Goal: Information Seeking & Learning: Learn about a topic

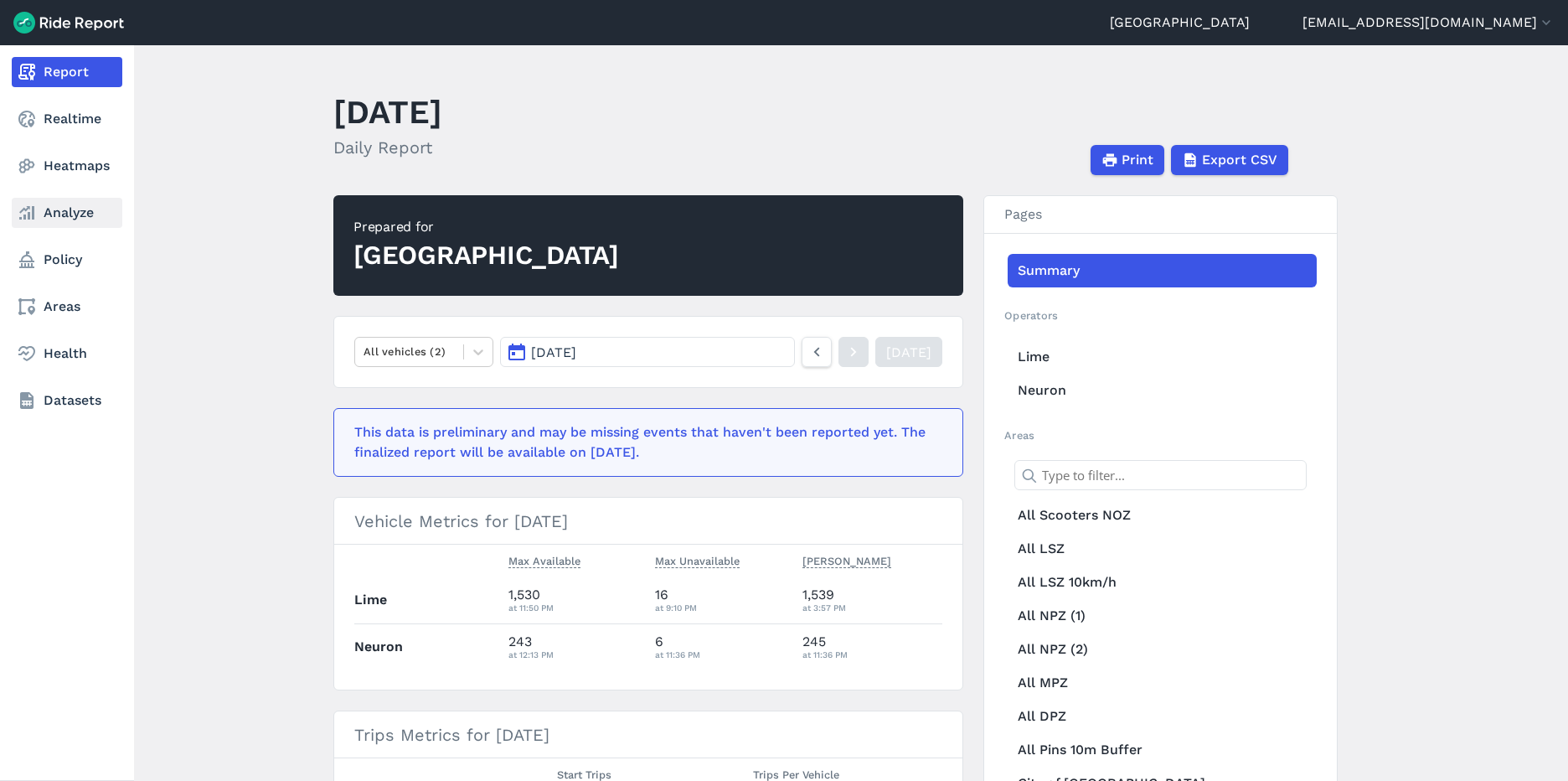
click at [66, 222] on link "Analyze" at bounding box center [67, 213] width 110 height 30
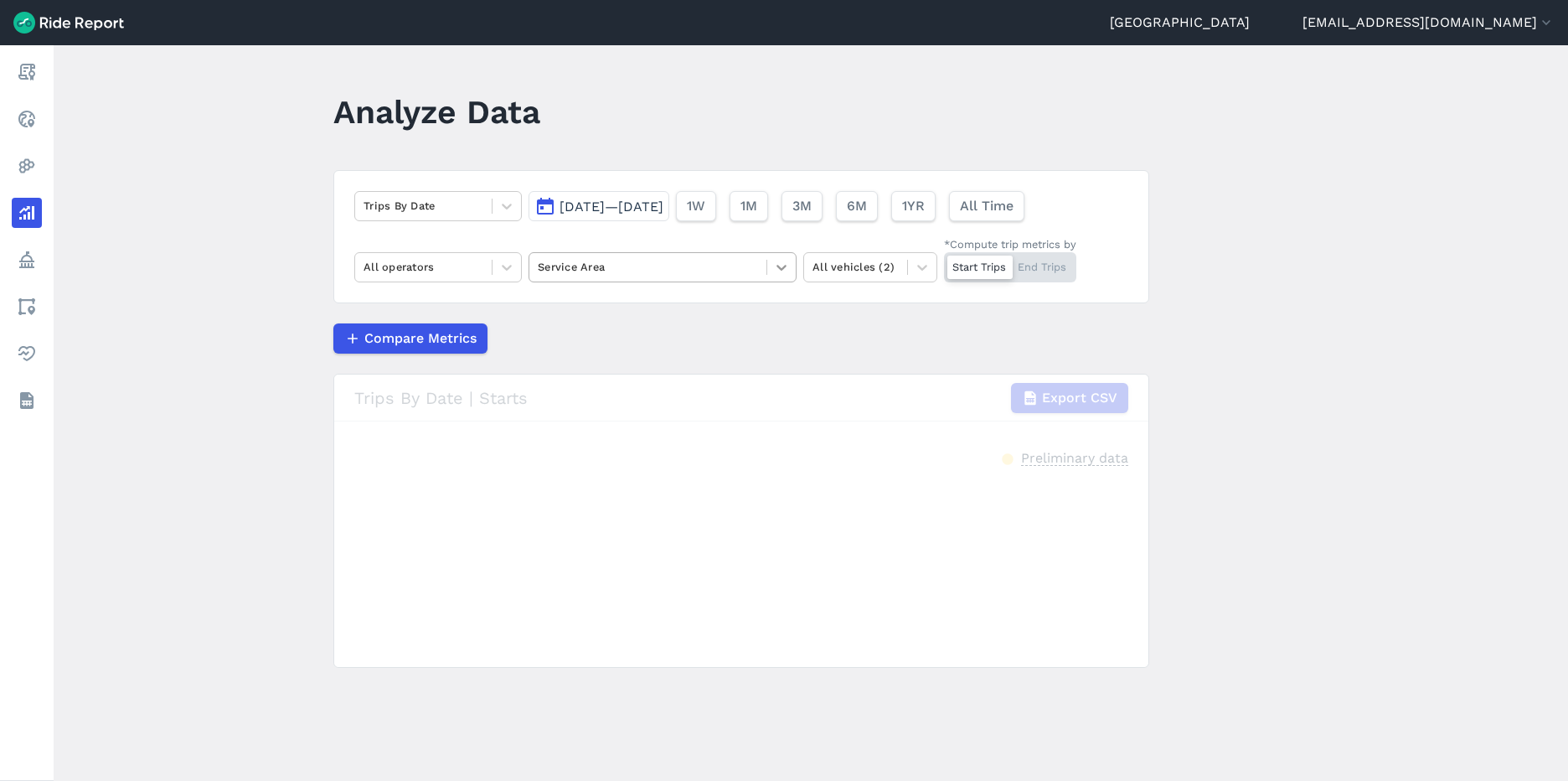
click at [778, 269] on icon at bounding box center [781, 267] width 10 height 6
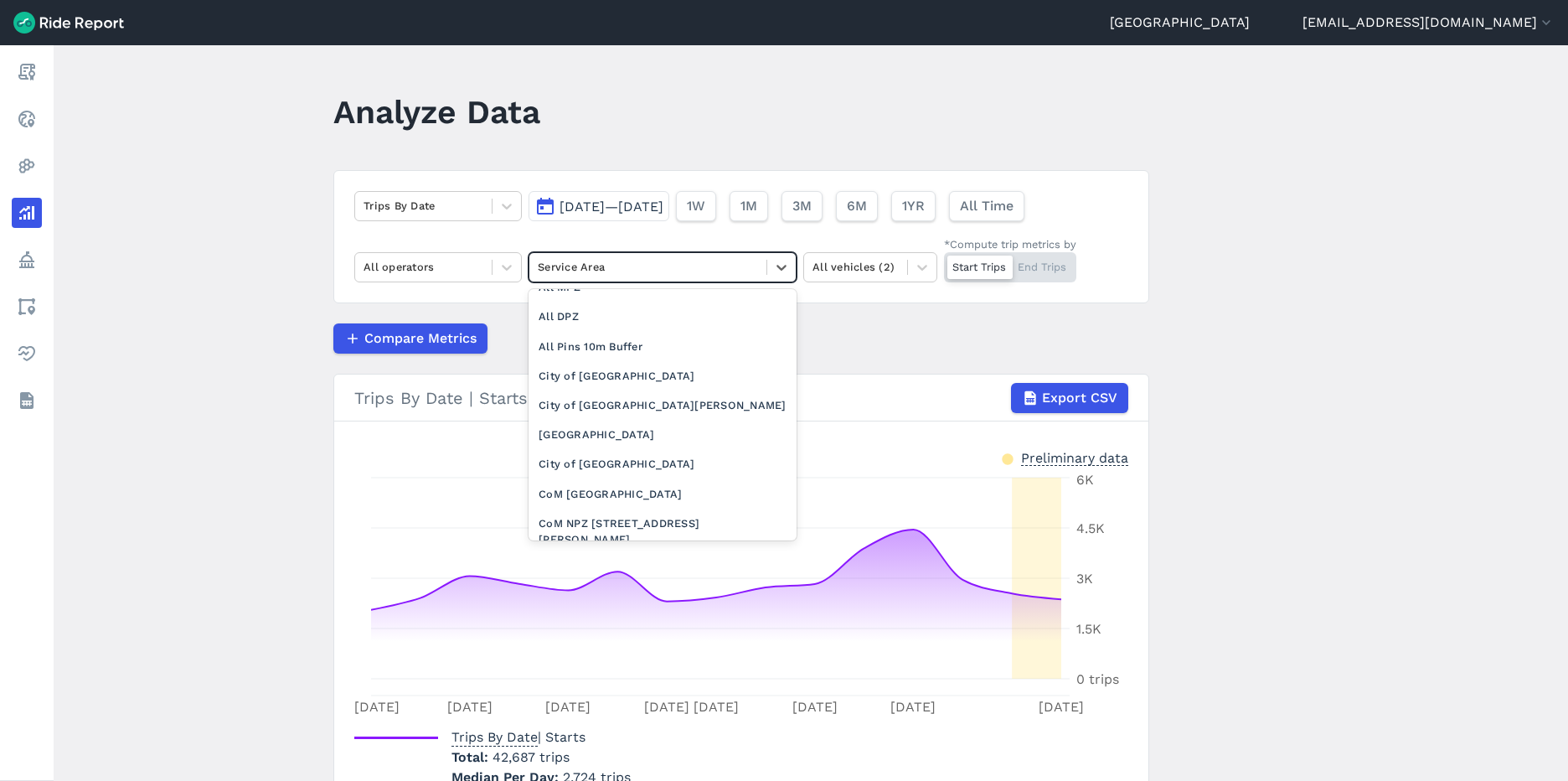
scroll to position [198, 0]
click at [641, 395] on div "City of [GEOGRAPHIC_DATA][PERSON_NAME]" at bounding box center [662, 404] width 268 height 30
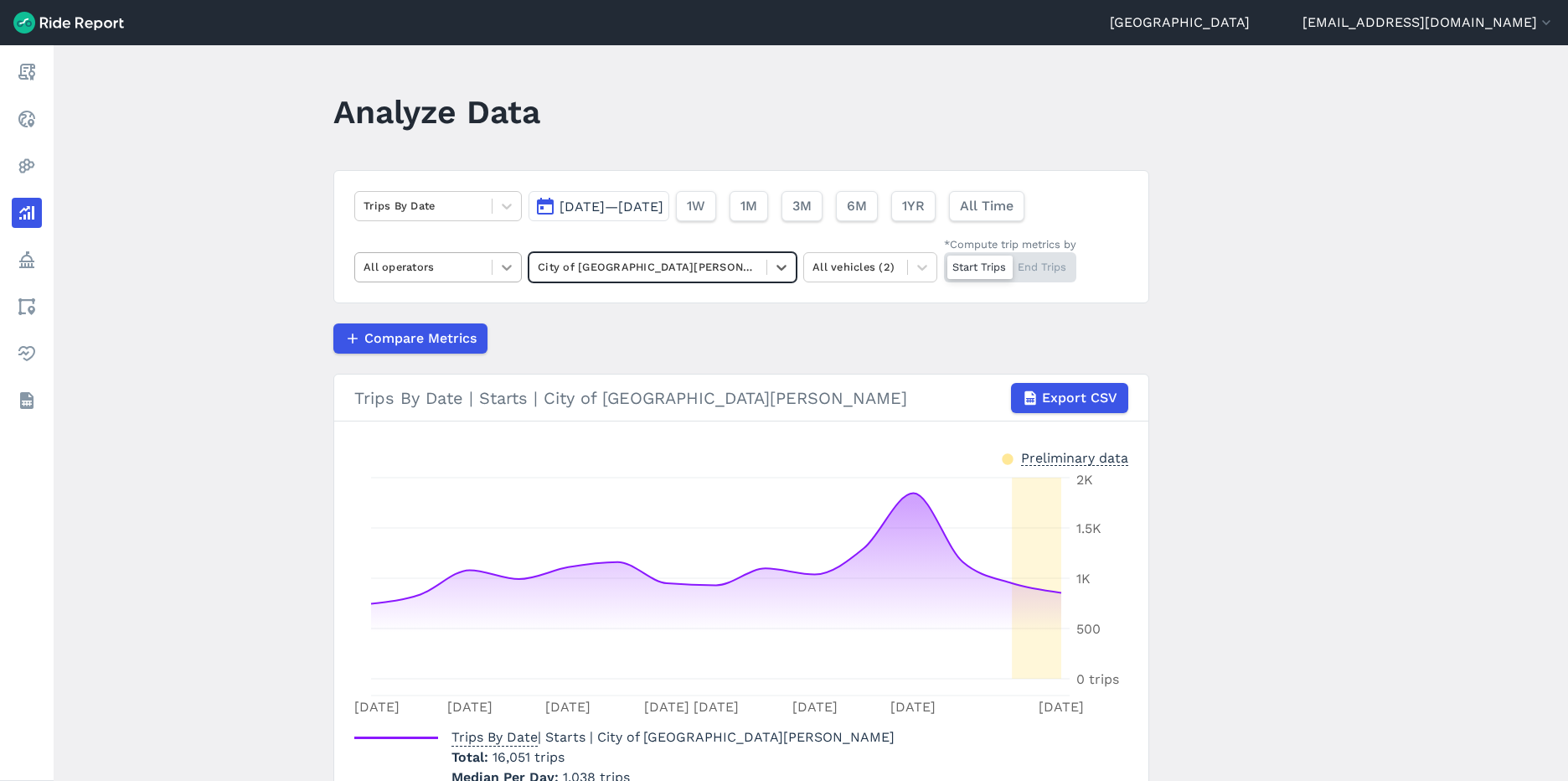
click at [507, 273] on icon at bounding box center [506, 266] width 16 height 16
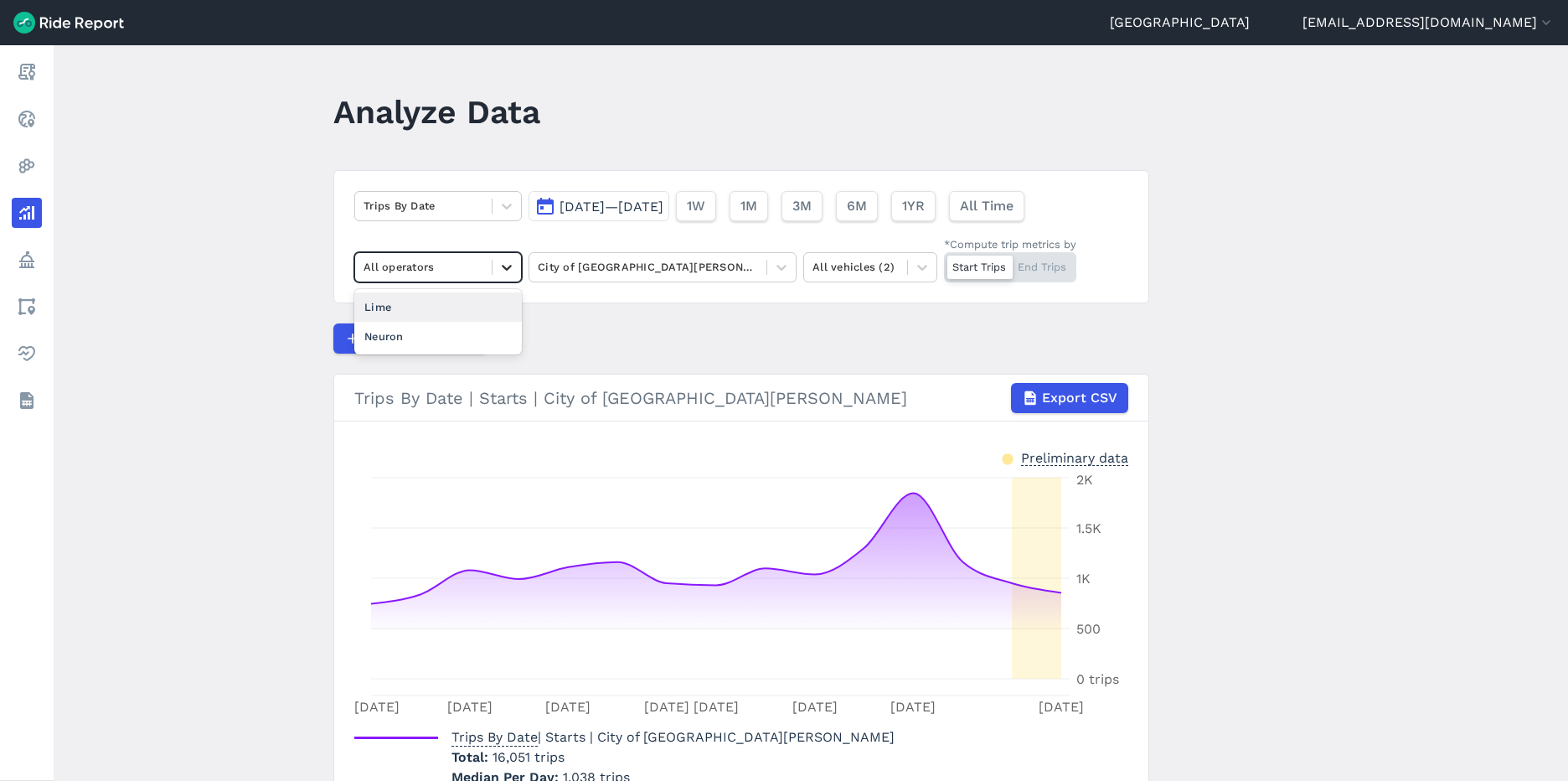
click at [507, 273] on icon at bounding box center [506, 266] width 16 height 16
click at [511, 207] on icon at bounding box center [506, 206] width 16 height 16
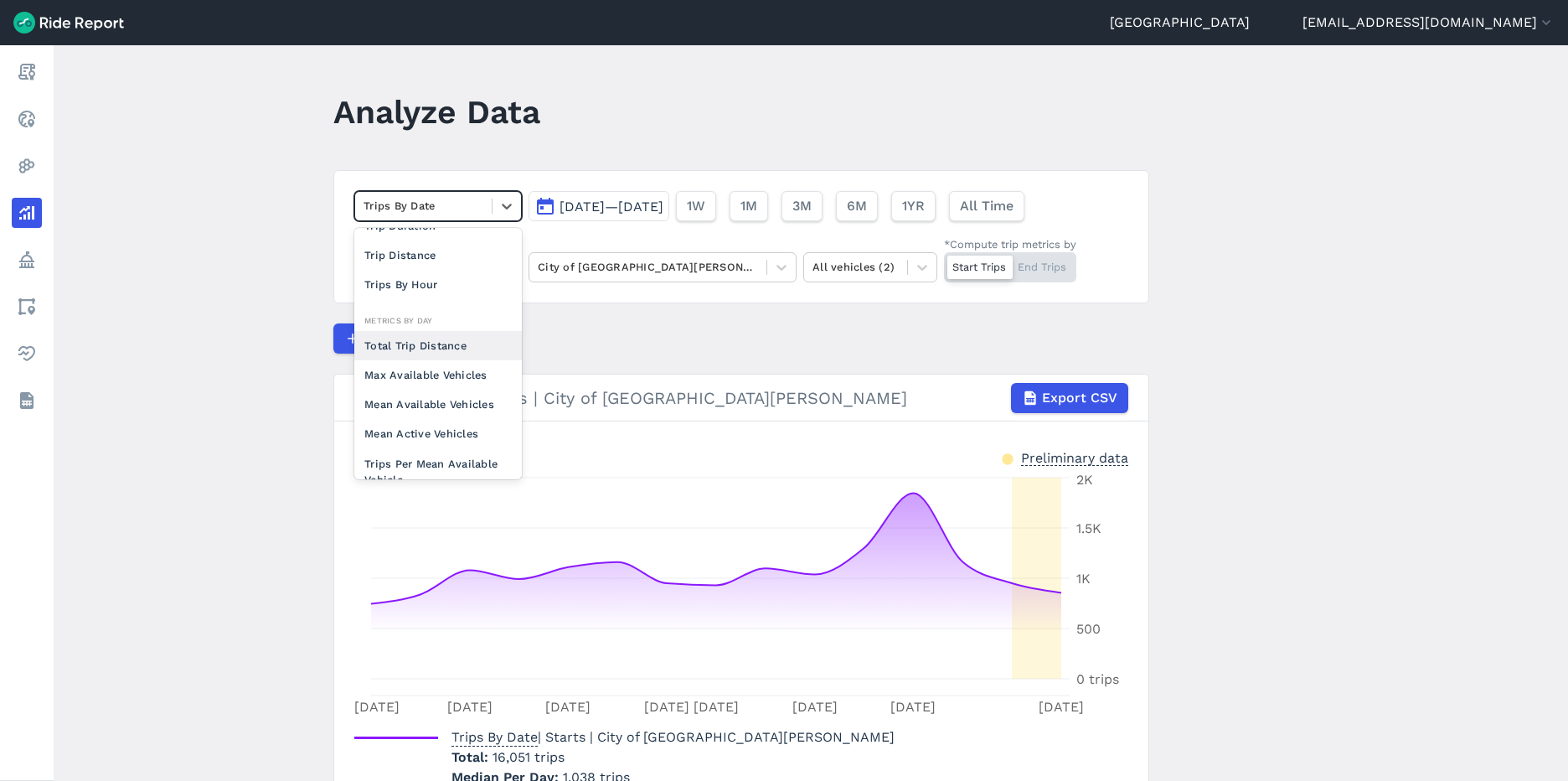
scroll to position [46, 0]
click at [454, 367] on div "Max Available Vehicles" at bounding box center [438, 374] width 167 height 30
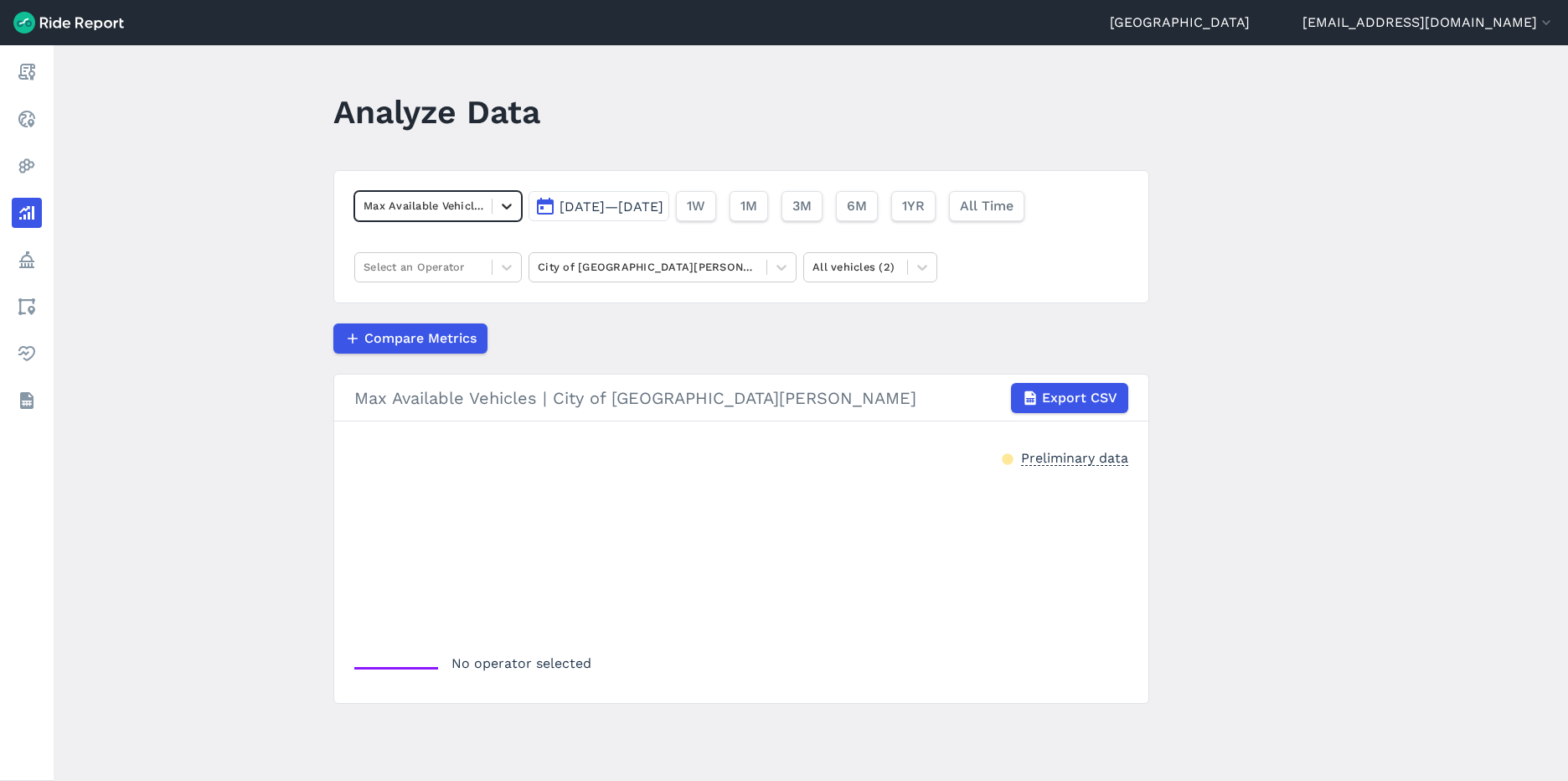
click at [495, 218] on div at bounding box center [506, 206] width 29 height 29
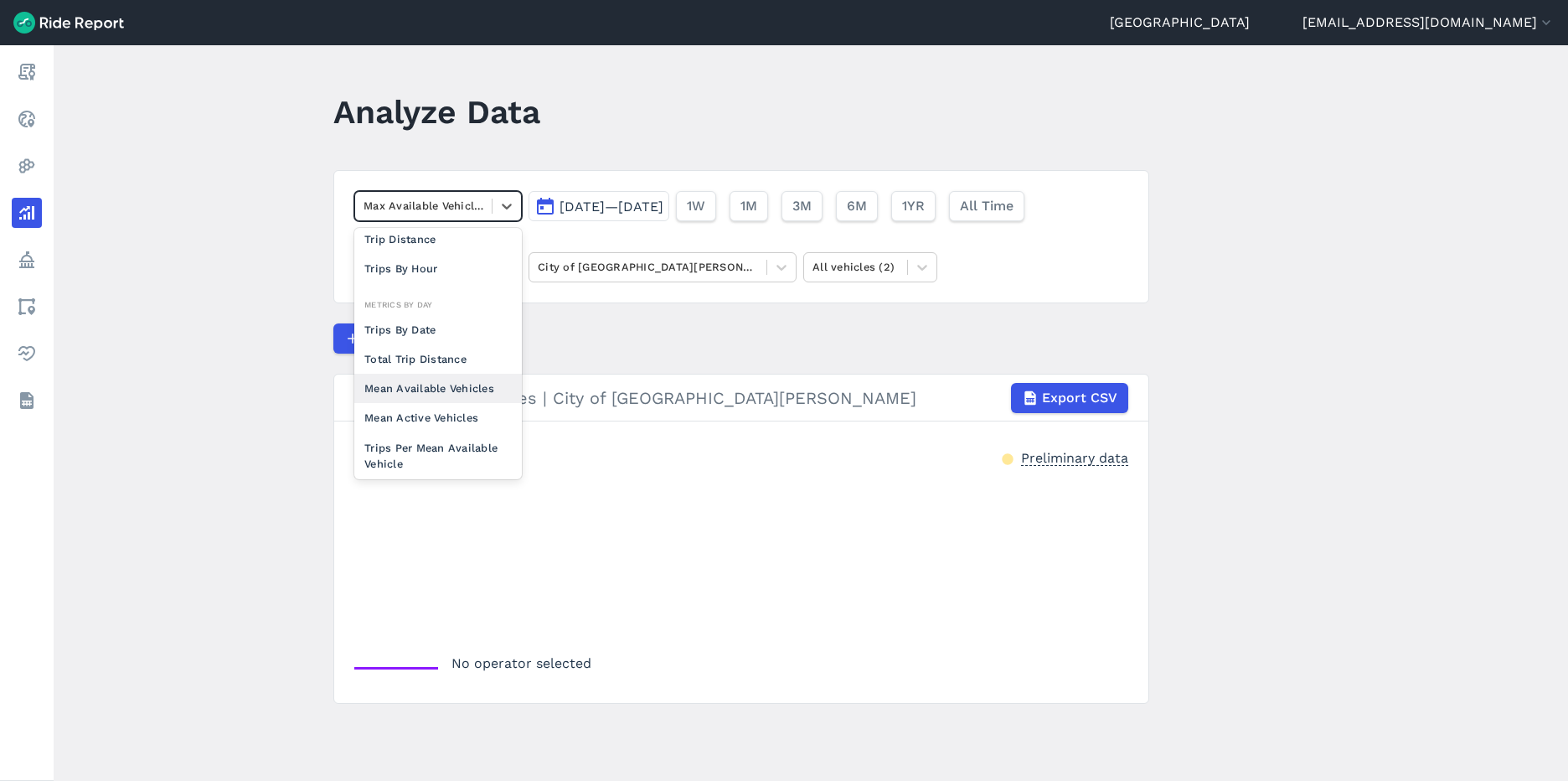
scroll to position [62, 0]
click at [461, 397] on div "Mean Available Vehicles" at bounding box center [438, 388] width 167 height 30
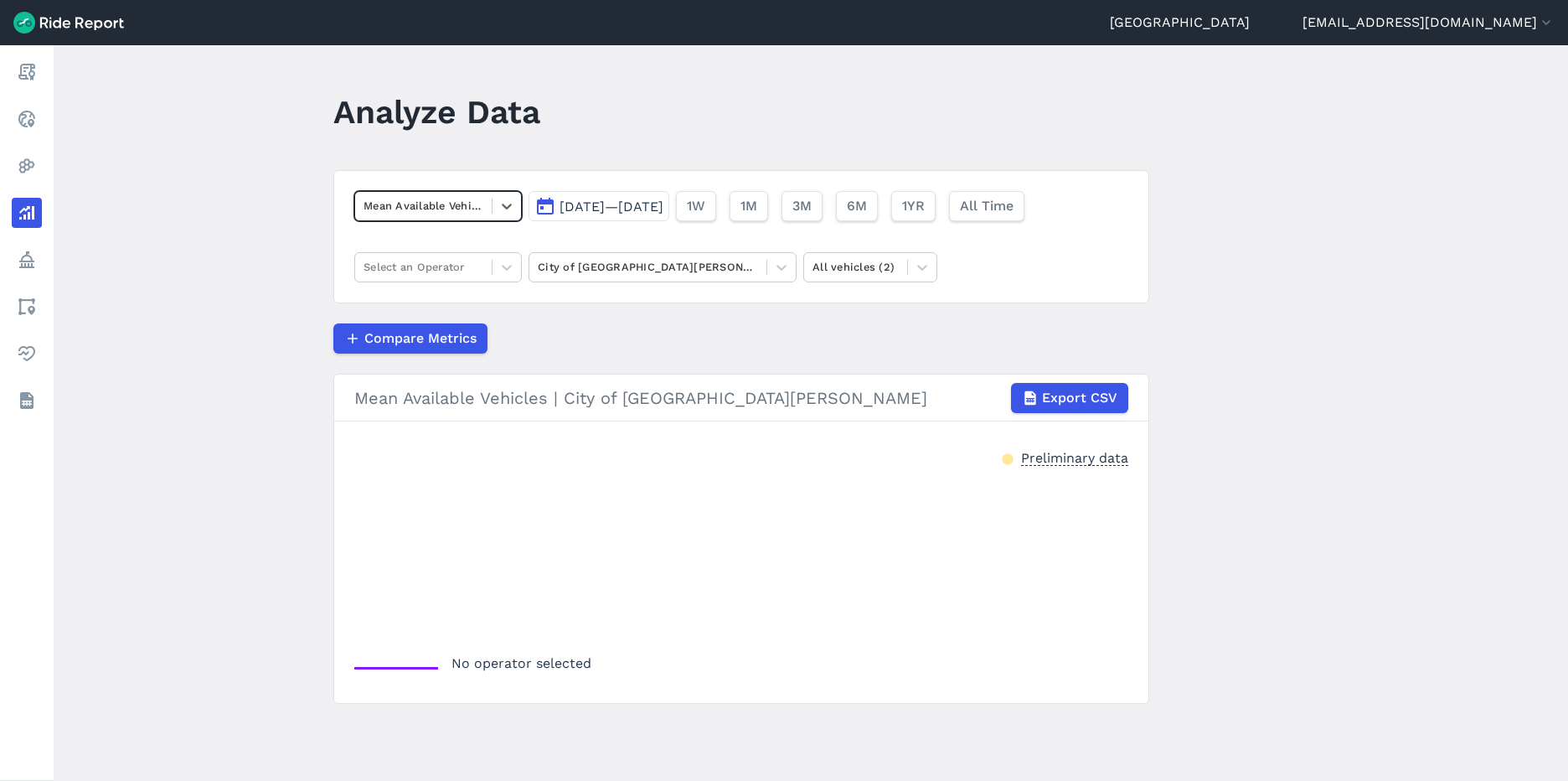
click at [657, 215] on button "[DATE]—[DATE]" at bounding box center [598, 206] width 140 height 30
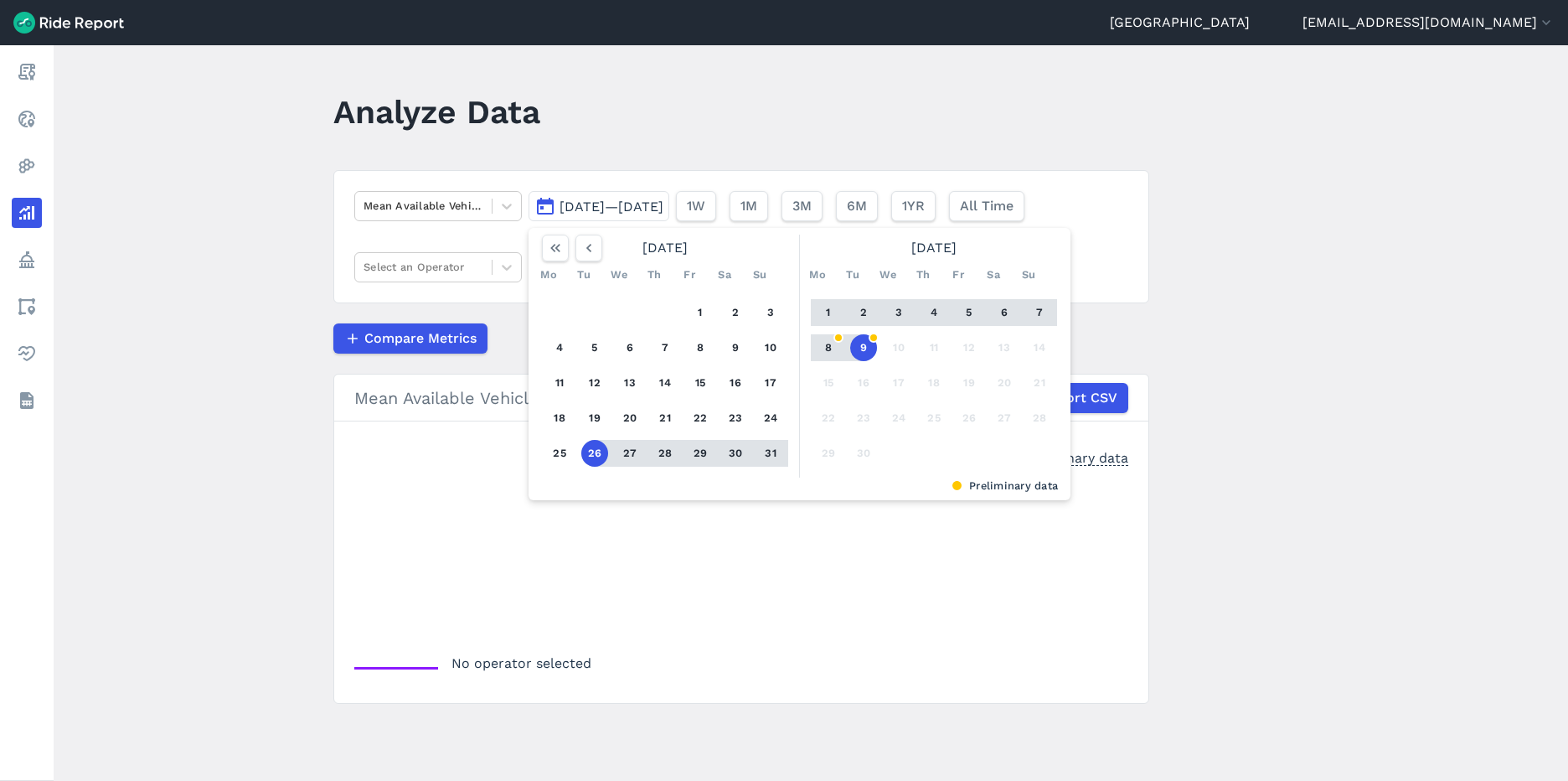
click at [498, 246] on div "Mean Available Vehicles [DATE]—[DATE] [DATE] Mo Tu We Th Fr Sa Su 1 2 3 4 5 6 7…" at bounding box center [741, 237] width 816 height 134
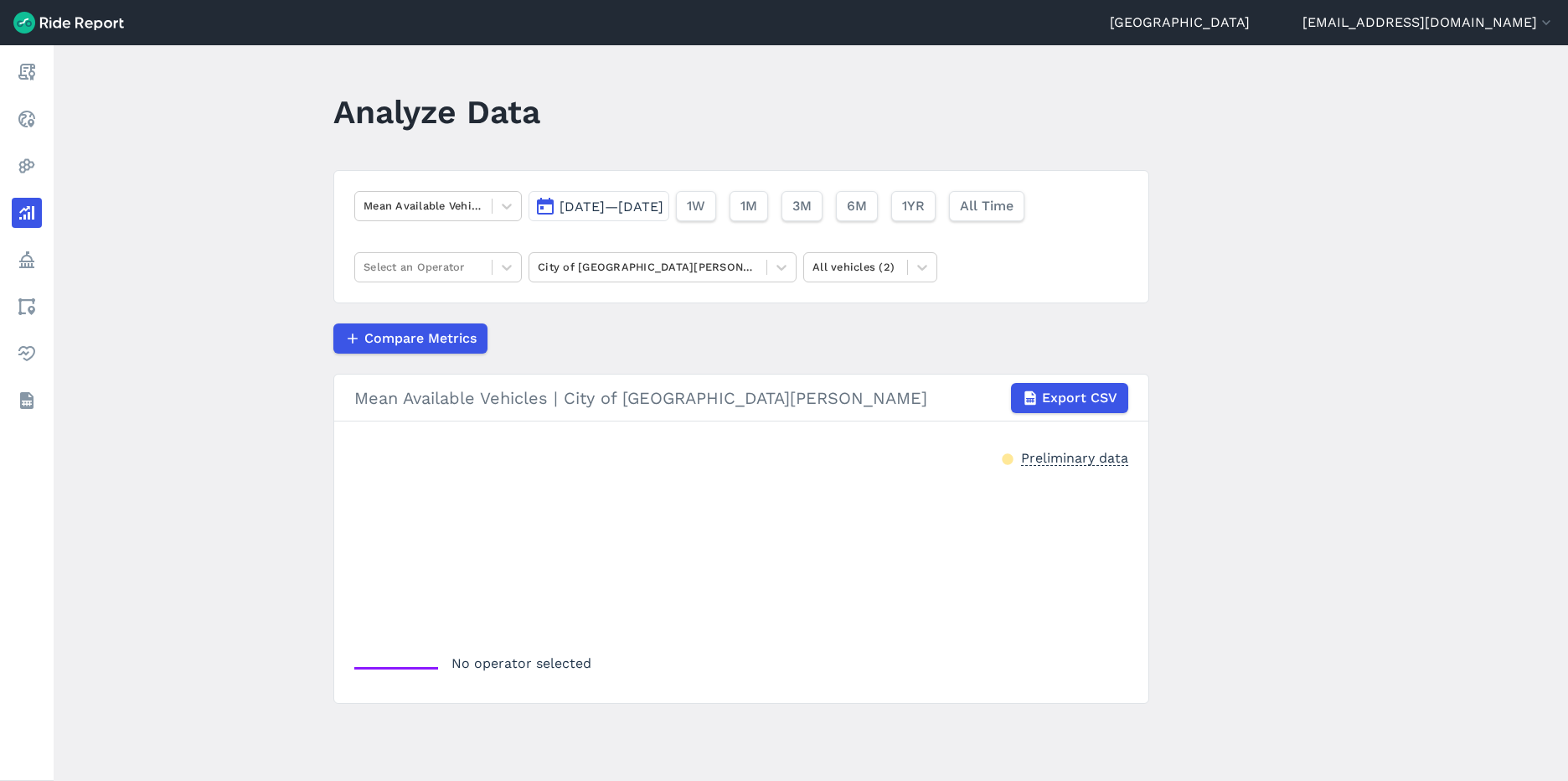
click at [498, 246] on div "Mean Available Vehicles [DATE]—[DATE] 1W 1M 3M 6M 1YR All Time Select an Operat…" at bounding box center [741, 237] width 816 height 134
click at [499, 272] on icon at bounding box center [506, 266] width 16 height 16
click at [460, 308] on div "Lime" at bounding box center [438, 307] width 167 height 30
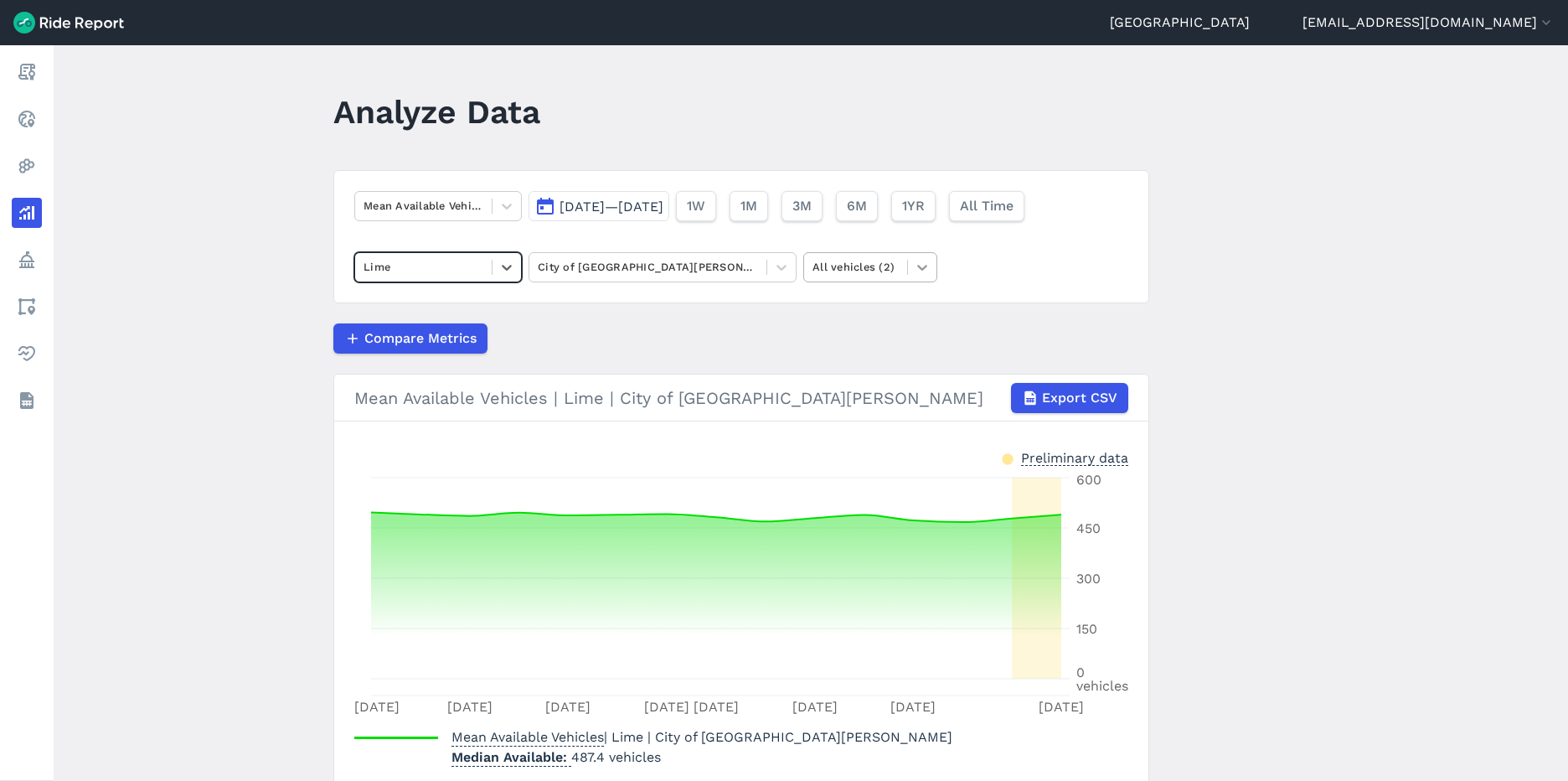
click at [919, 264] on icon at bounding box center [922, 266] width 16 height 16
click at [879, 307] on div "E-Bikes" at bounding box center [870, 307] width 134 height 30
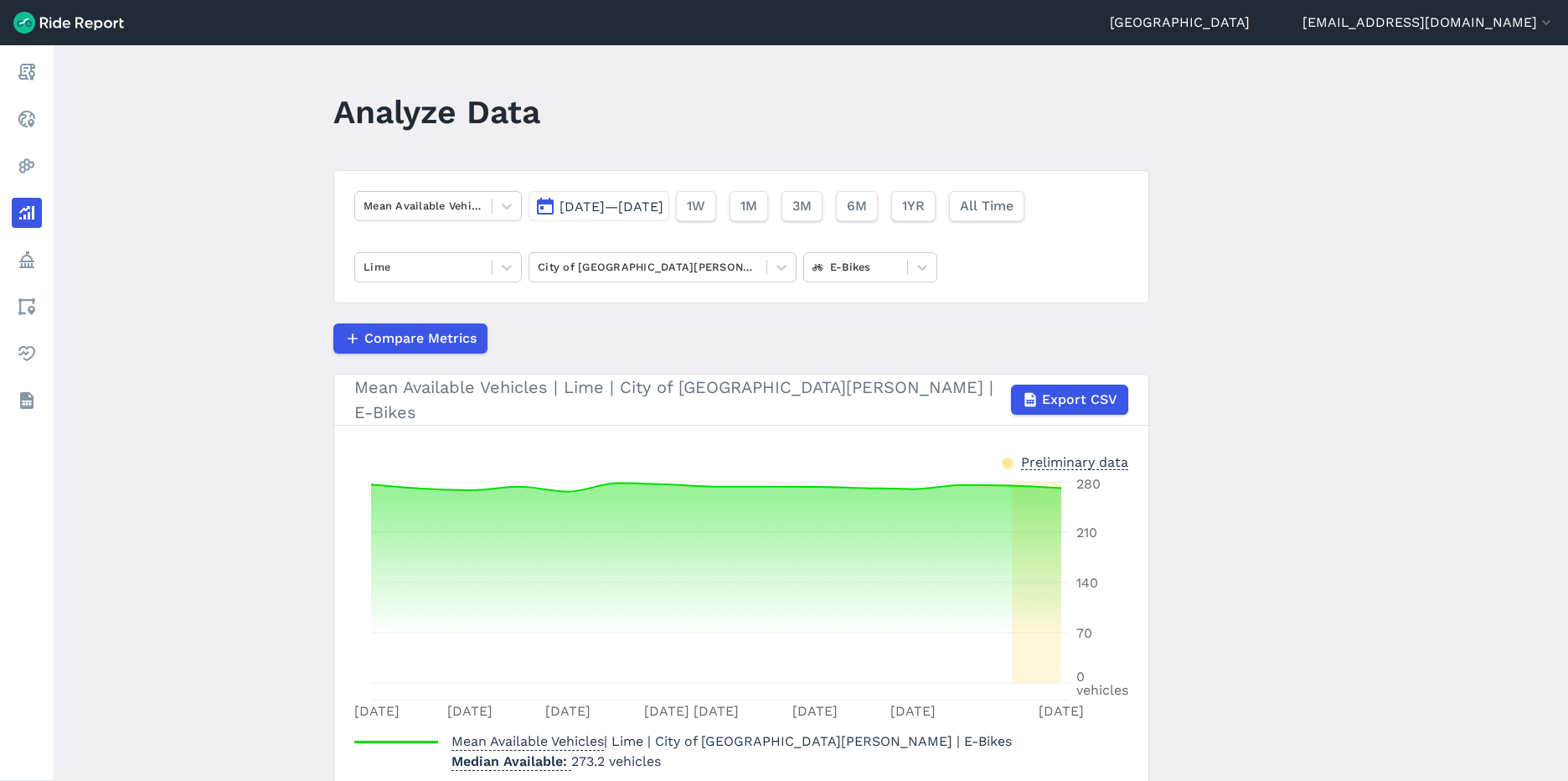
click at [663, 207] on span "[DATE]—[DATE]" at bounding box center [611, 207] width 104 height 16
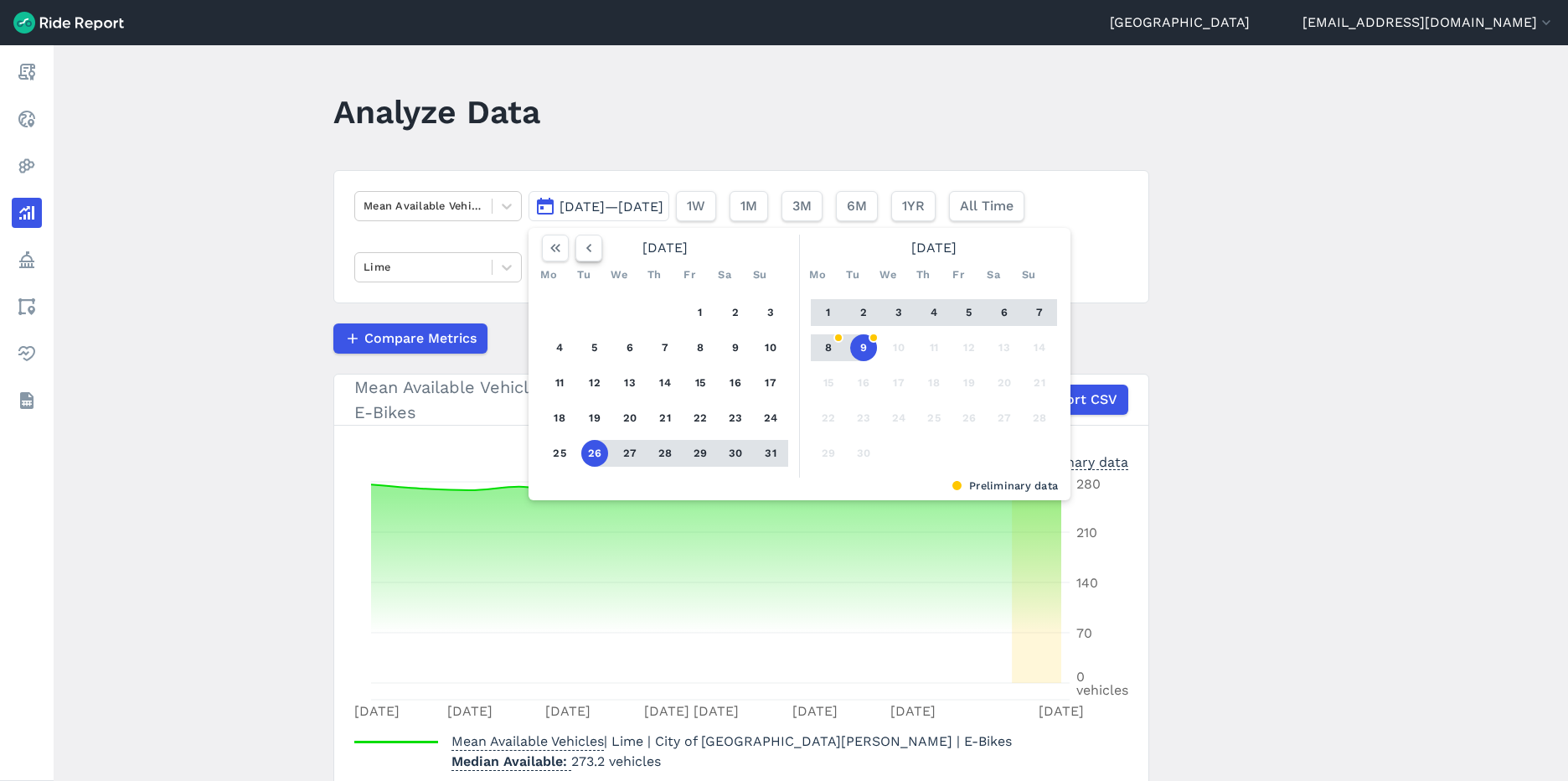
click at [589, 249] on icon "button" at bounding box center [588, 247] width 16 height 16
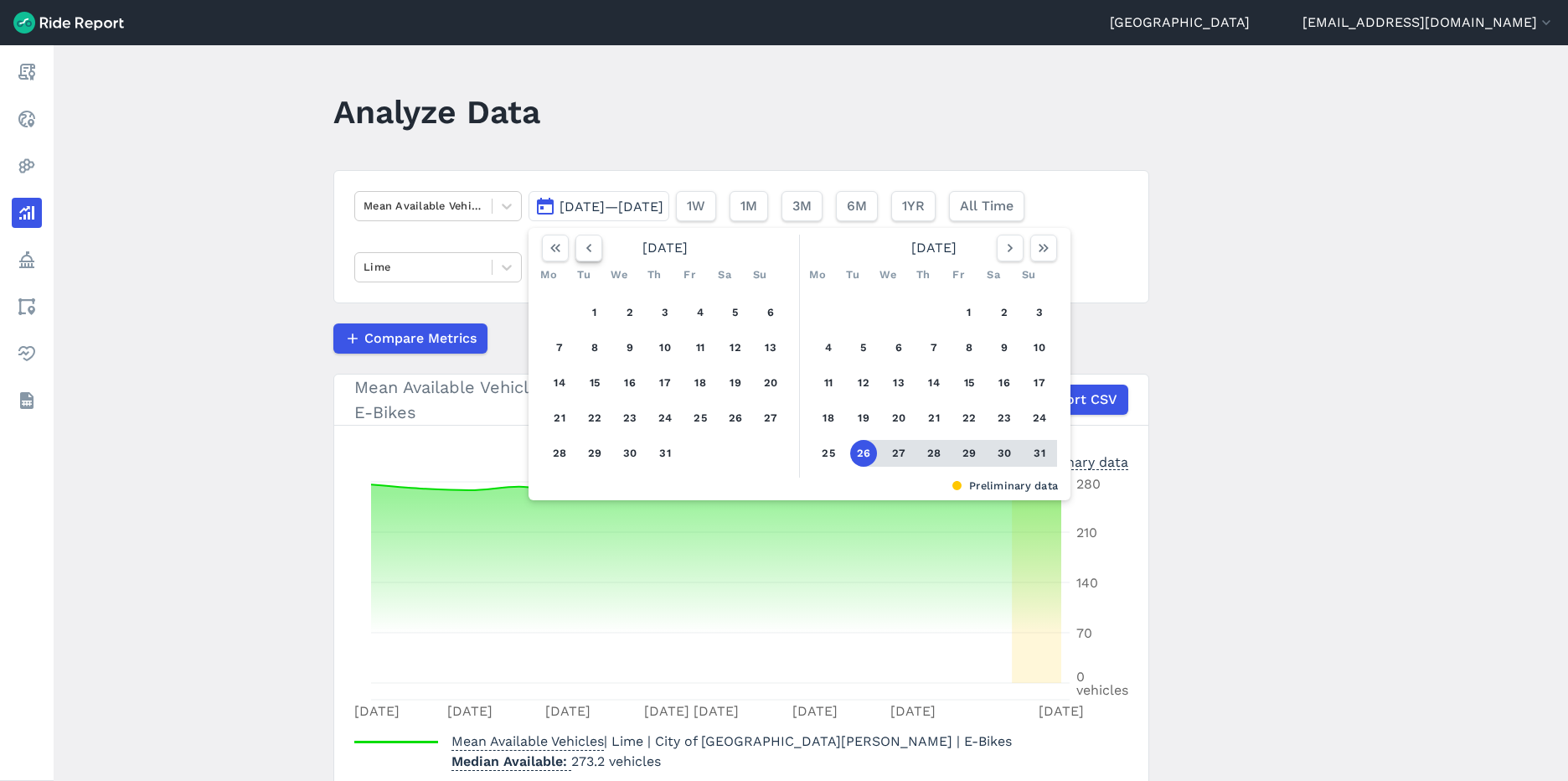
click at [589, 249] on icon "button" at bounding box center [588, 247] width 16 height 16
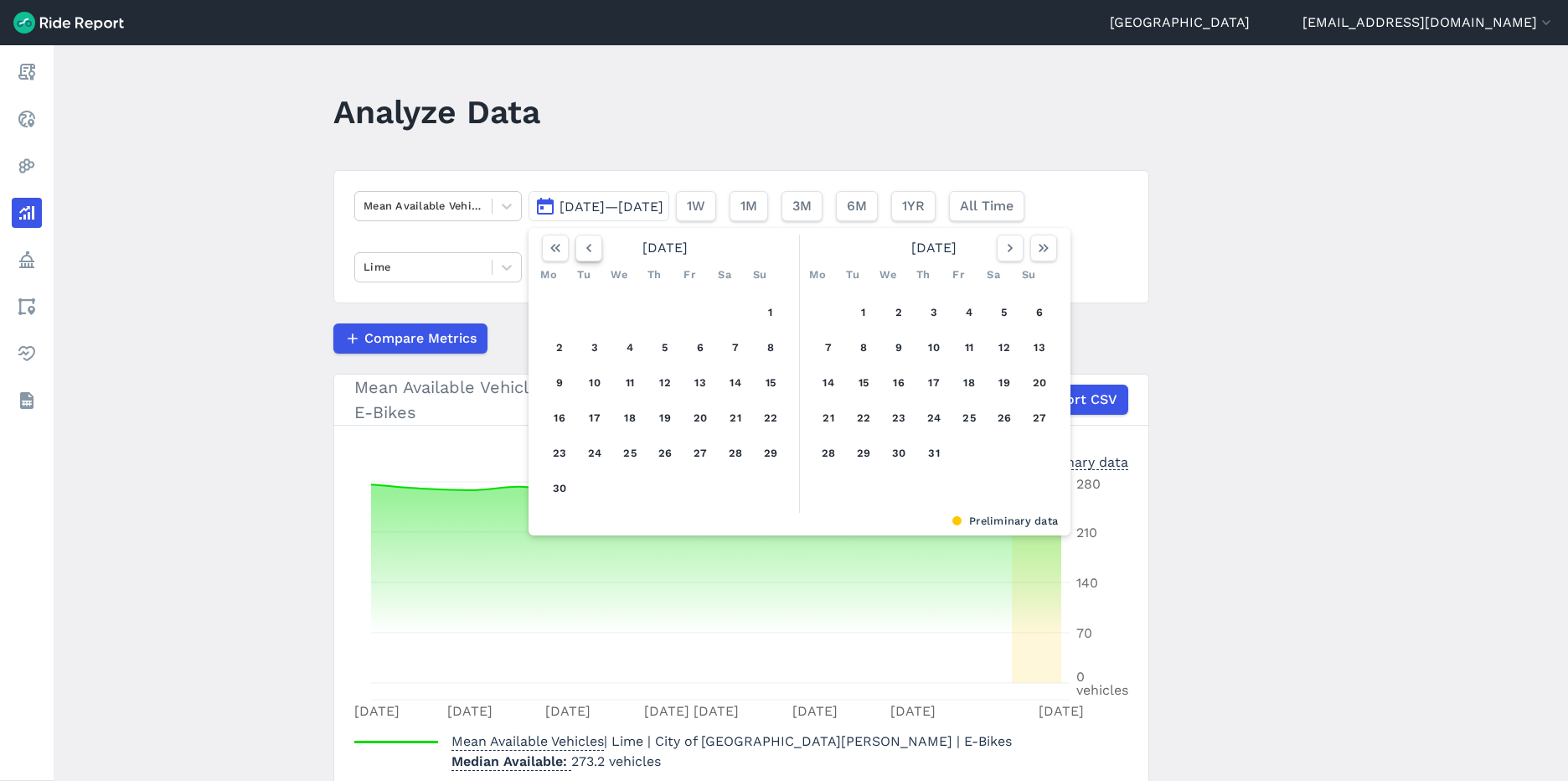
click at [589, 249] on icon "button" at bounding box center [588, 247] width 16 height 16
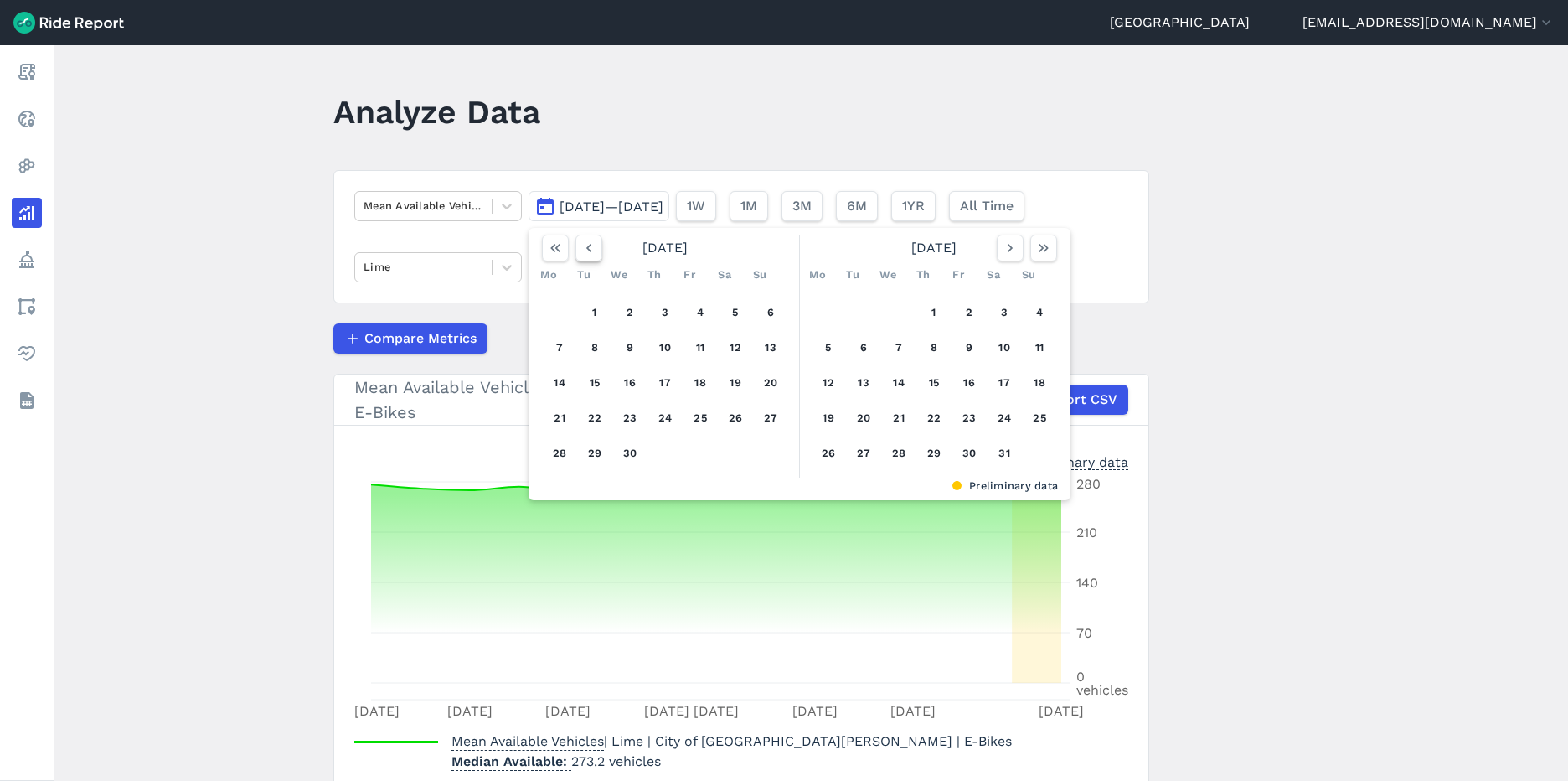
click at [589, 249] on icon "button" at bounding box center [588, 247] width 16 height 16
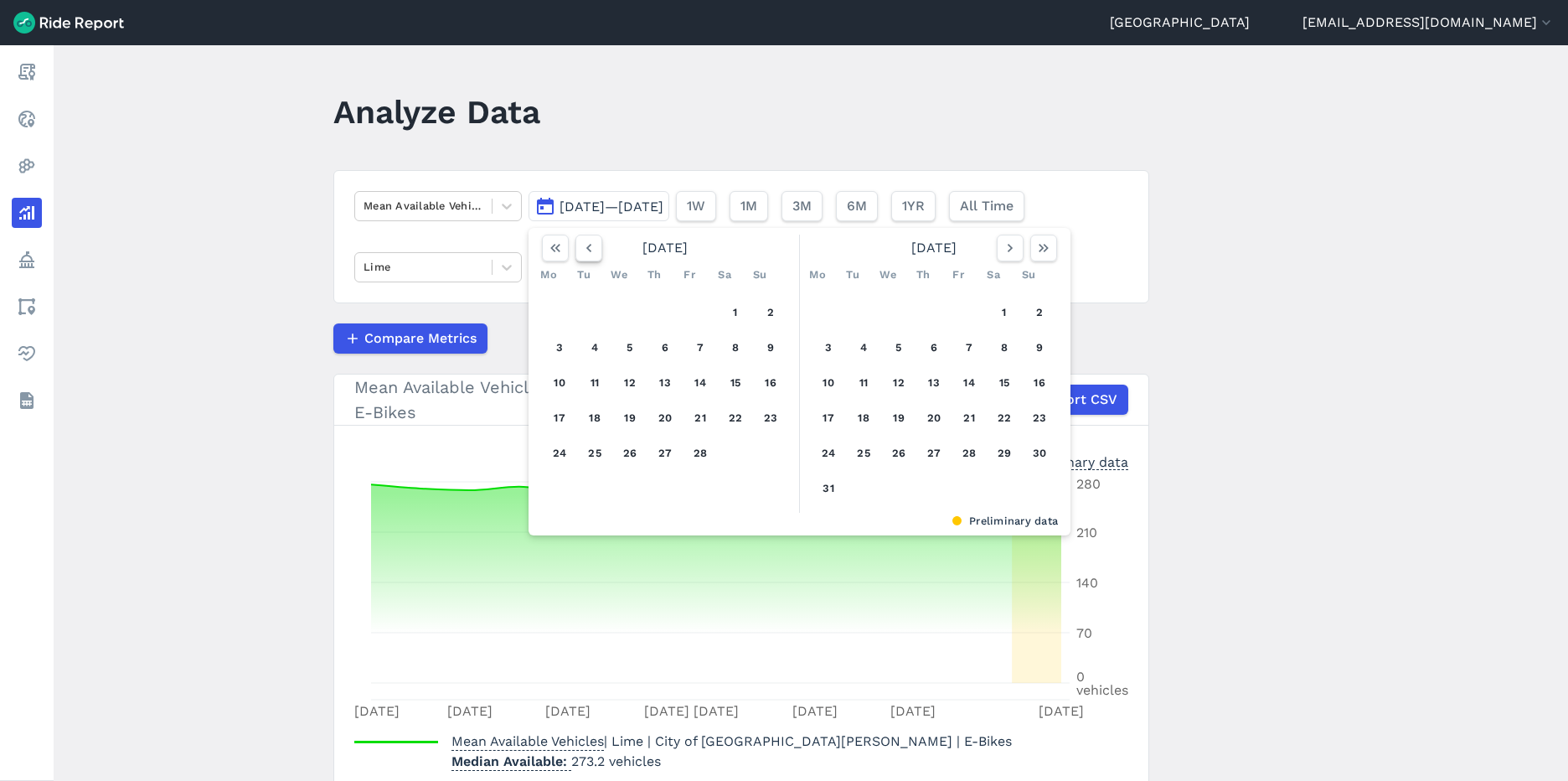
click at [589, 249] on icon "button" at bounding box center [588, 247] width 16 height 16
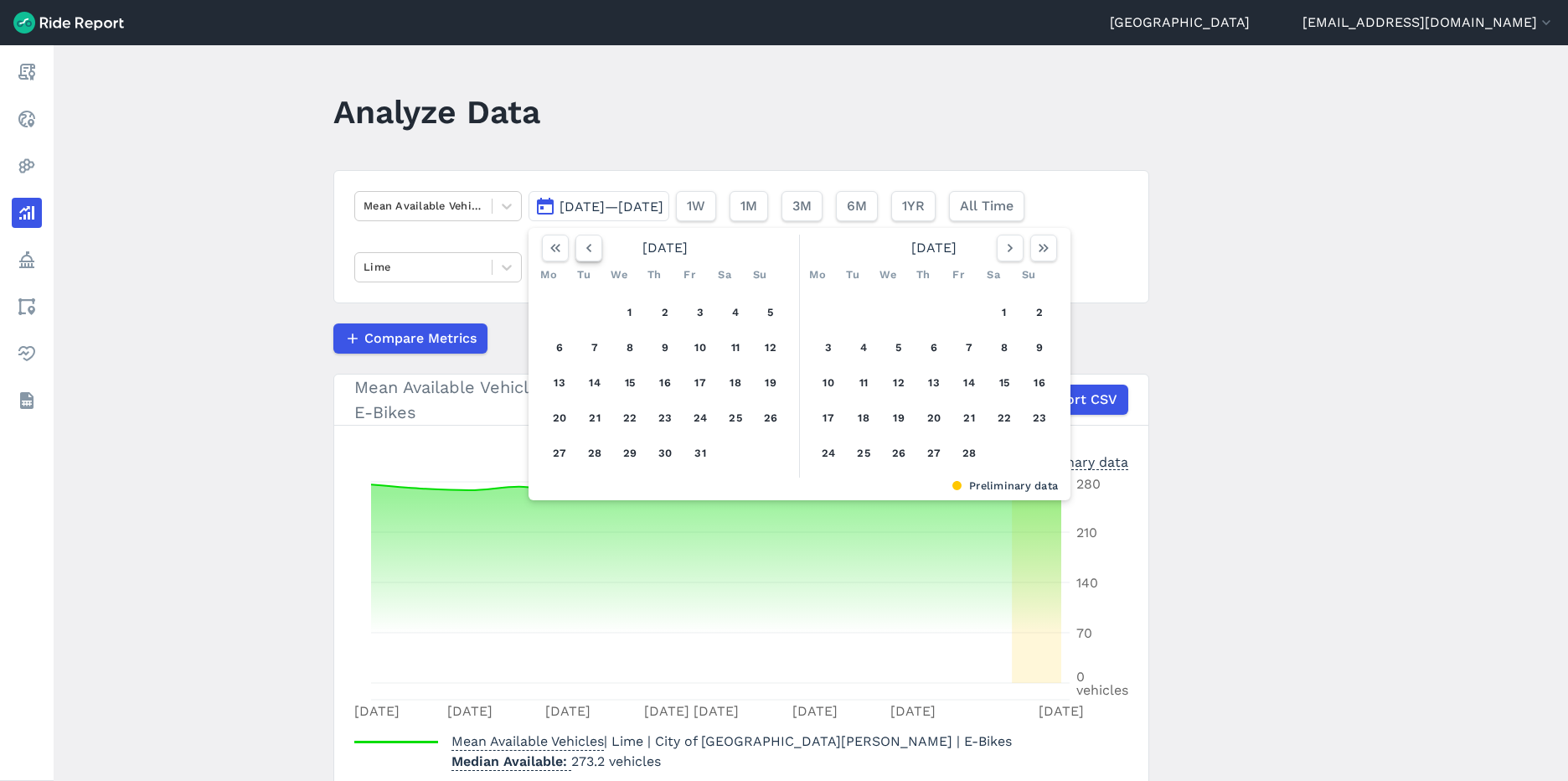
click at [589, 249] on icon "button" at bounding box center [588, 247] width 16 height 16
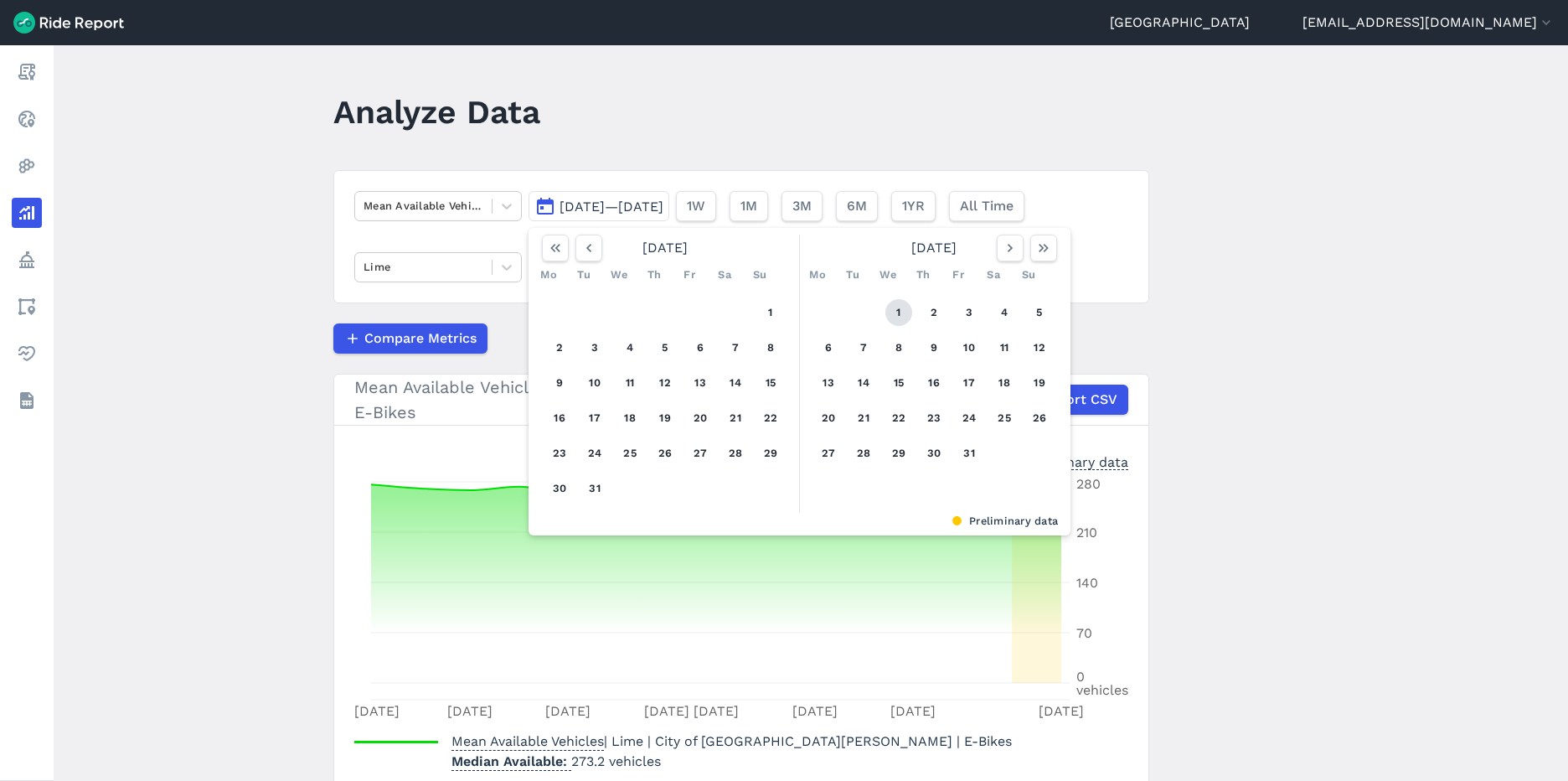
click at [898, 313] on button "1" at bounding box center [898, 312] width 27 height 27
click at [1048, 249] on icon "button" at bounding box center [1043, 247] width 16 height 16
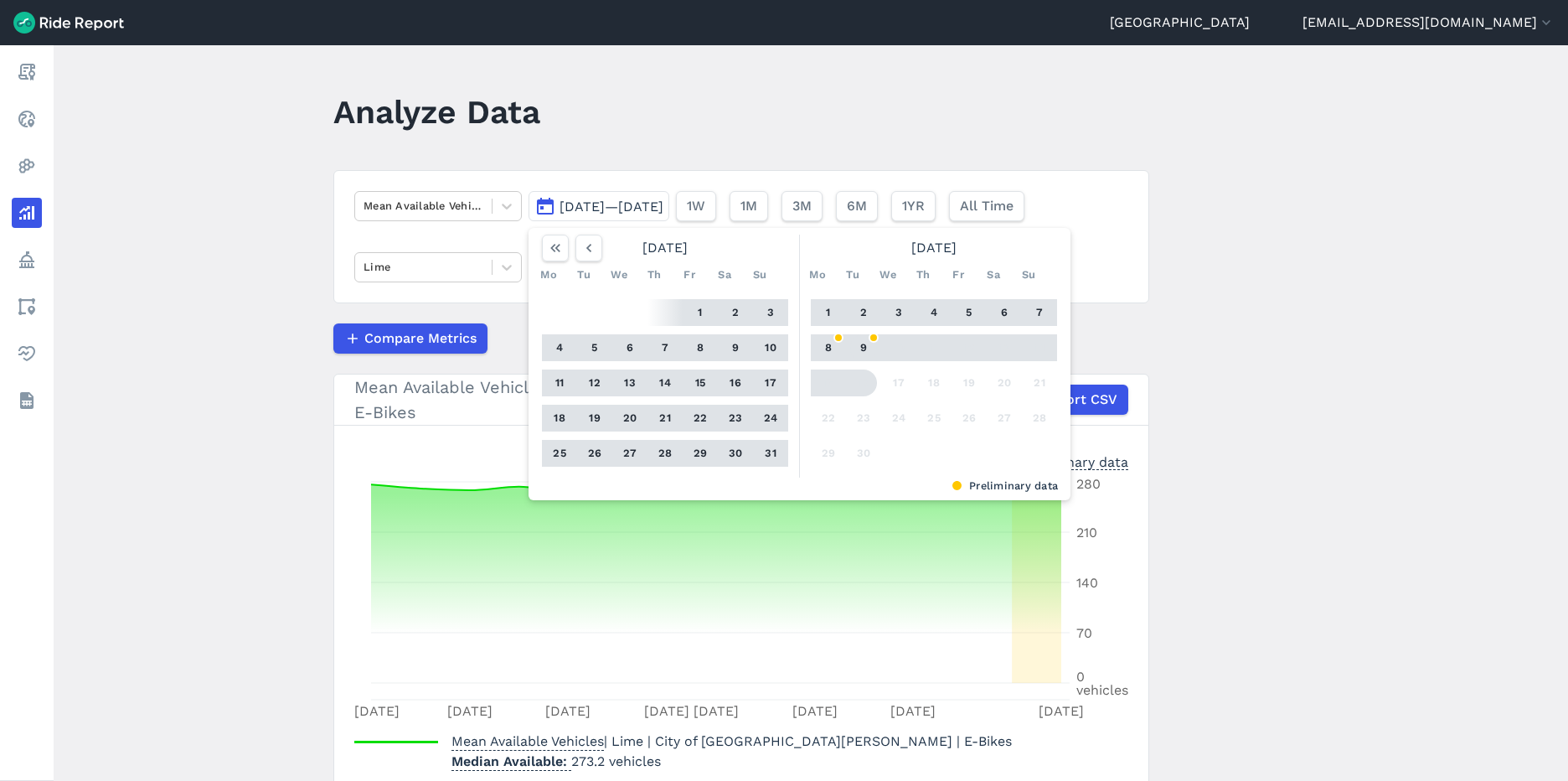
click at [865, 351] on button "9" at bounding box center [863, 347] width 27 height 27
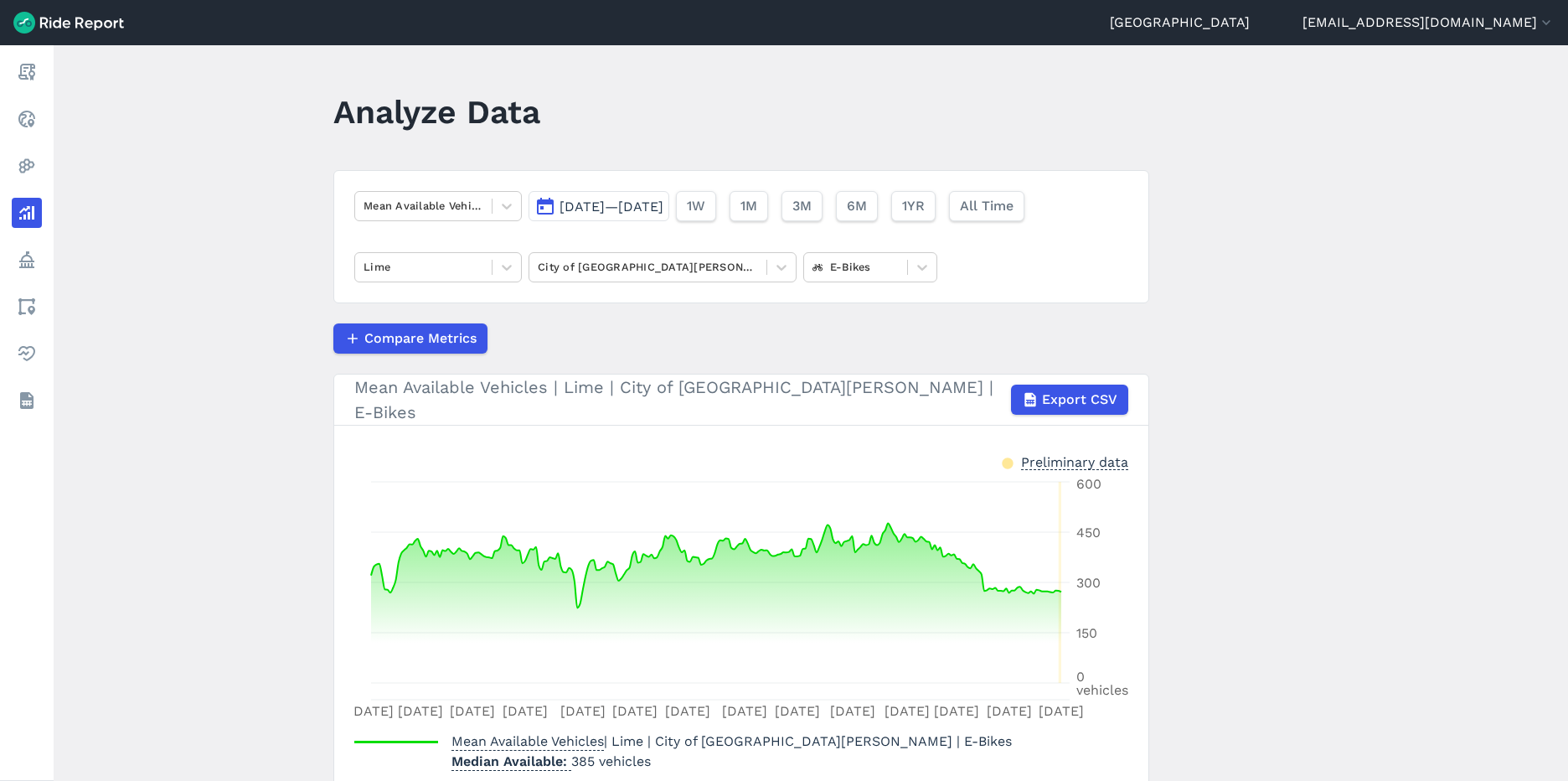
scroll to position [68, 0]
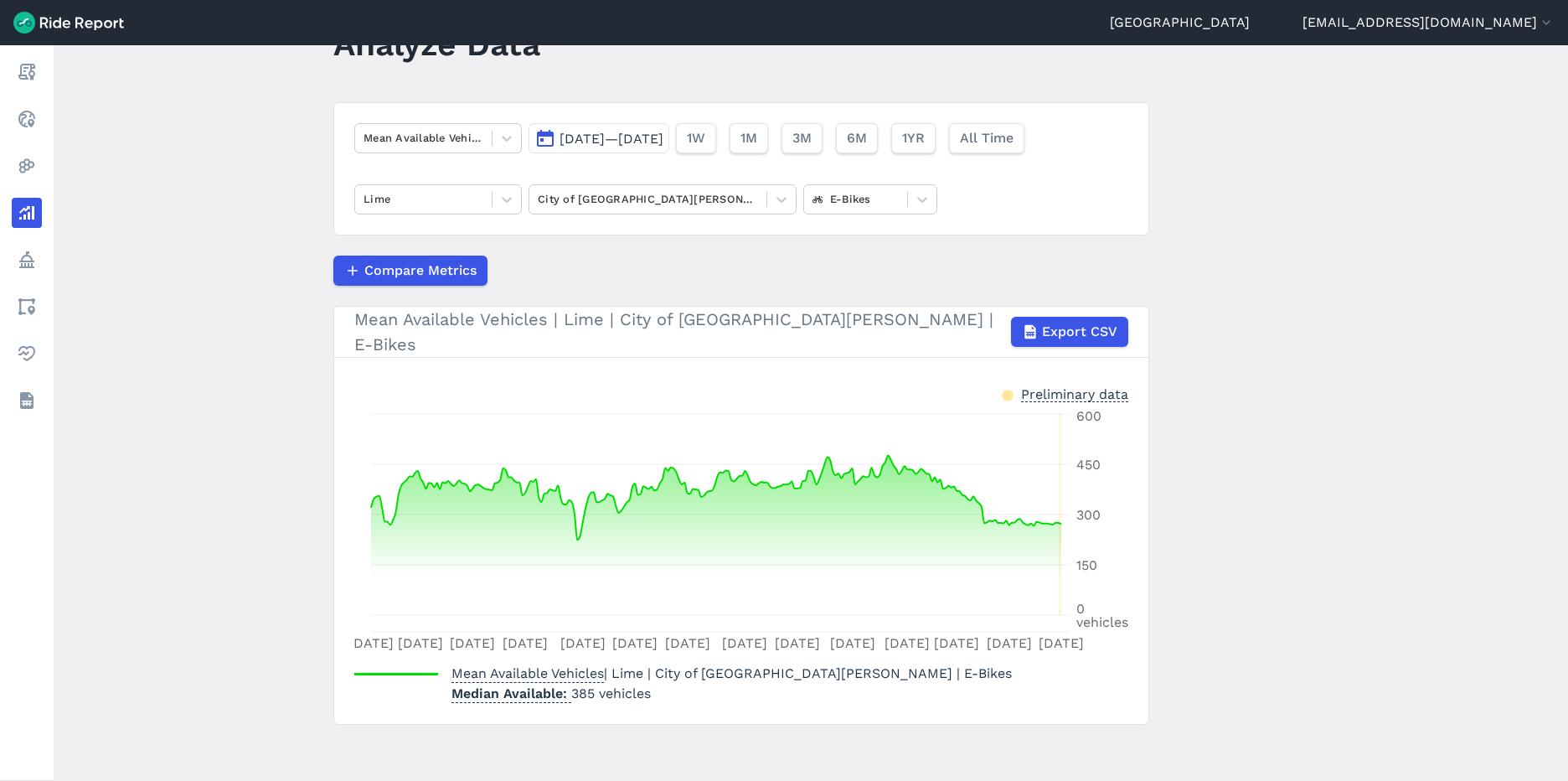
click at [215, 649] on main "Analyze Data Mean Available Vehicles [DATE]—[DATE] 1W 1M 3M 6M 1YR All Time Lim…" at bounding box center [811, 413] width 1514 height 736
click at [1009, 712] on section "Mean Available Vehicles | Lime | City of [GEOGRAPHIC_DATA][PERSON_NAME] | E-Bik…" at bounding box center [741, 515] width 816 height 419
click at [233, 226] on main "Analyze Data Mean Available Vehicles [DATE]—[DATE] 1W 1M 3M 6M 1YR All Time Lim…" at bounding box center [811, 413] width 1514 height 736
click at [447, 139] on div at bounding box center [423, 138] width 120 height 19
click at [247, 200] on main "Analyze Data Mean Available Vehicles [DATE]—[DATE] 1W 1M 3M 6M 1YR All Time Lim…" at bounding box center [811, 413] width 1514 height 736
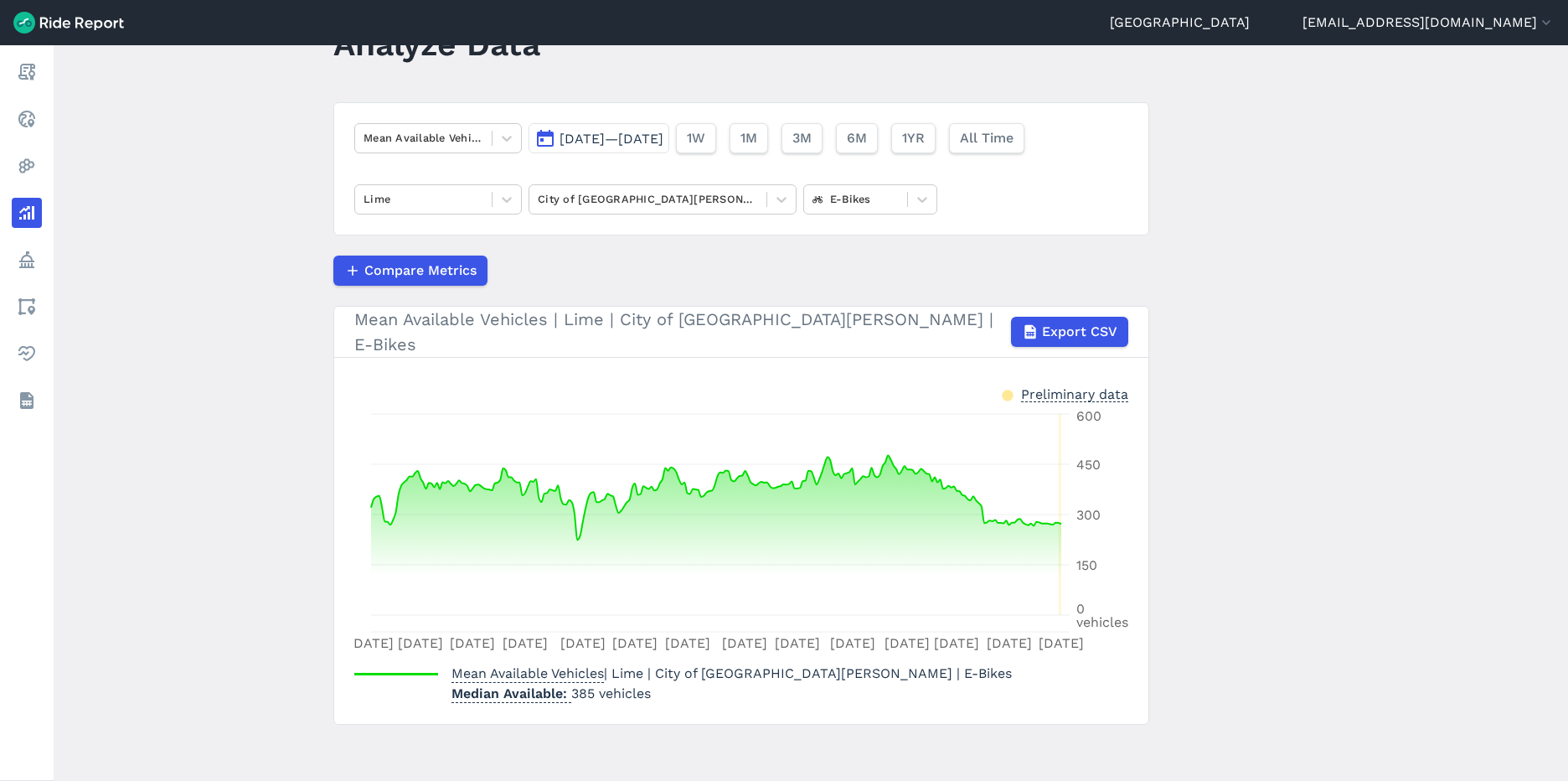
click at [572, 149] on button "[DATE]—[DATE]" at bounding box center [598, 138] width 140 height 30
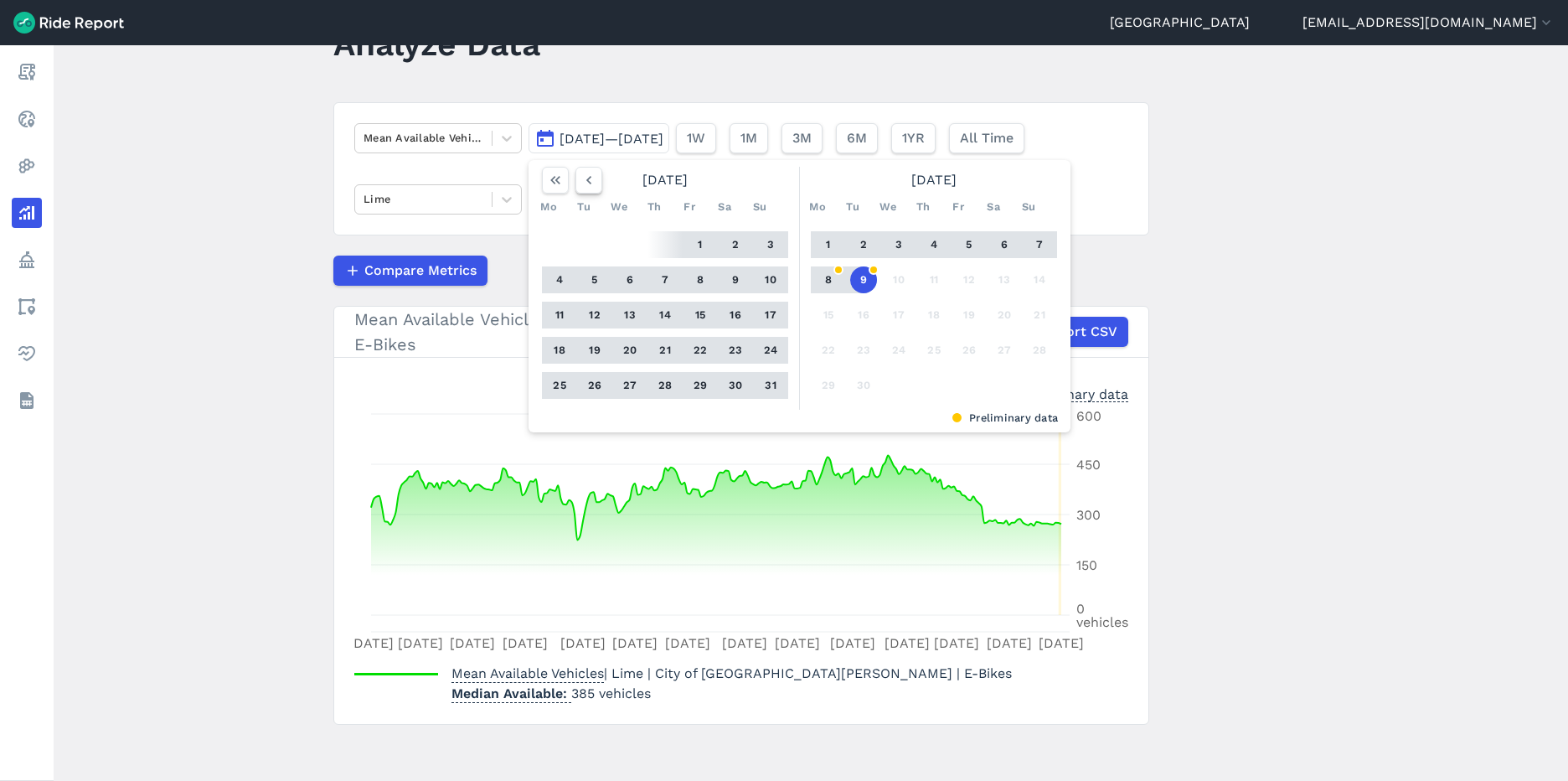
click at [580, 176] on icon "button" at bounding box center [588, 180] width 16 height 16
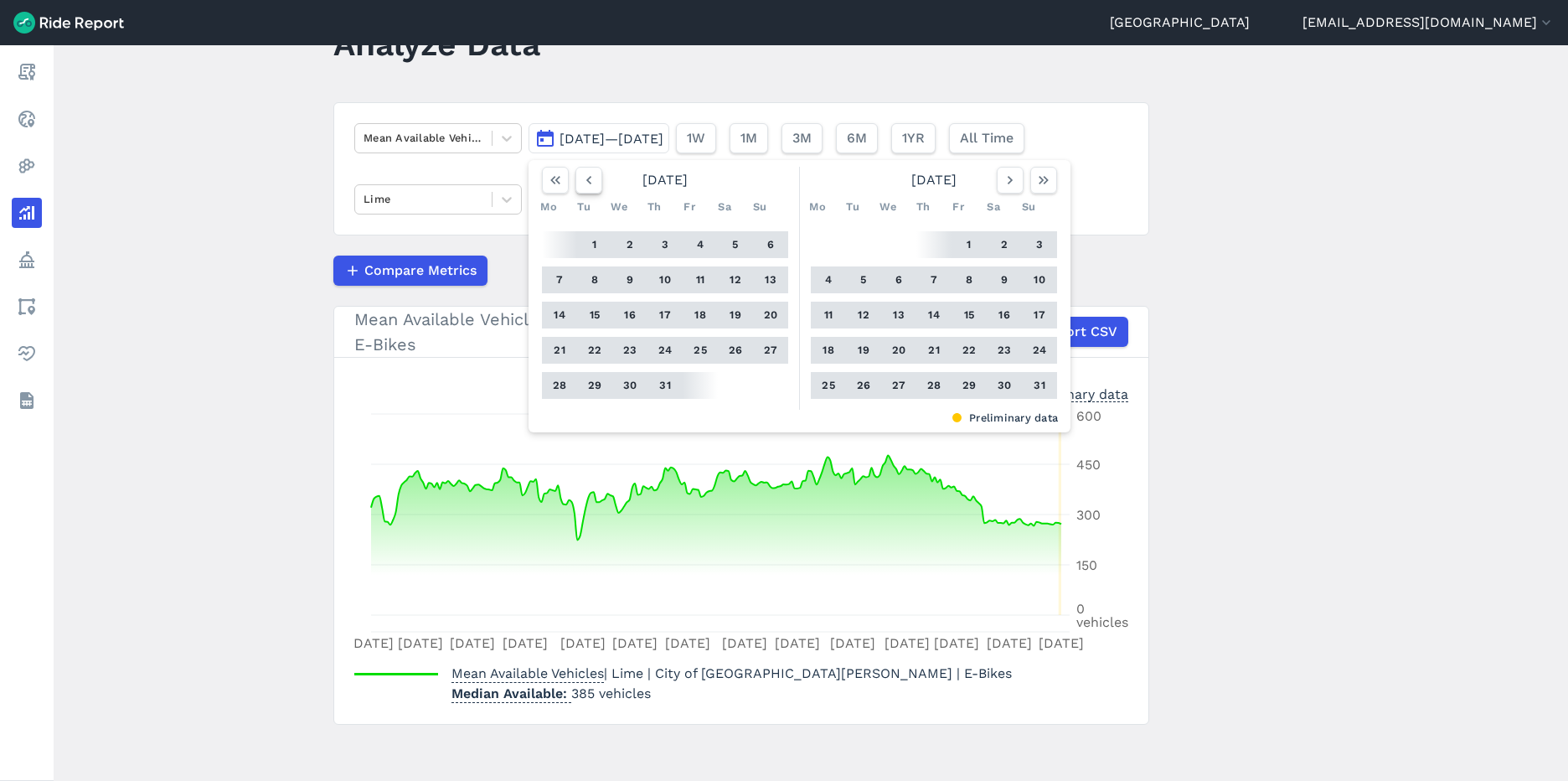
click at [580, 176] on icon "button" at bounding box center [588, 180] width 16 height 16
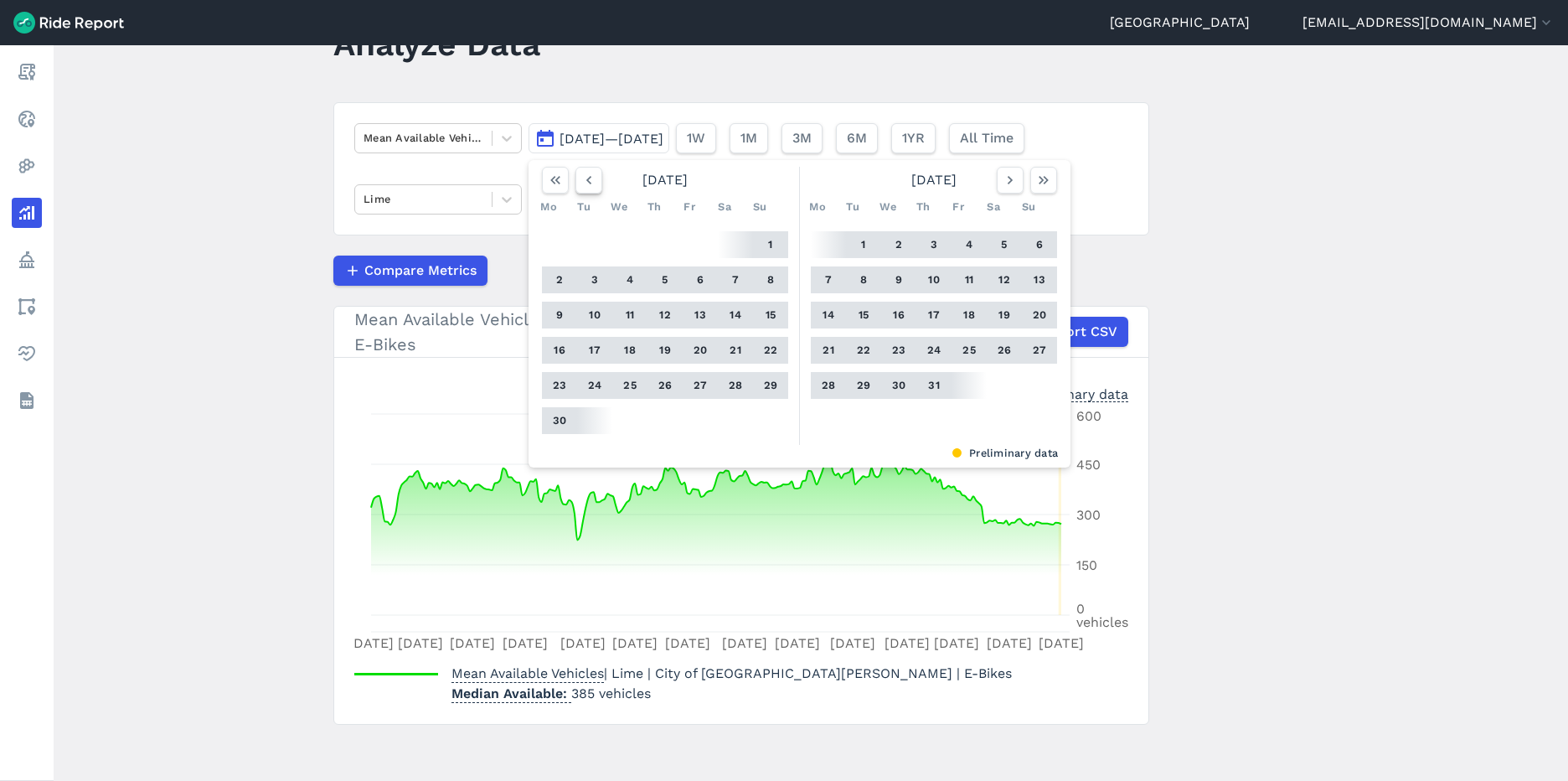
click at [580, 176] on icon "button" at bounding box center [588, 180] width 16 height 16
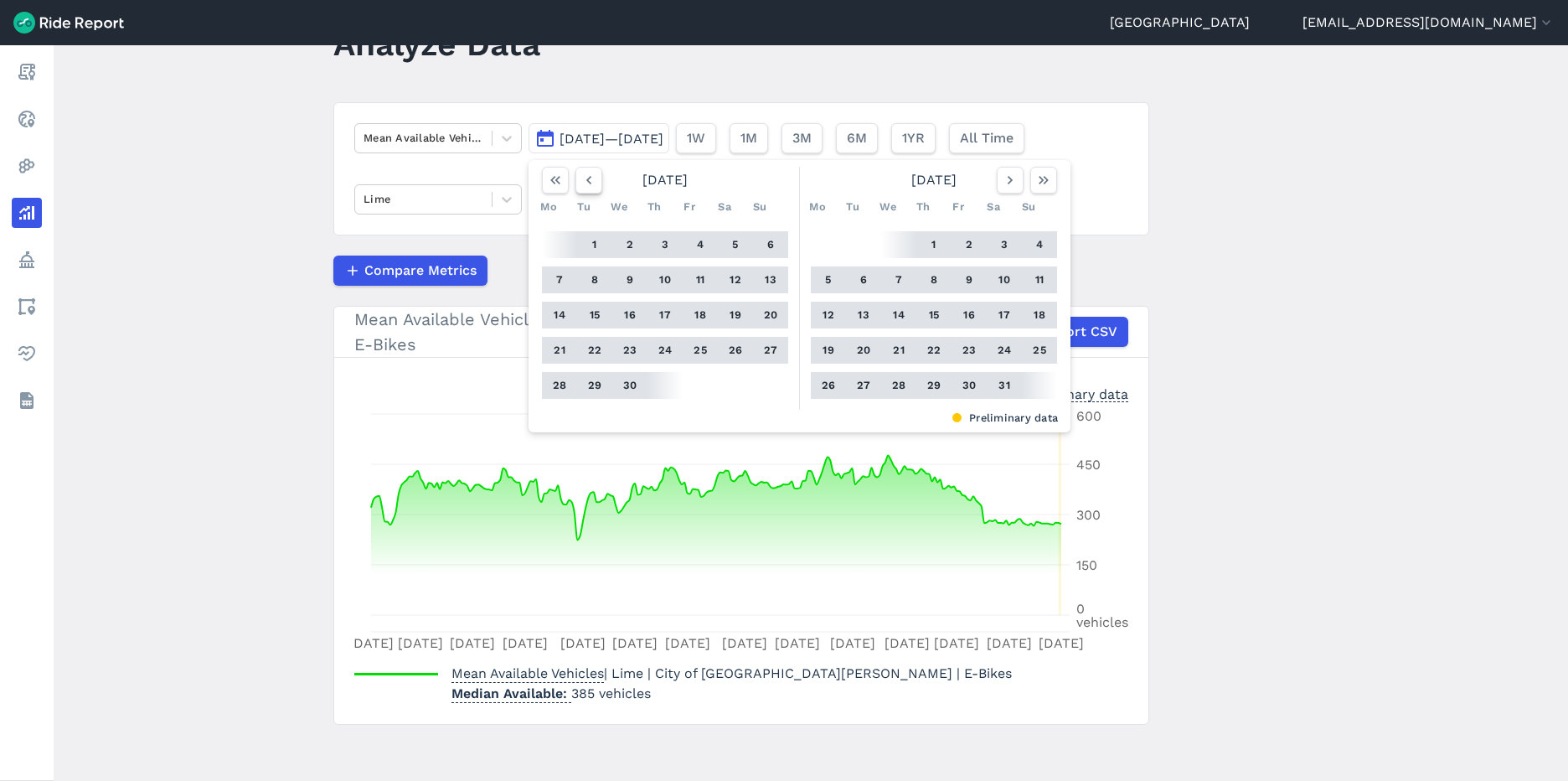
click at [580, 176] on icon "button" at bounding box center [588, 180] width 16 height 16
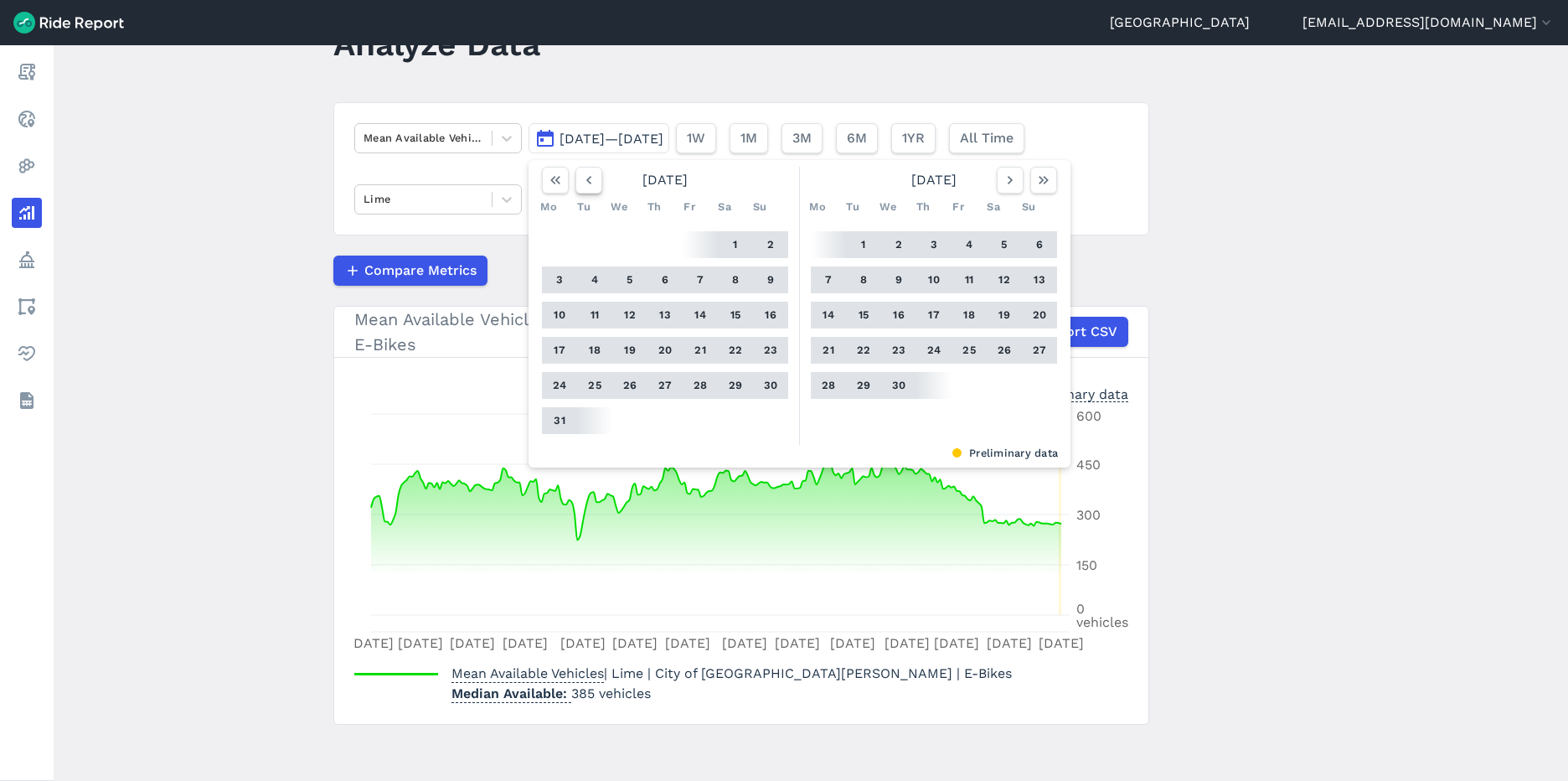
click at [580, 176] on icon "button" at bounding box center [588, 180] width 16 height 16
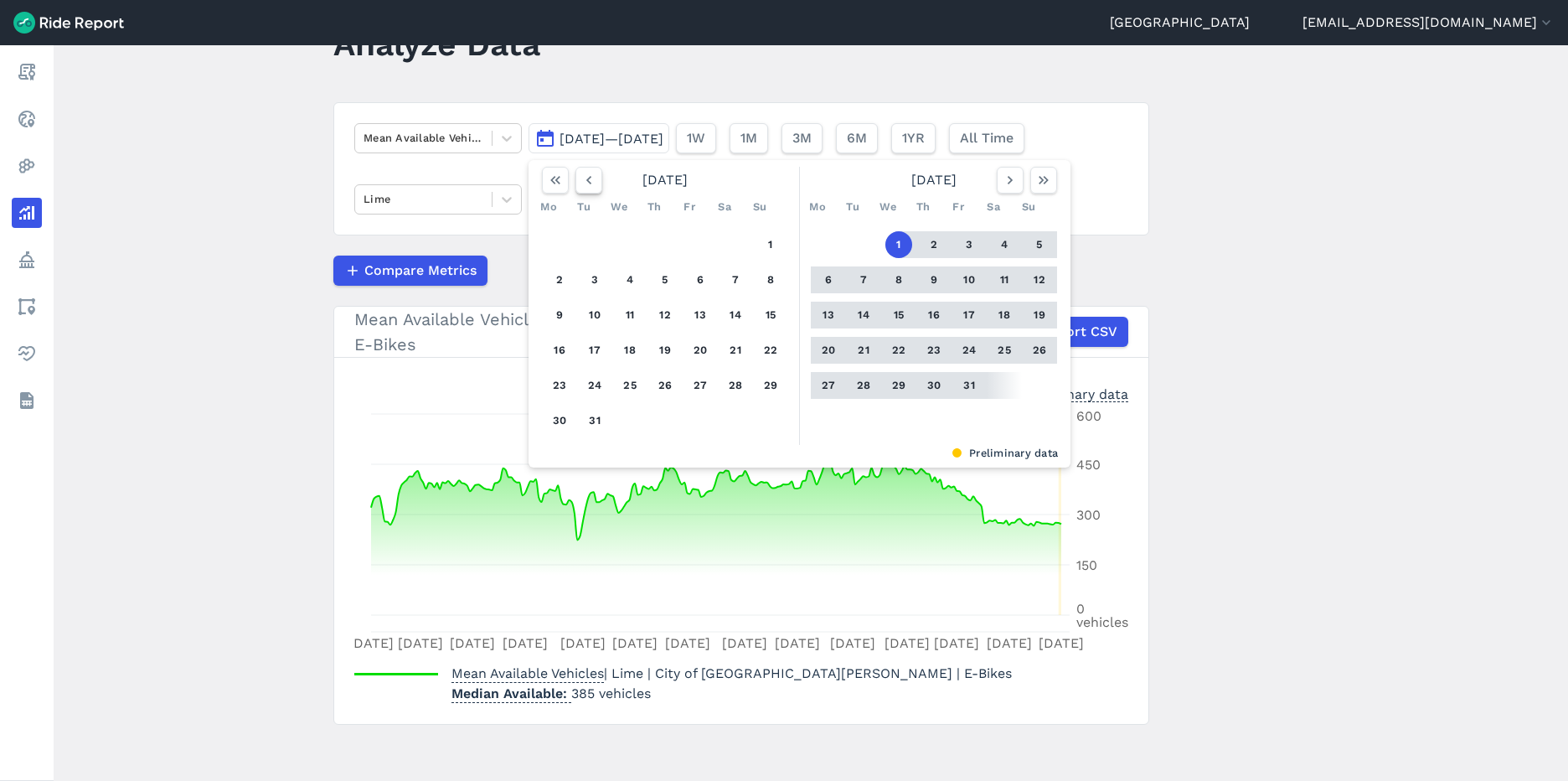
click at [580, 176] on icon "button" at bounding box center [588, 180] width 16 height 16
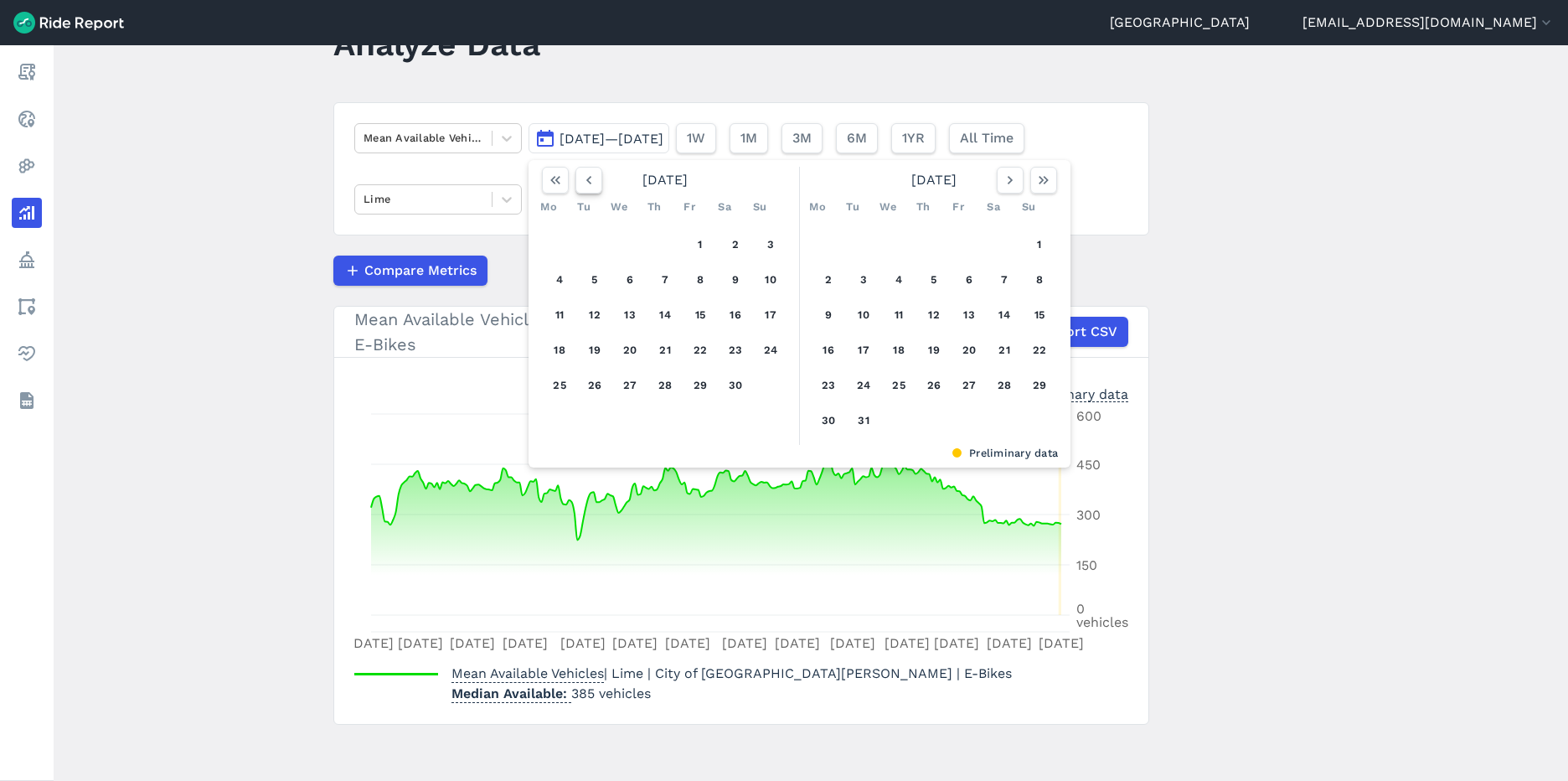
click at [580, 176] on icon "button" at bounding box center [588, 180] width 16 height 16
click at [771, 246] on button "1" at bounding box center [770, 245] width 27 height 27
click at [1003, 183] on icon "button" at bounding box center [1009, 180] width 16 height 16
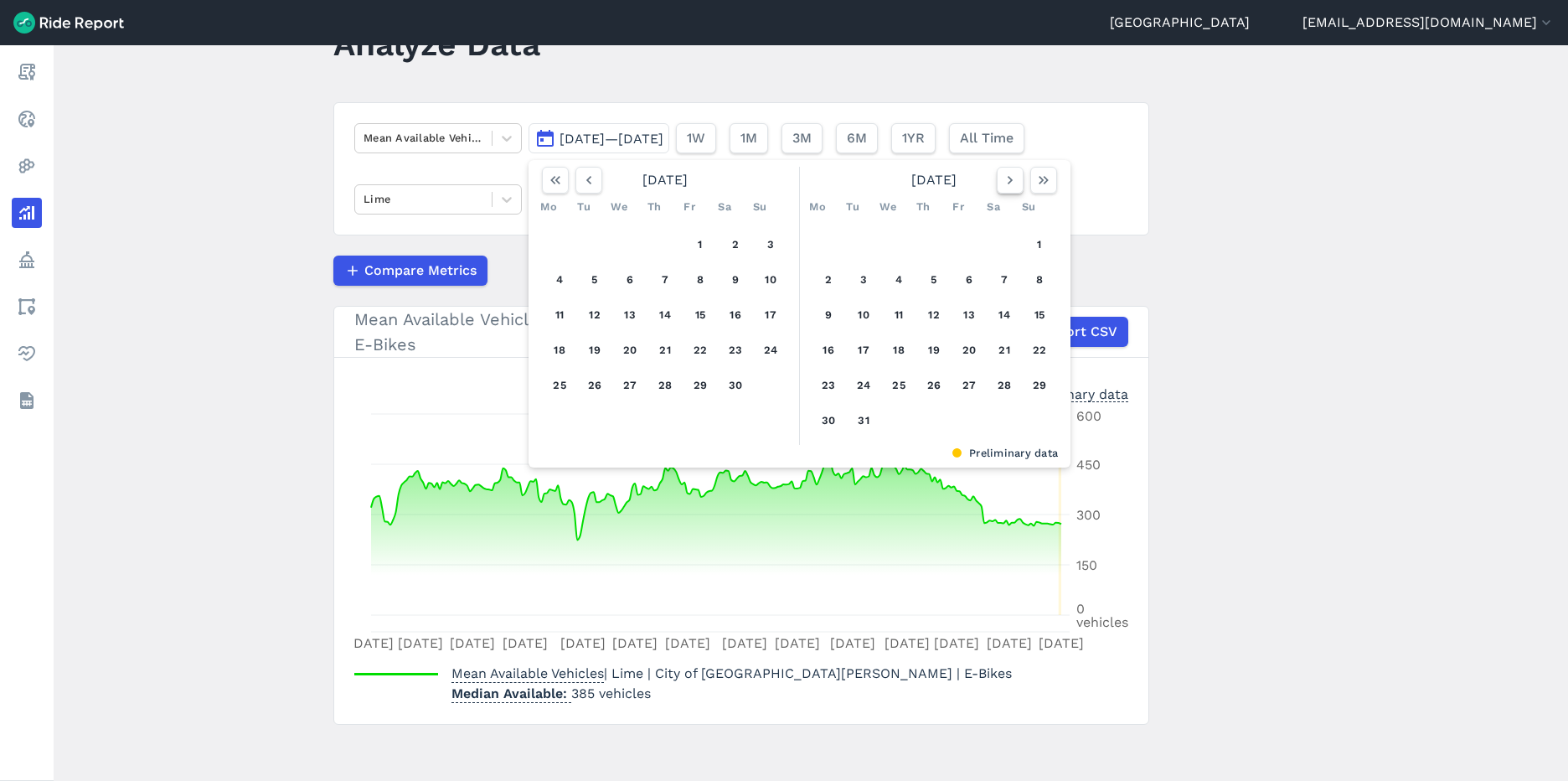
click at [1003, 183] on icon "button" at bounding box center [1009, 180] width 16 height 16
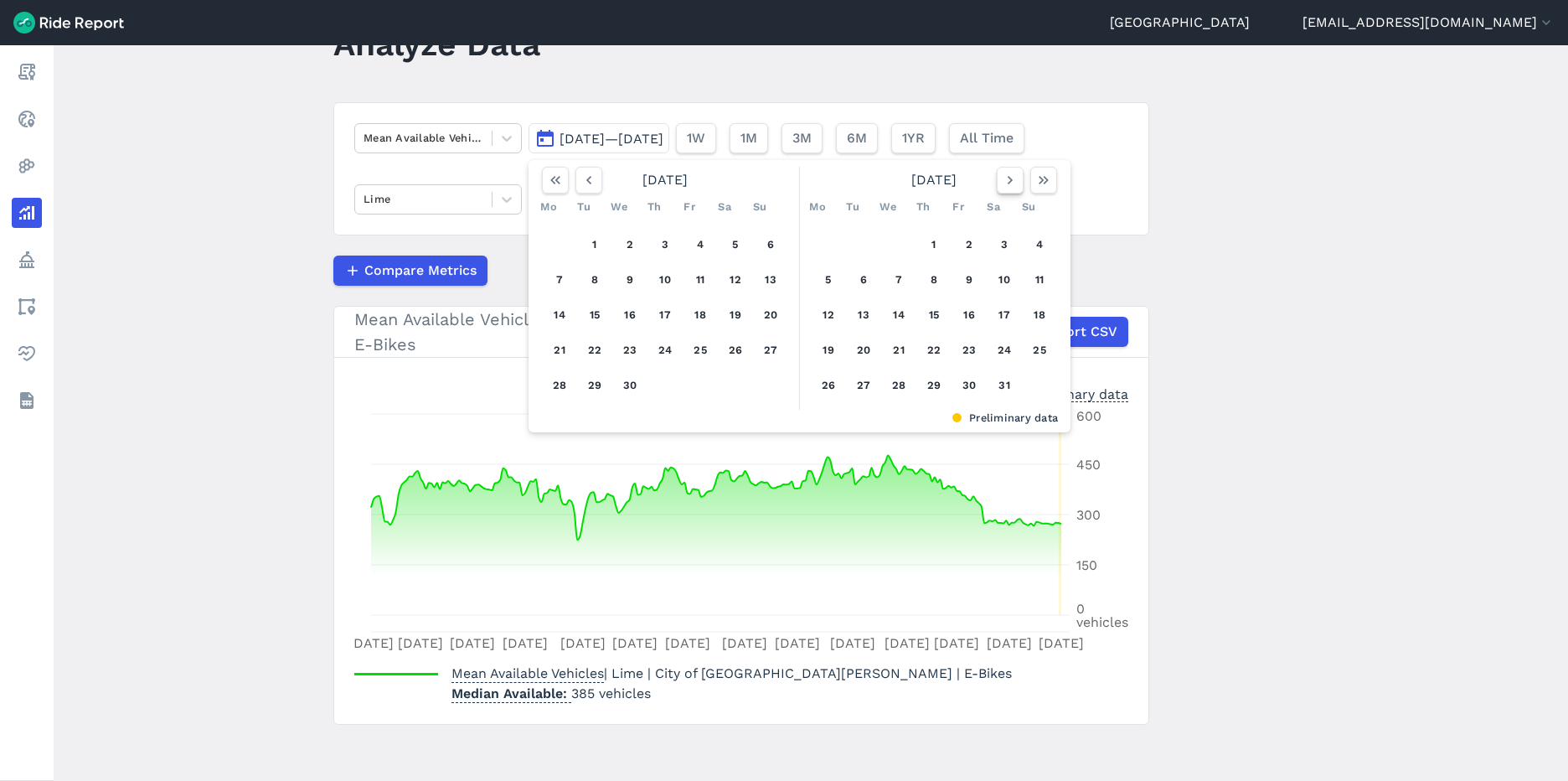
click at [1003, 183] on icon "button" at bounding box center [1009, 180] width 16 height 16
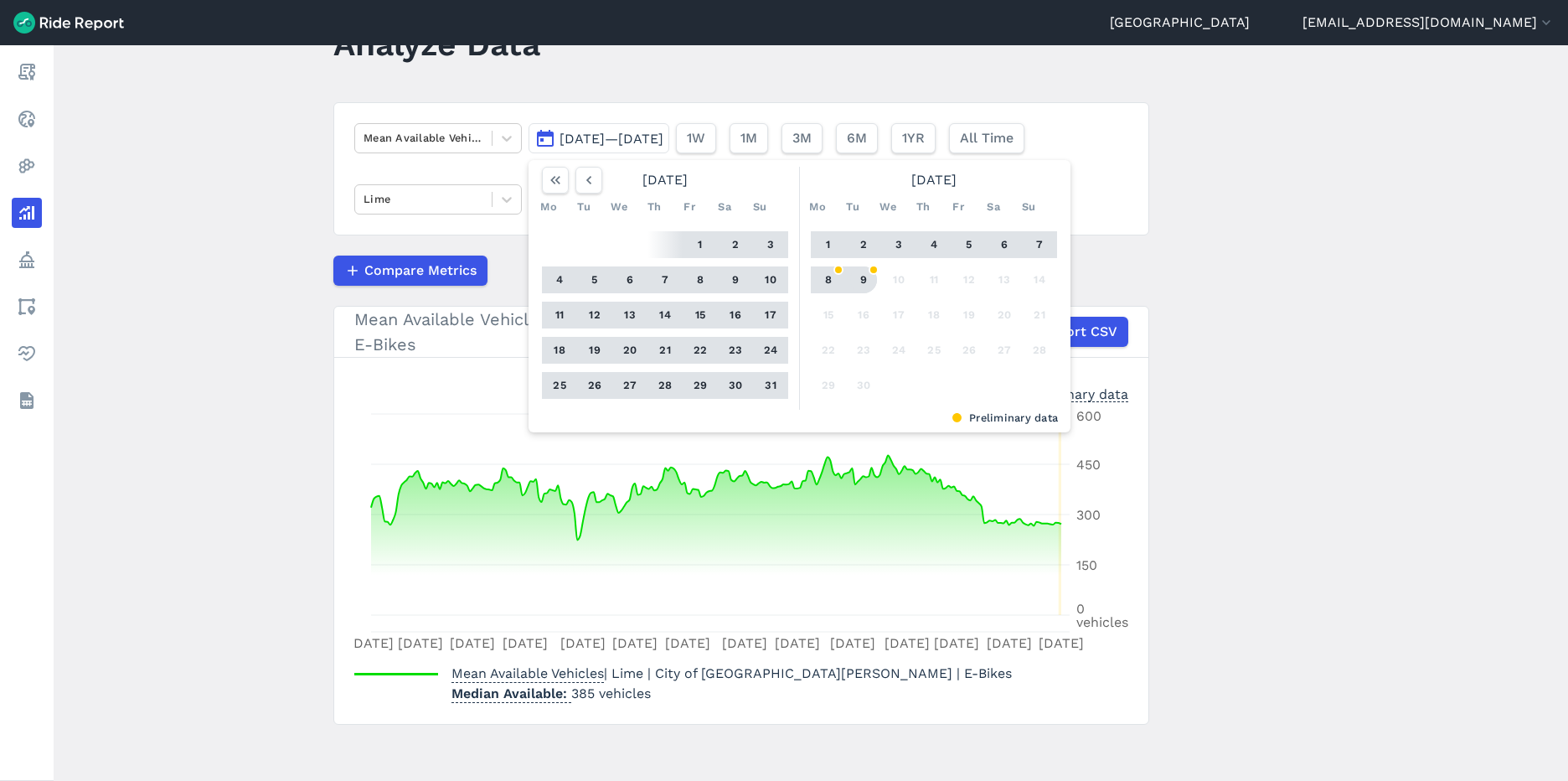
click at [866, 278] on button "9" at bounding box center [863, 279] width 27 height 27
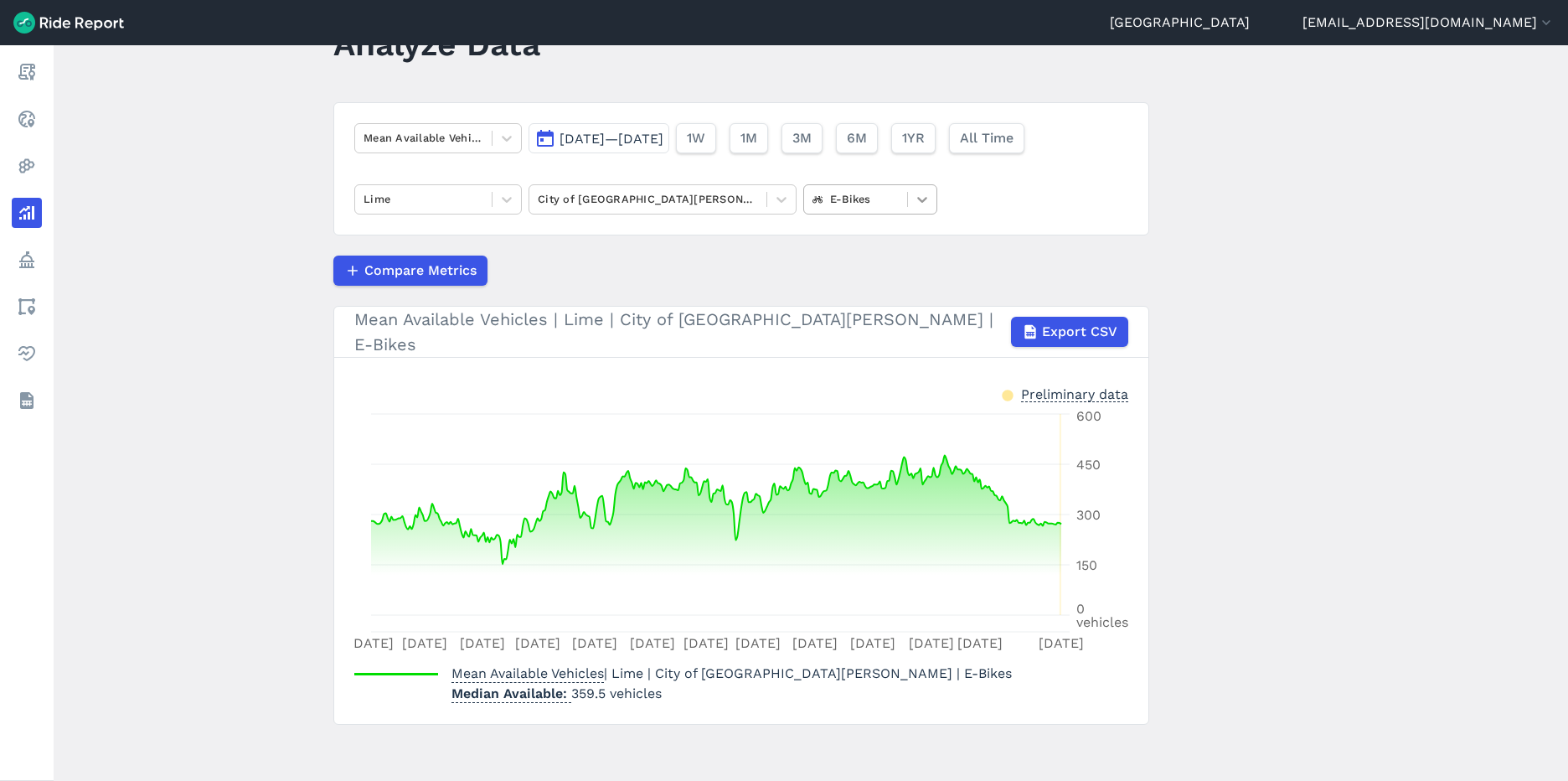
click at [918, 195] on icon at bounding box center [922, 199] width 16 height 16
click at [996, 207] on div "Mean Available Vehicles [DATE]—[DATE] 1W 1M 3M 6M 1YR All Time Lime City of [GE…" at bounding box center [741, 169] width 816 height 134
click at [770, 201] on div at bounding box center [781, 199] width 29 height 29
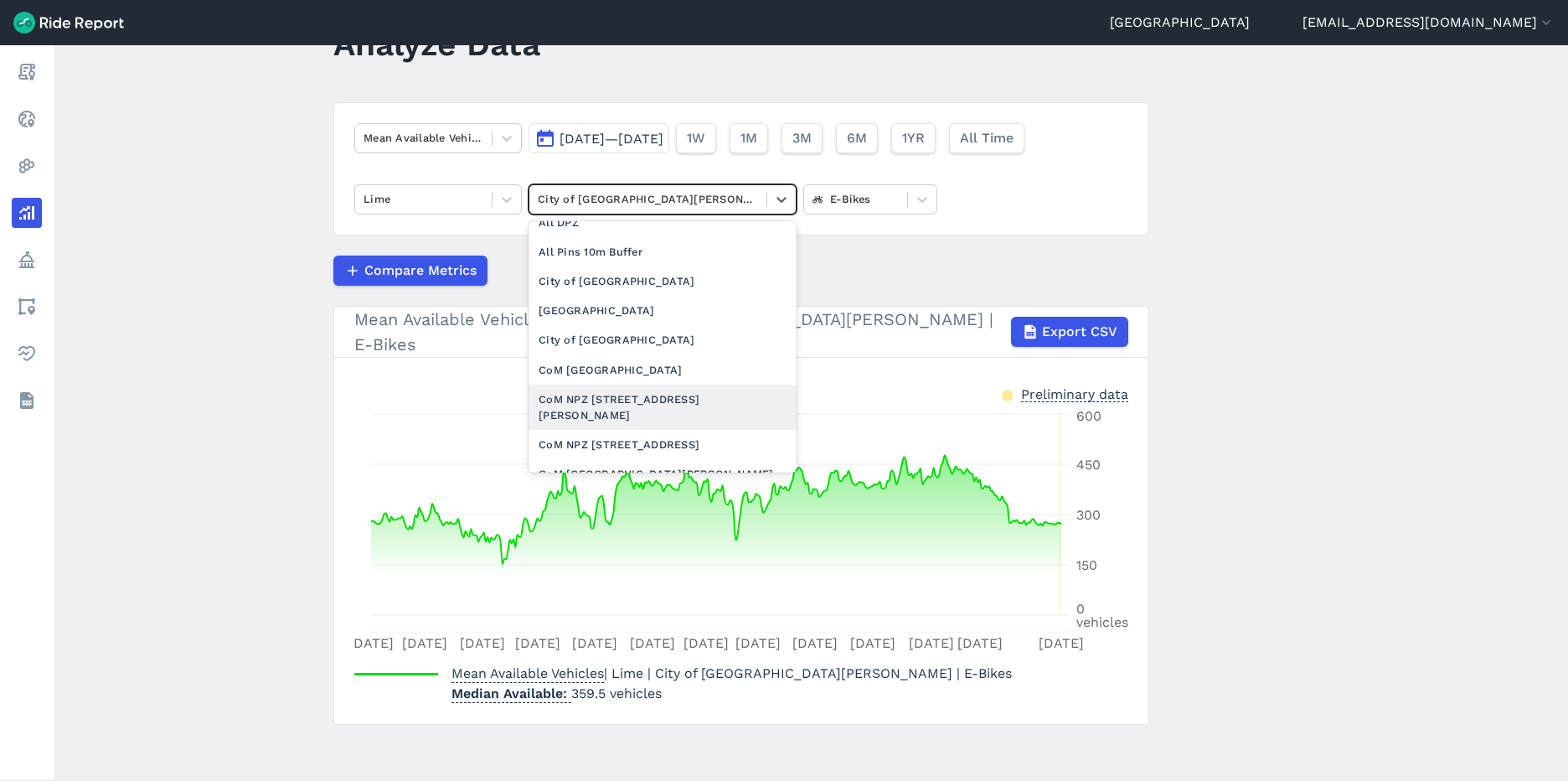
scroll to position [254, 0]
click at [648, 291] on div "City of [GEOGRAPHIC_DATA]" at bounding box center [662, 280] width 268 height 30
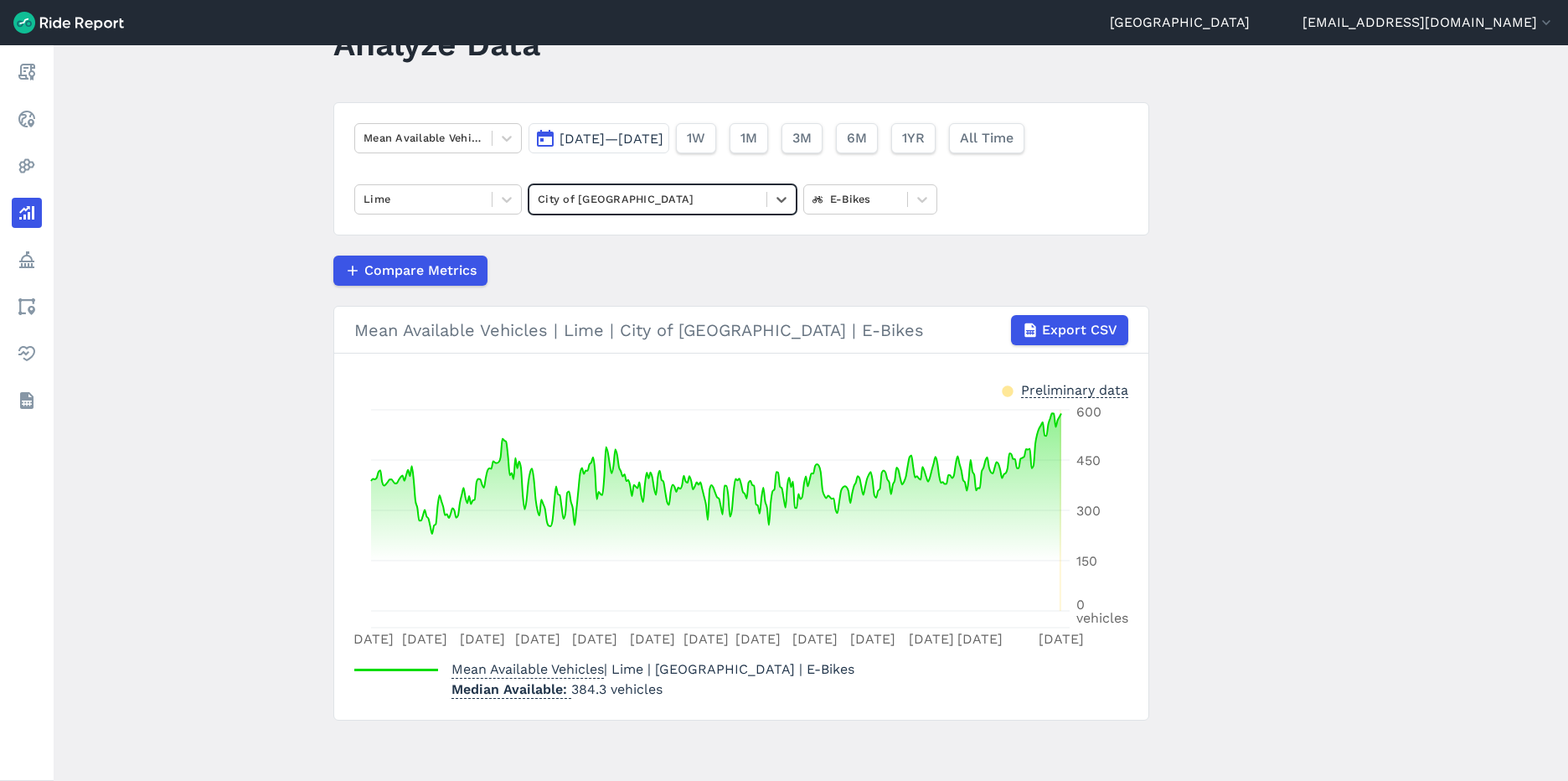
click at [648, 135] on span "[DATE]—[DATE]" at bounding box center [611, 139] width 104 height 16
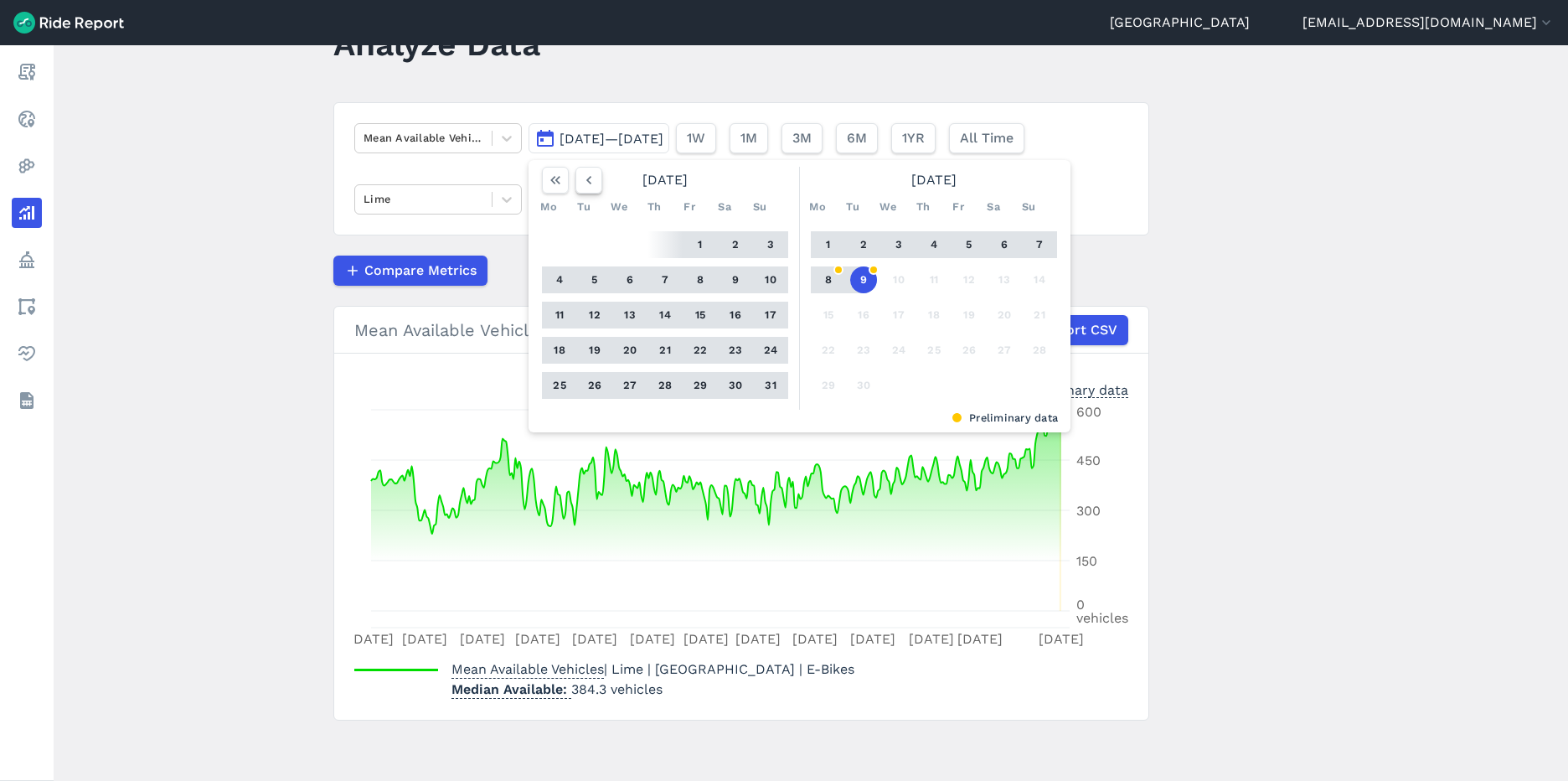
click at [587, 177] on use "button" at bounding box center [589, 180] width 5 height 9
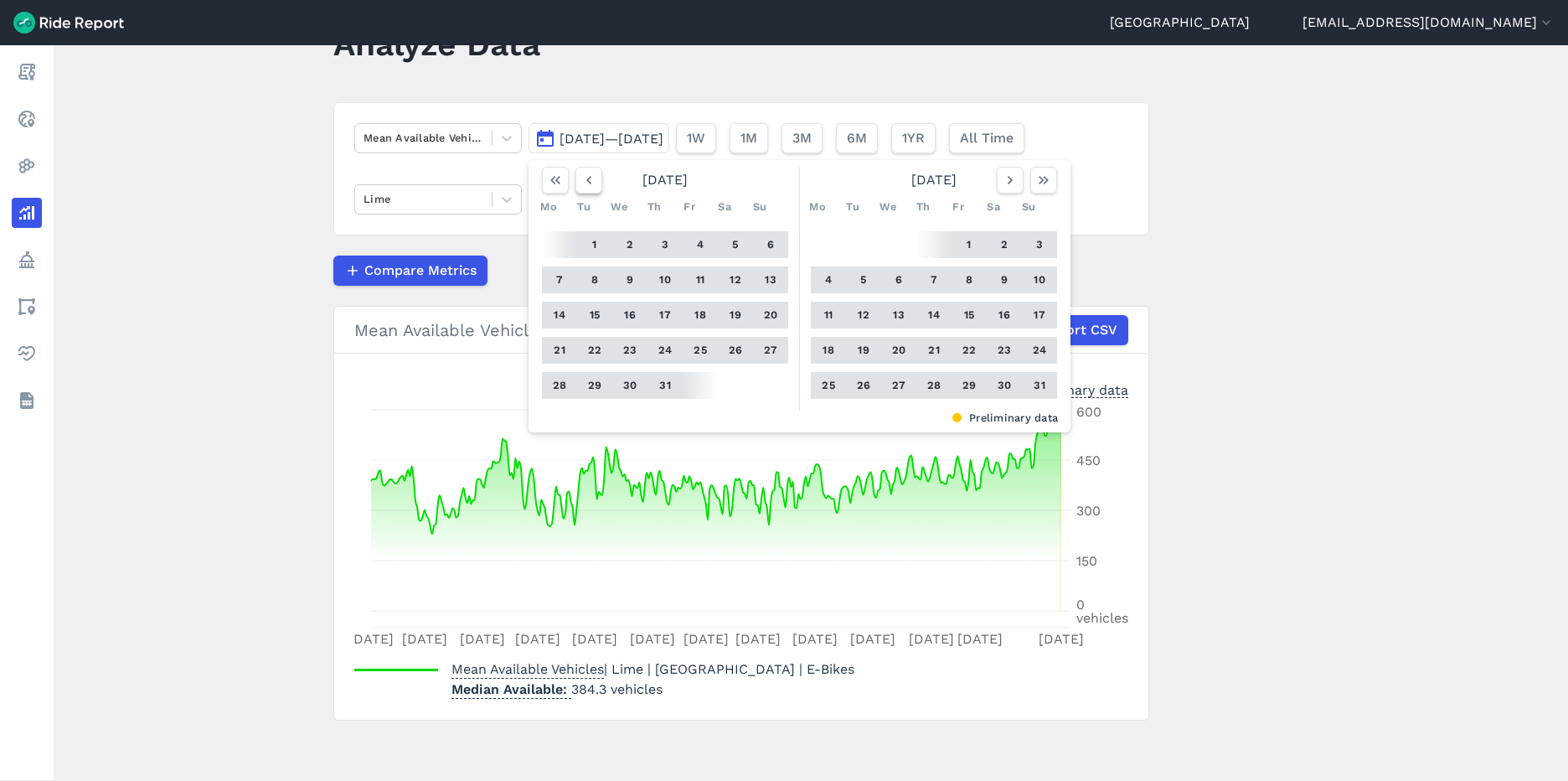
click at [587, 177] on use "button" at bounding box center [589, 180] width 5 height 9
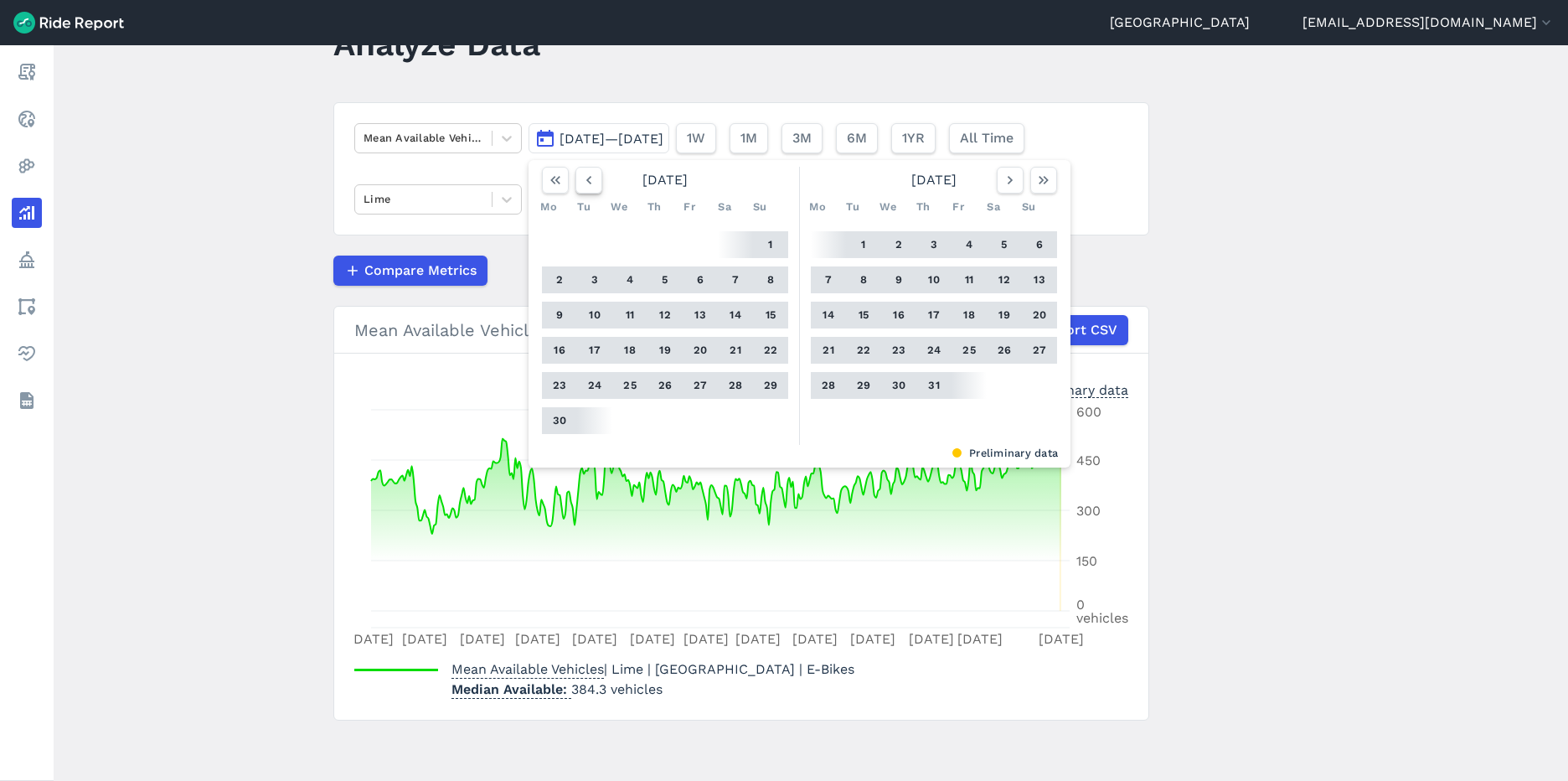
click at [587, 177] on use "button" at bounding box center [589, 180] width 5 height 9
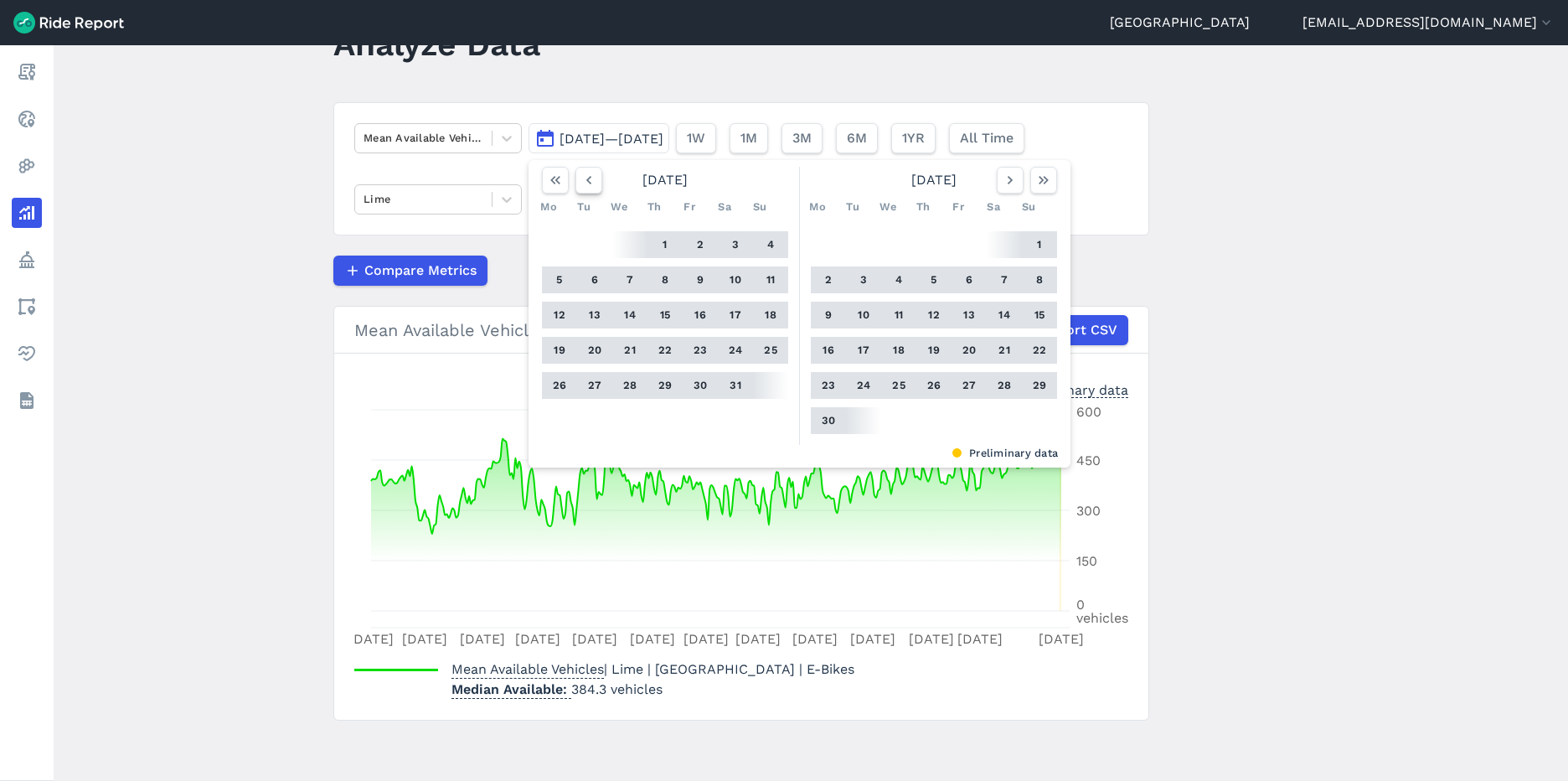
click at [587, 177] on use "button" at bounding box center [589, 180] width 5 height 9
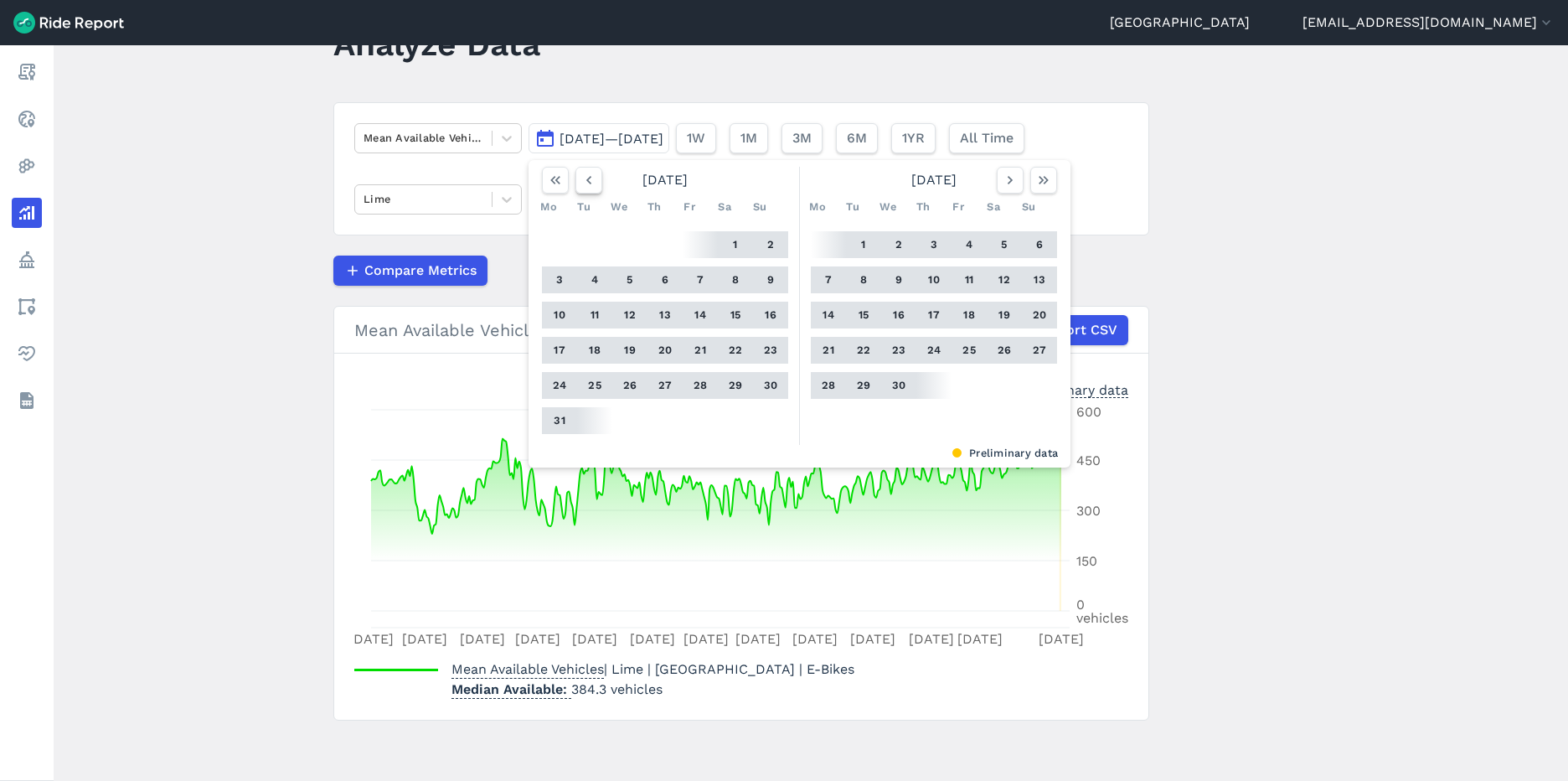
click at [587, 177] on use "button" at bounding box center [589, 180] width 5 height 9
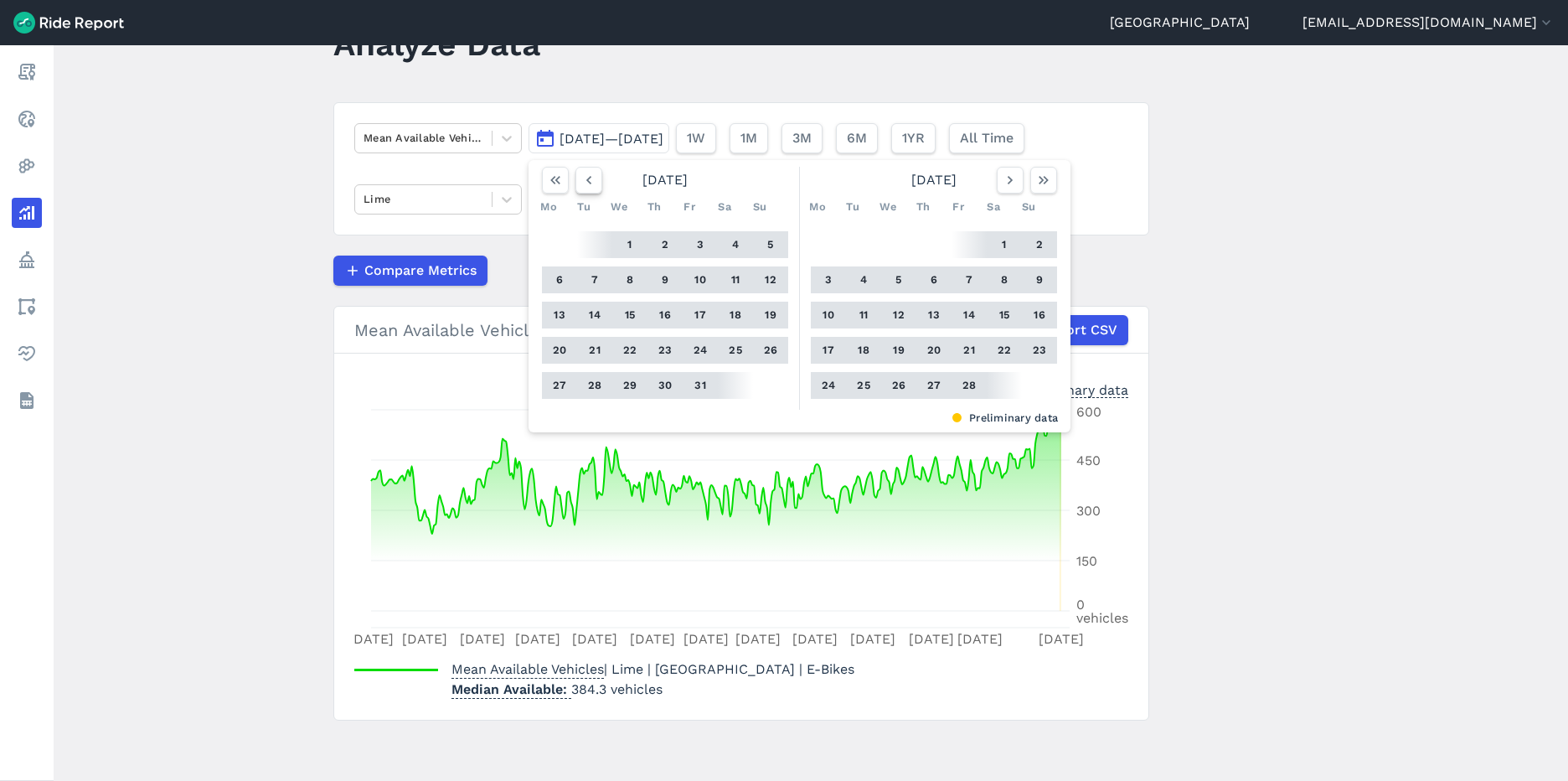
click at [587, 177] on use "button" at bounding box center [589, 180] width 5 height 9
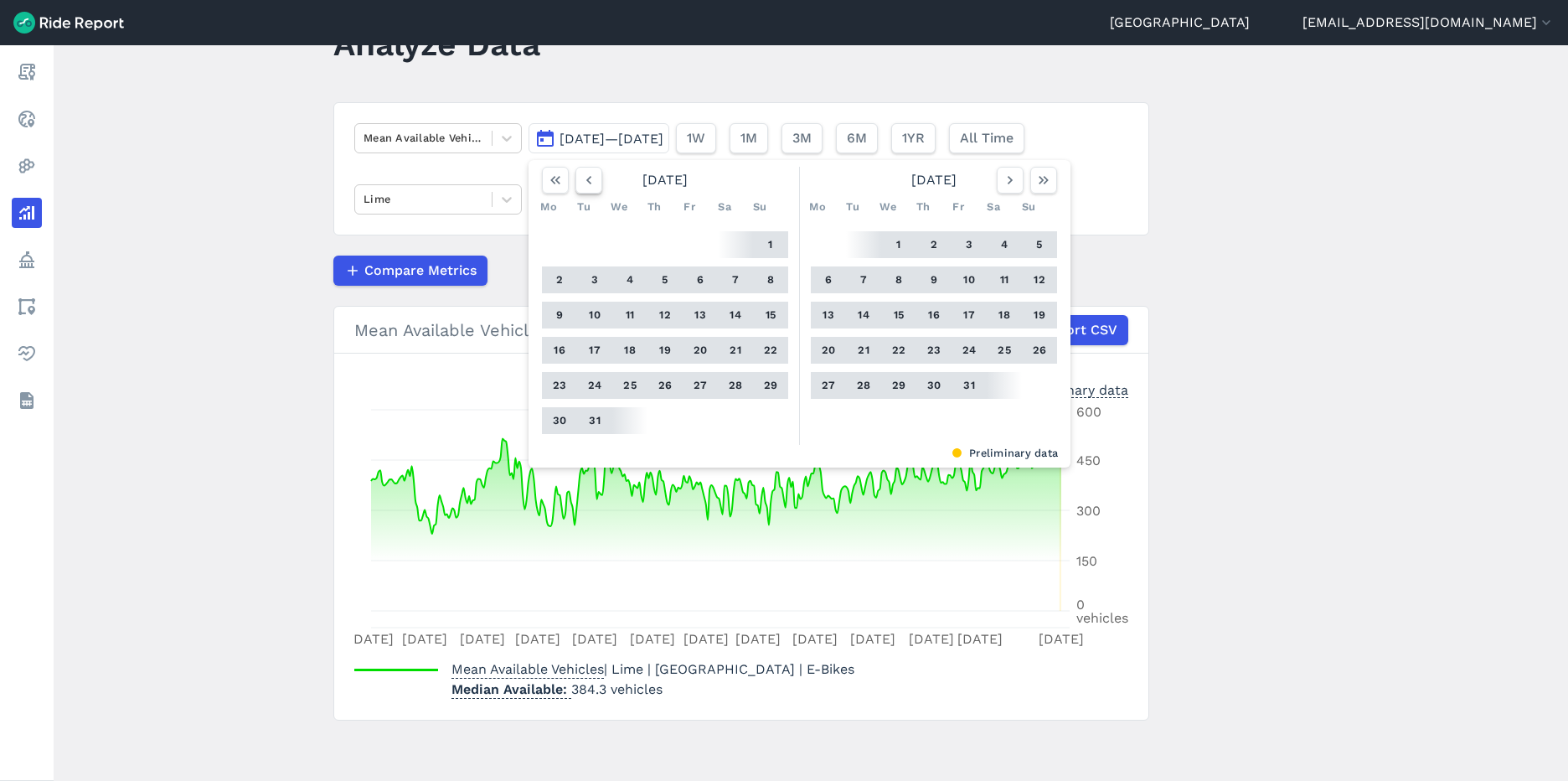
click at [587, 177] on use "button" at bounding box center [589, 180] width 5 height 9
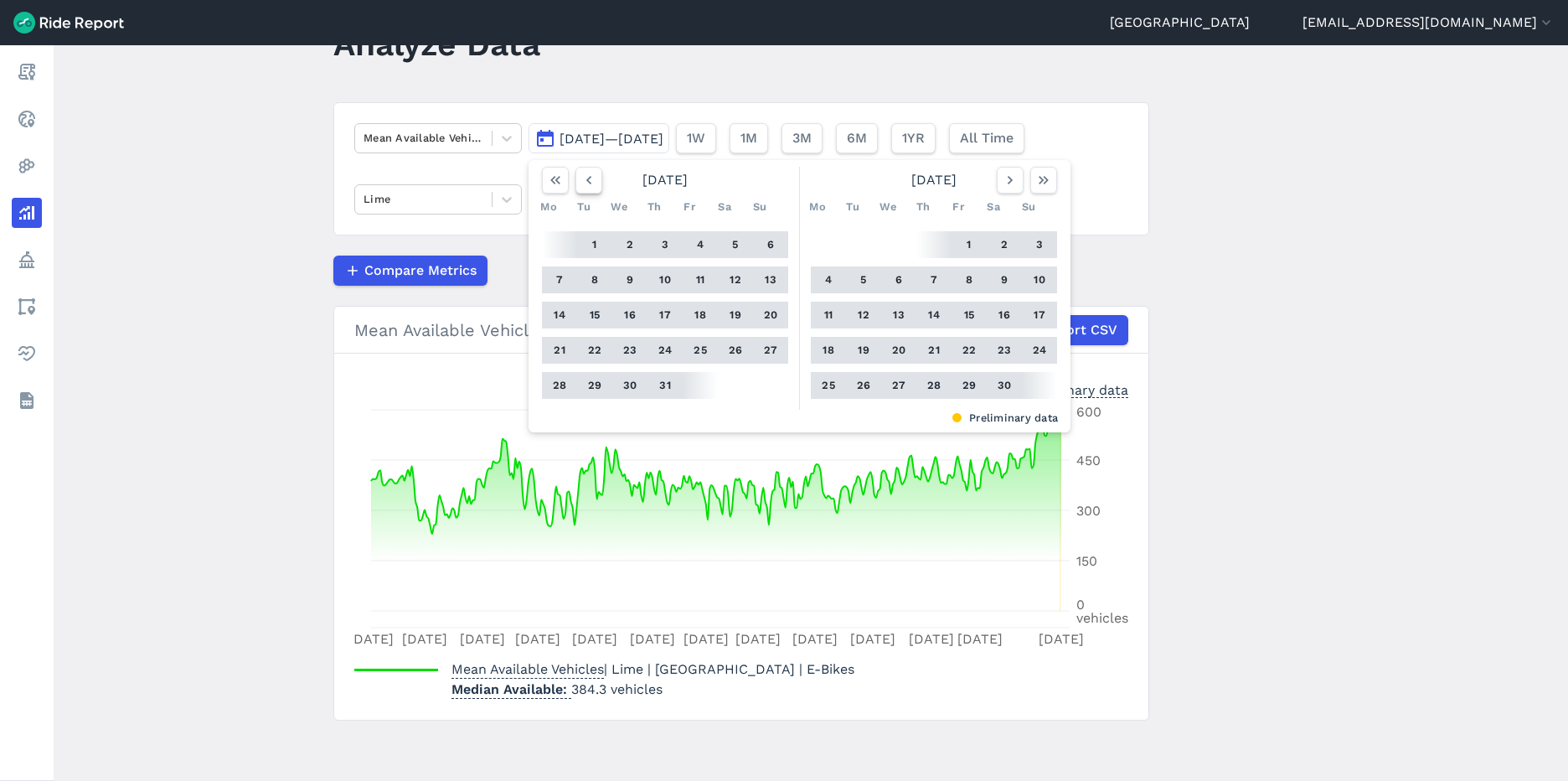
click at [587, 177] on use "button" at bounding box center [589, 180] width 5 height 9
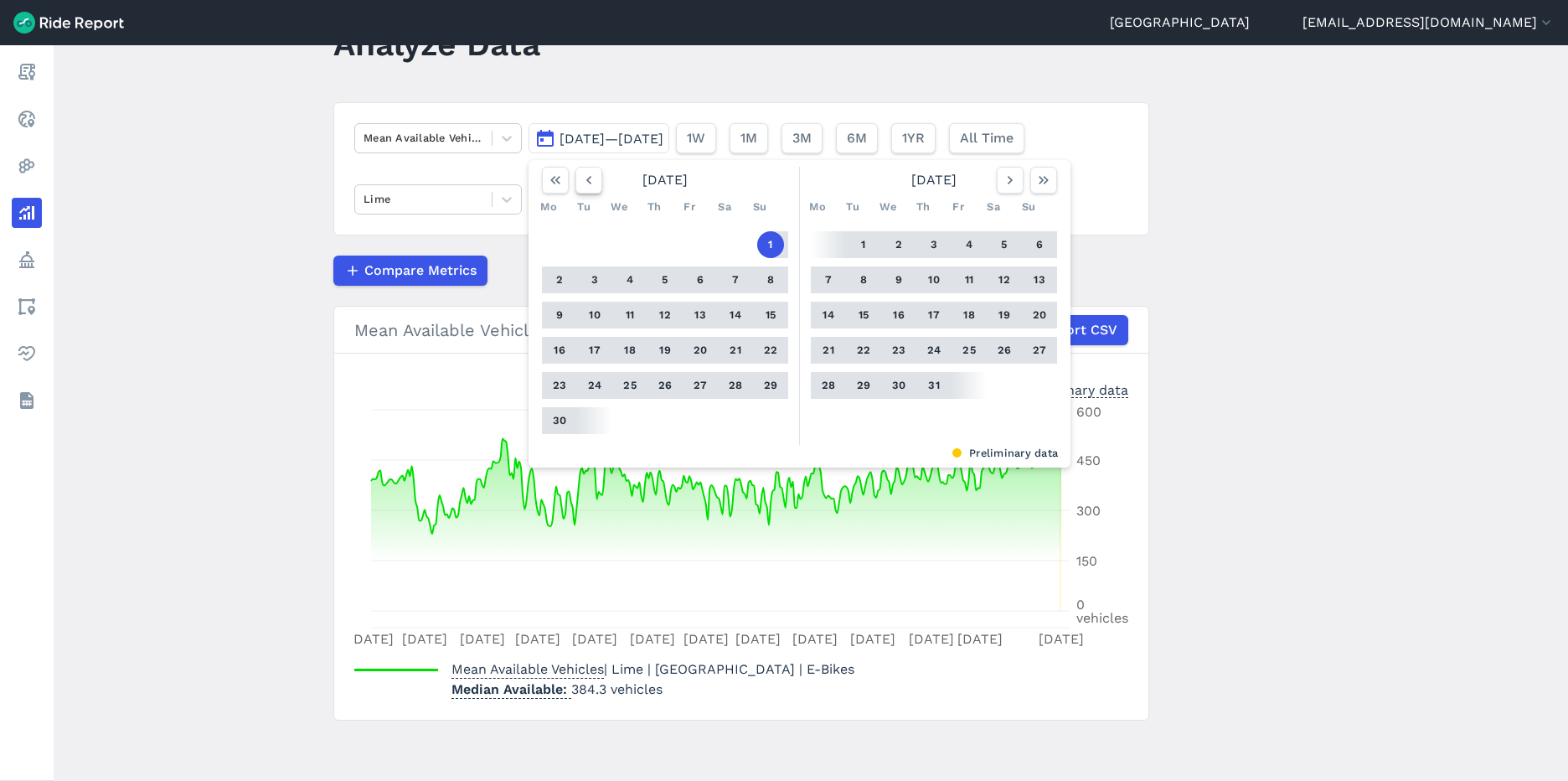
click at [587, 177] on use "button" at bounding box center [589, 180] width 5 height 9
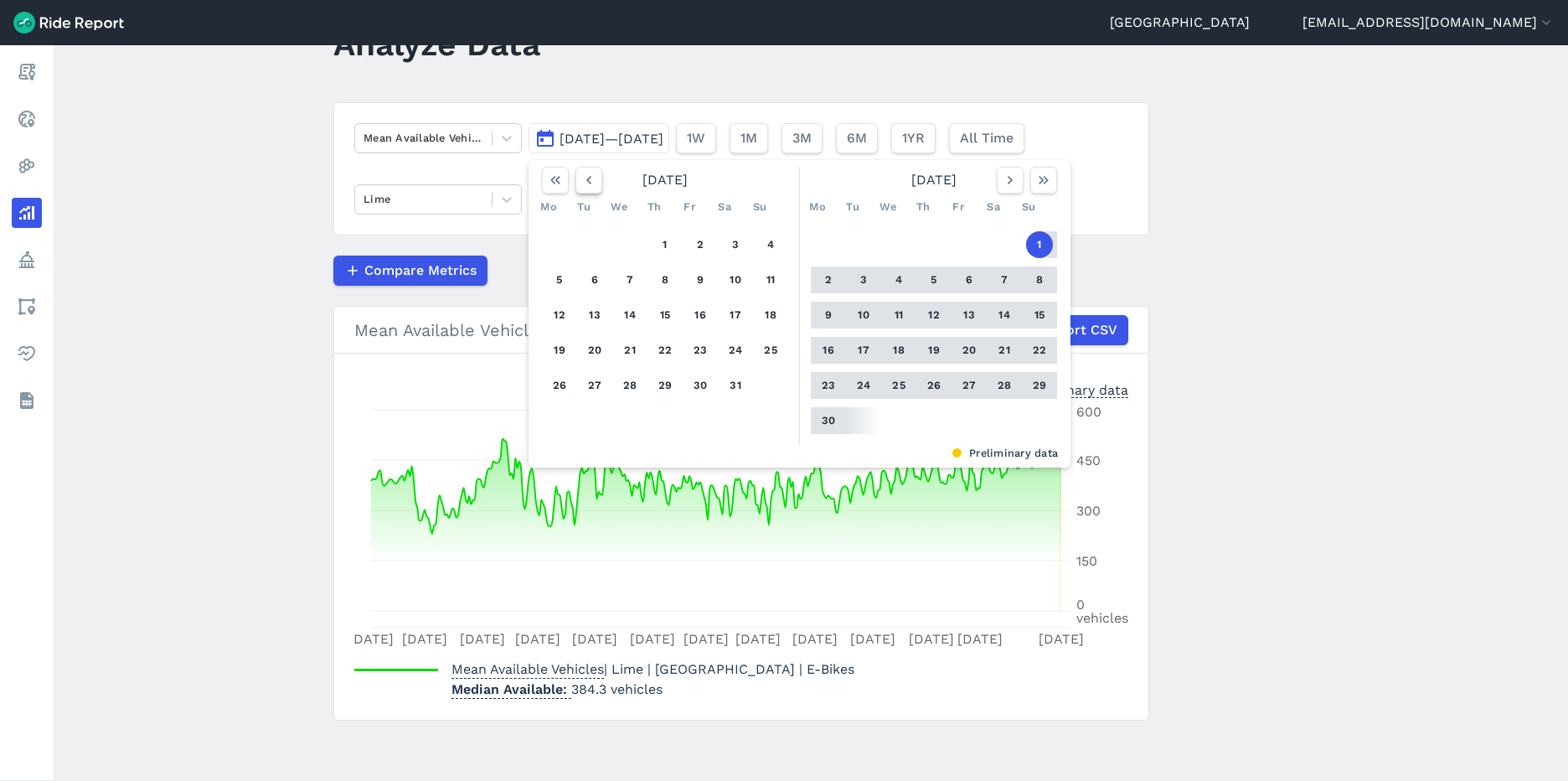
click at [587, 177] on use "button" at bounding box center [589, 180] width 5 height 9
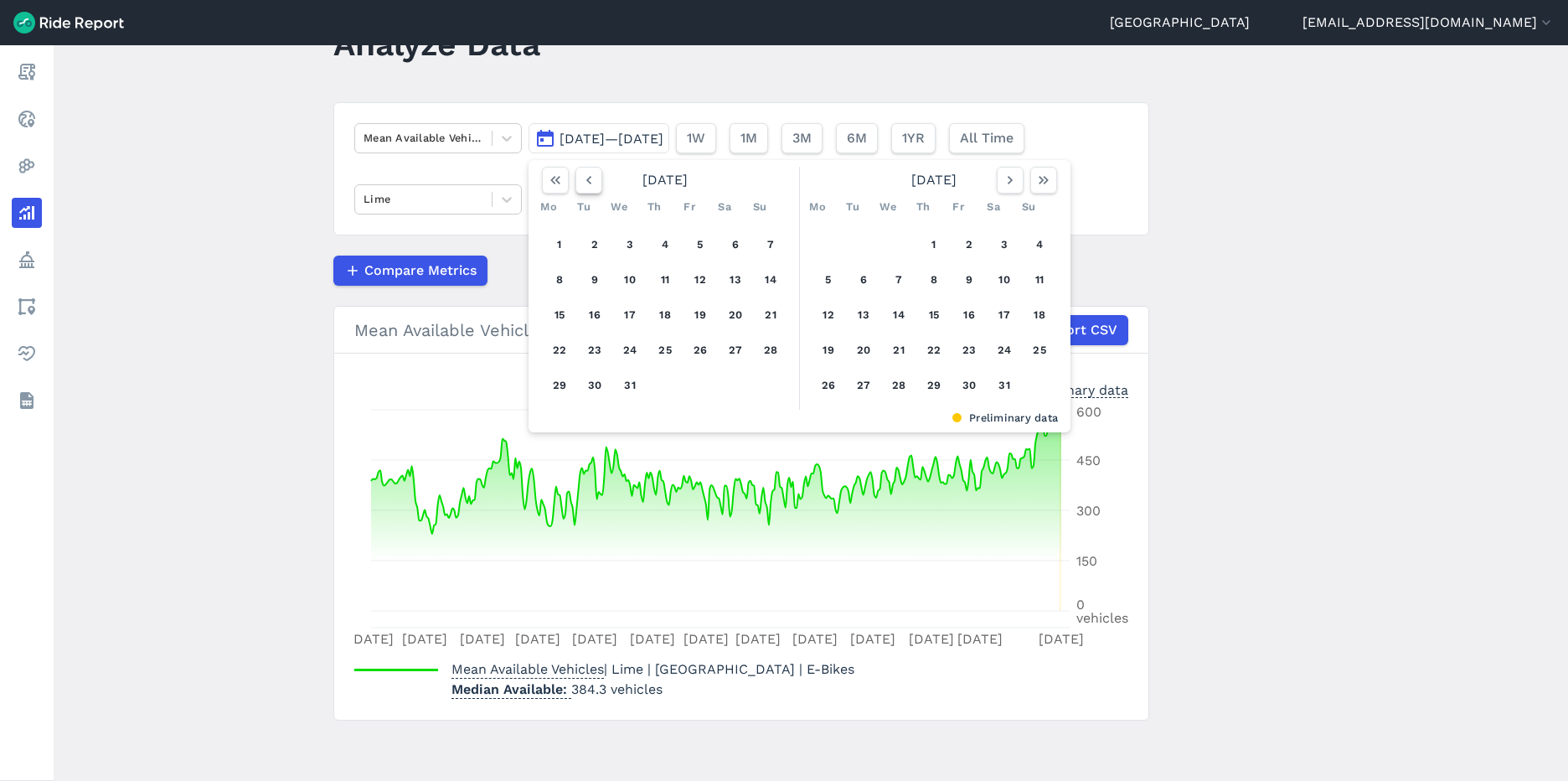
click at [587, 177] on use "button" at bounding box center [589, 180] width 5 height 9
click at [559, 249] on button "1" at bounding box center [559, 245] width 27 height 27
click at [1053, 182] on button "button" at bounding box center [1043, 180] width 27 height 27
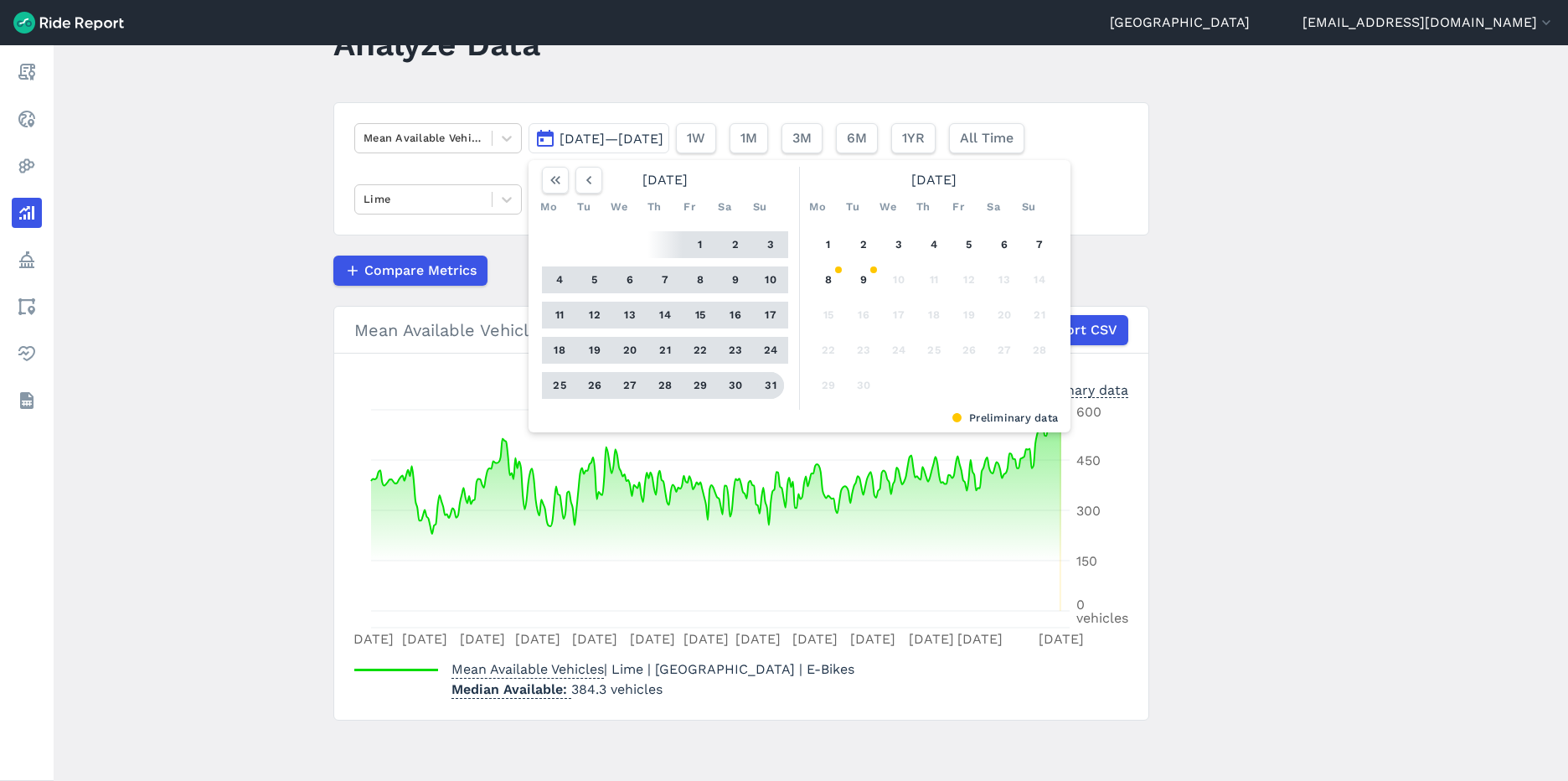
click at [767, 379] on button "31" at bounding box center [770, 385] width 27 height 27
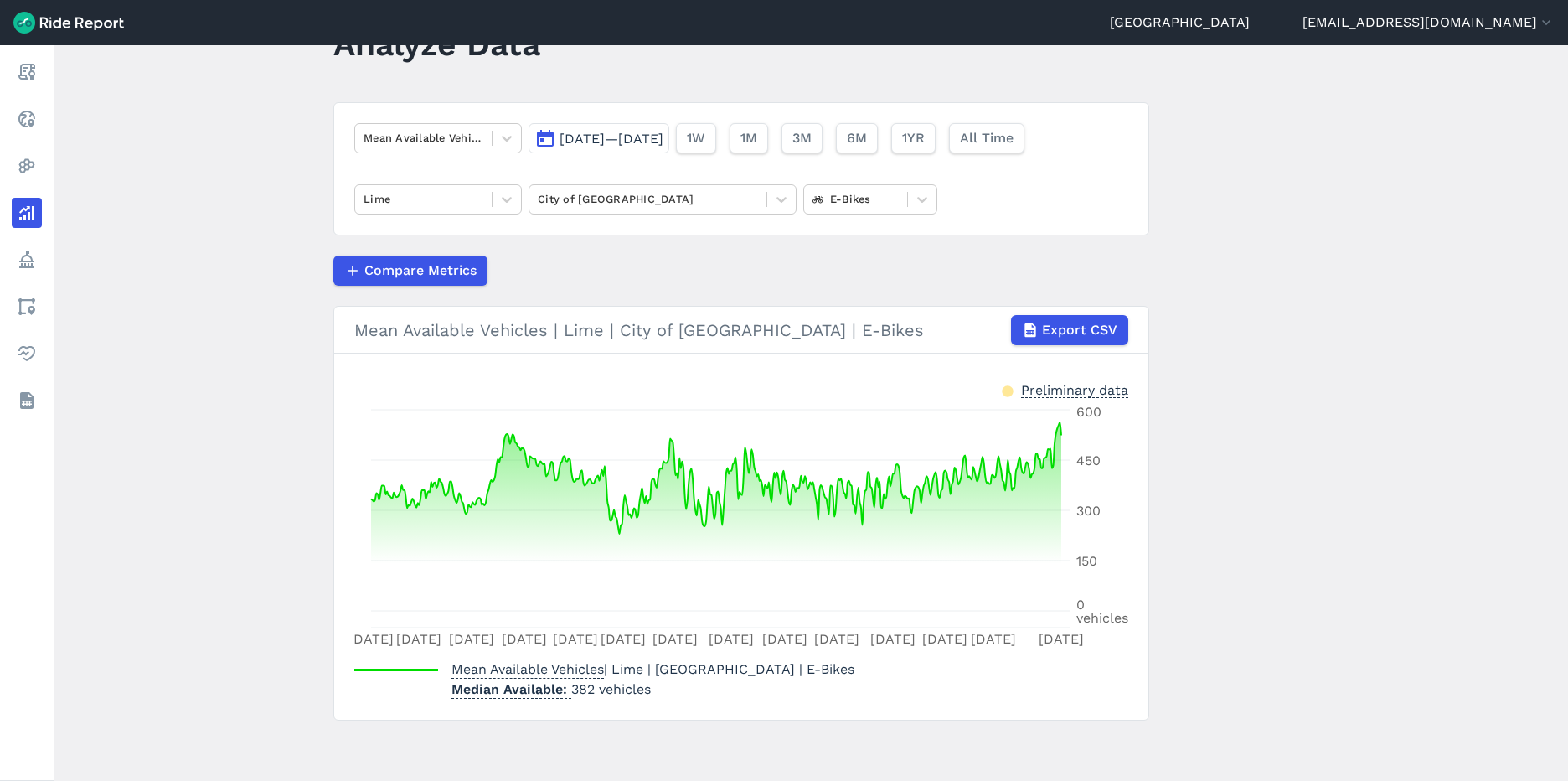
click at [652, 138] on span "[DATE]—[DATE]" at bounding box center [611, 139] width 104 height 16
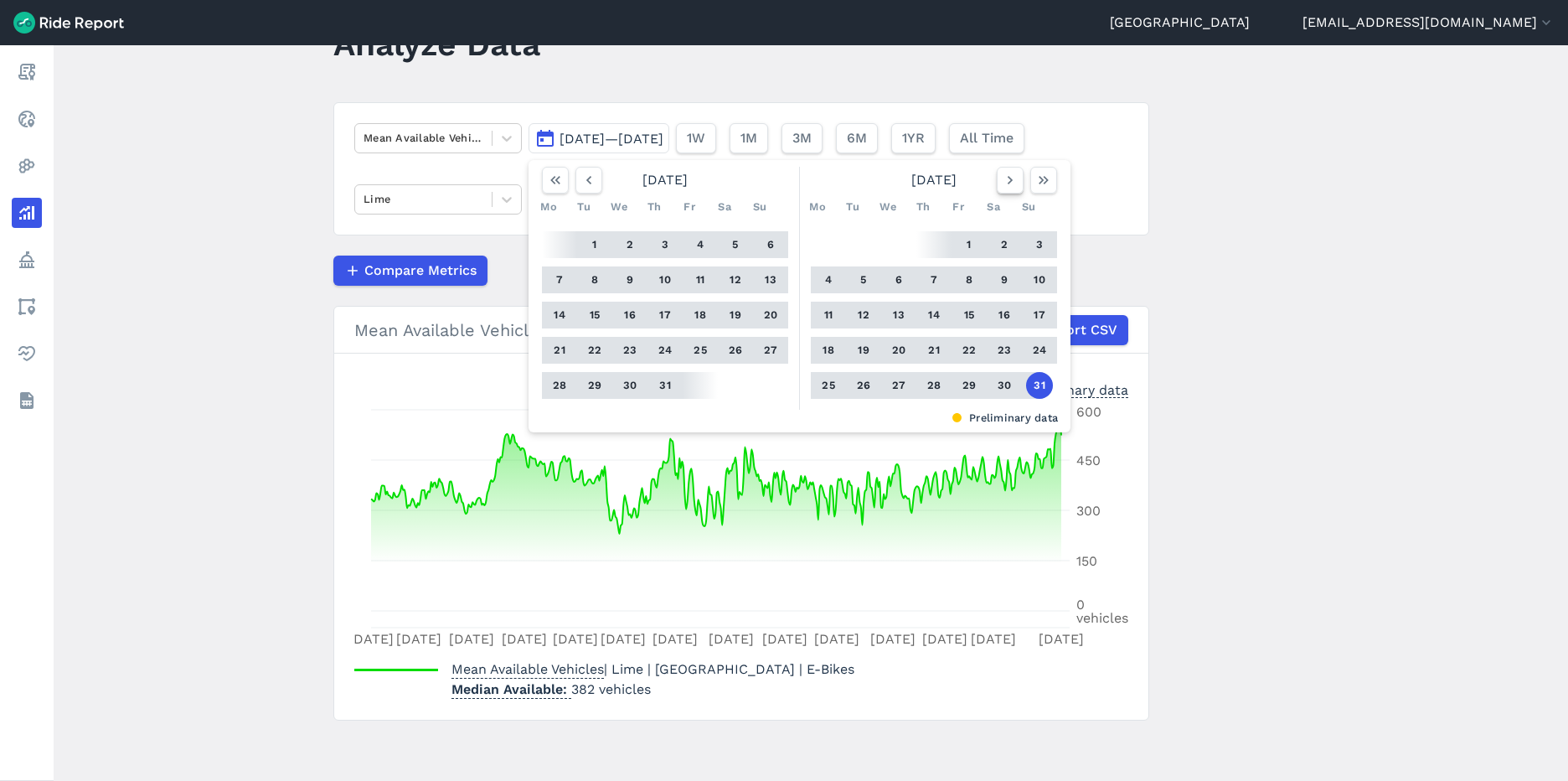
click at [1010, 176] on icon "button" at bounding box center [1009, 180] width 16 height 16
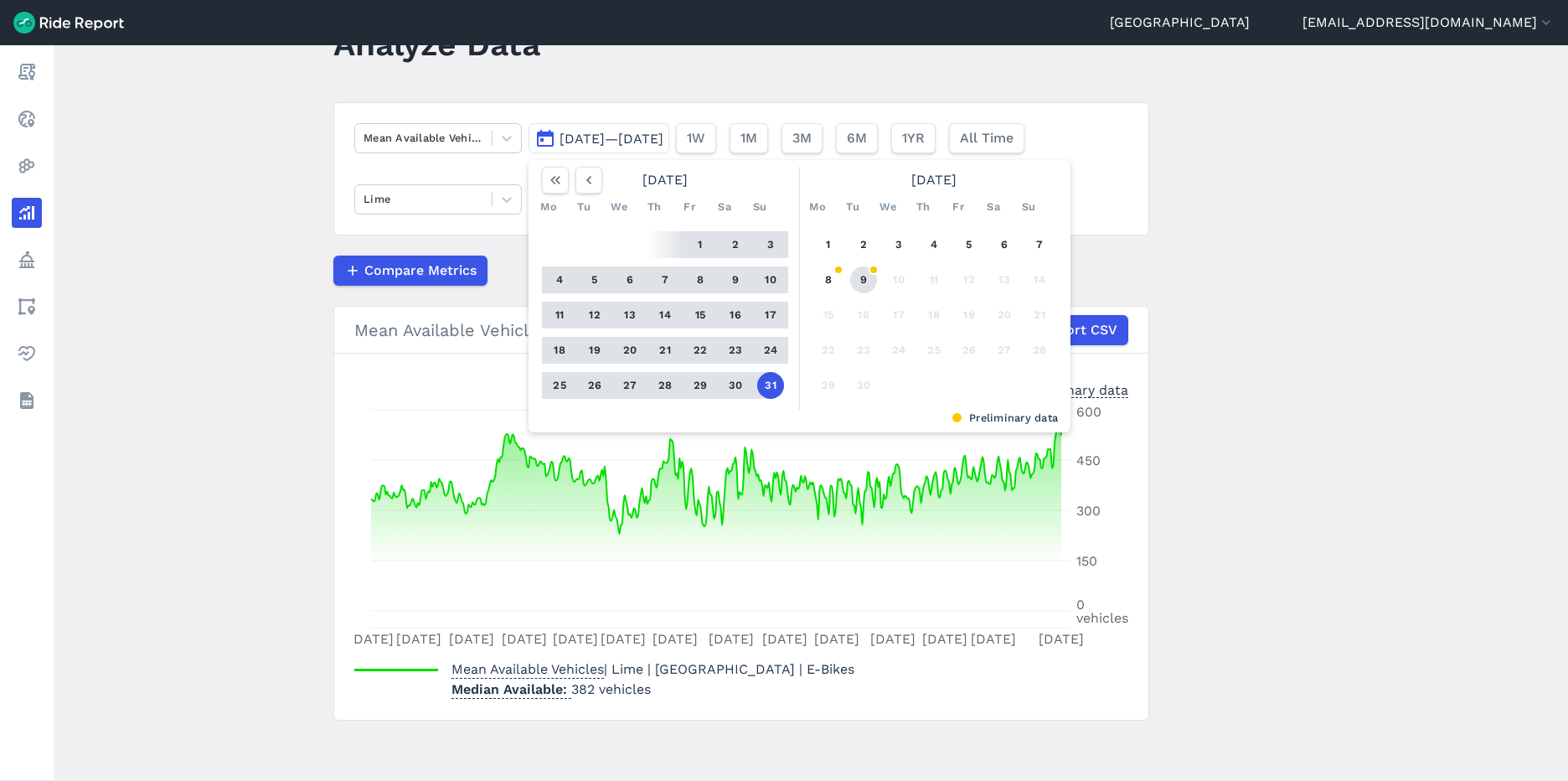
click at [868, 278] on button "9" at bounding box center [863, 279] width 27 height 27
click at [592, 178] on icon "button" at bounding box center [588, 180] width 16 height 16
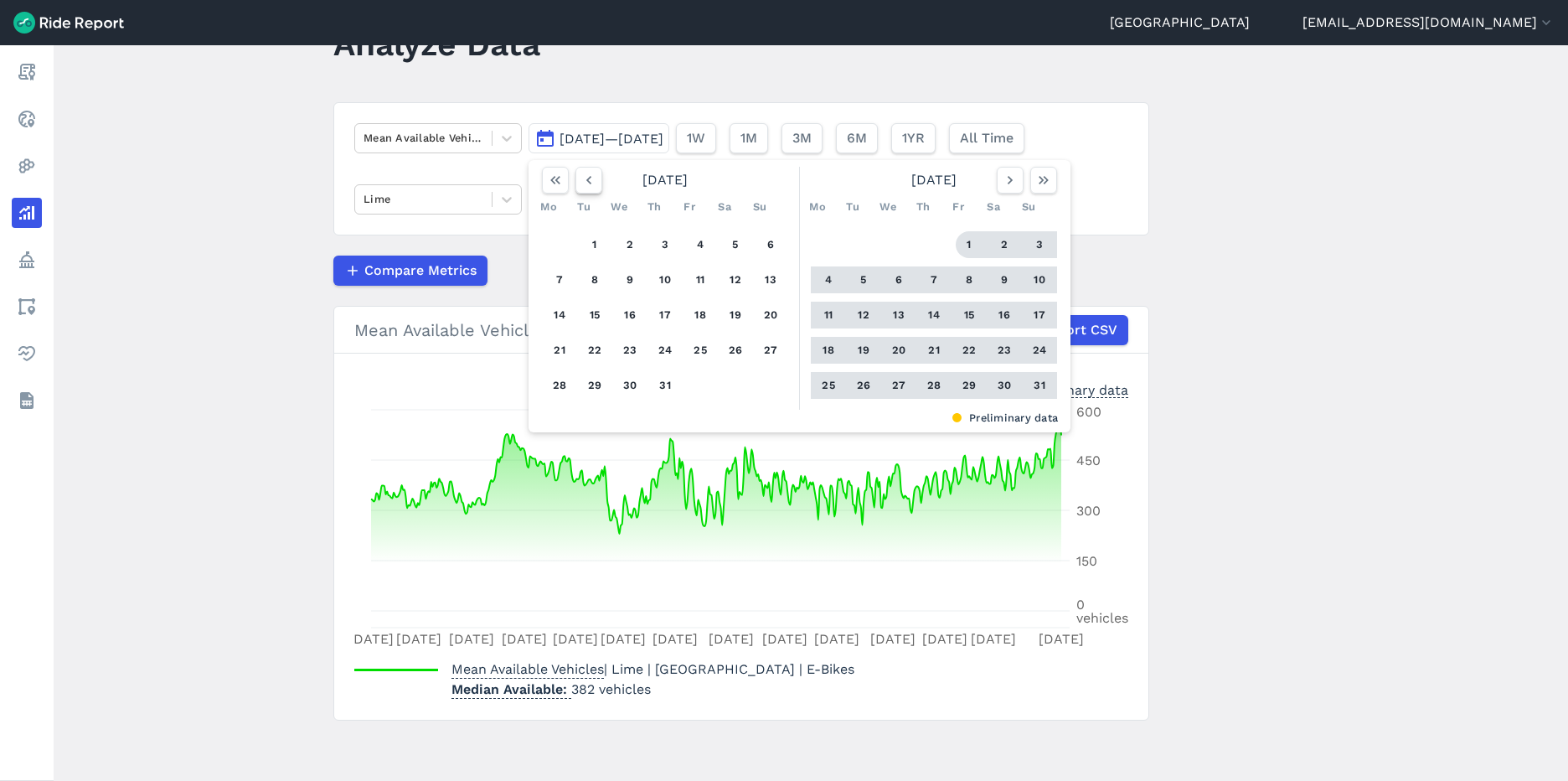
click at [592, 178] on icon "button" at bounding box center [588, 180] width 16 height 16
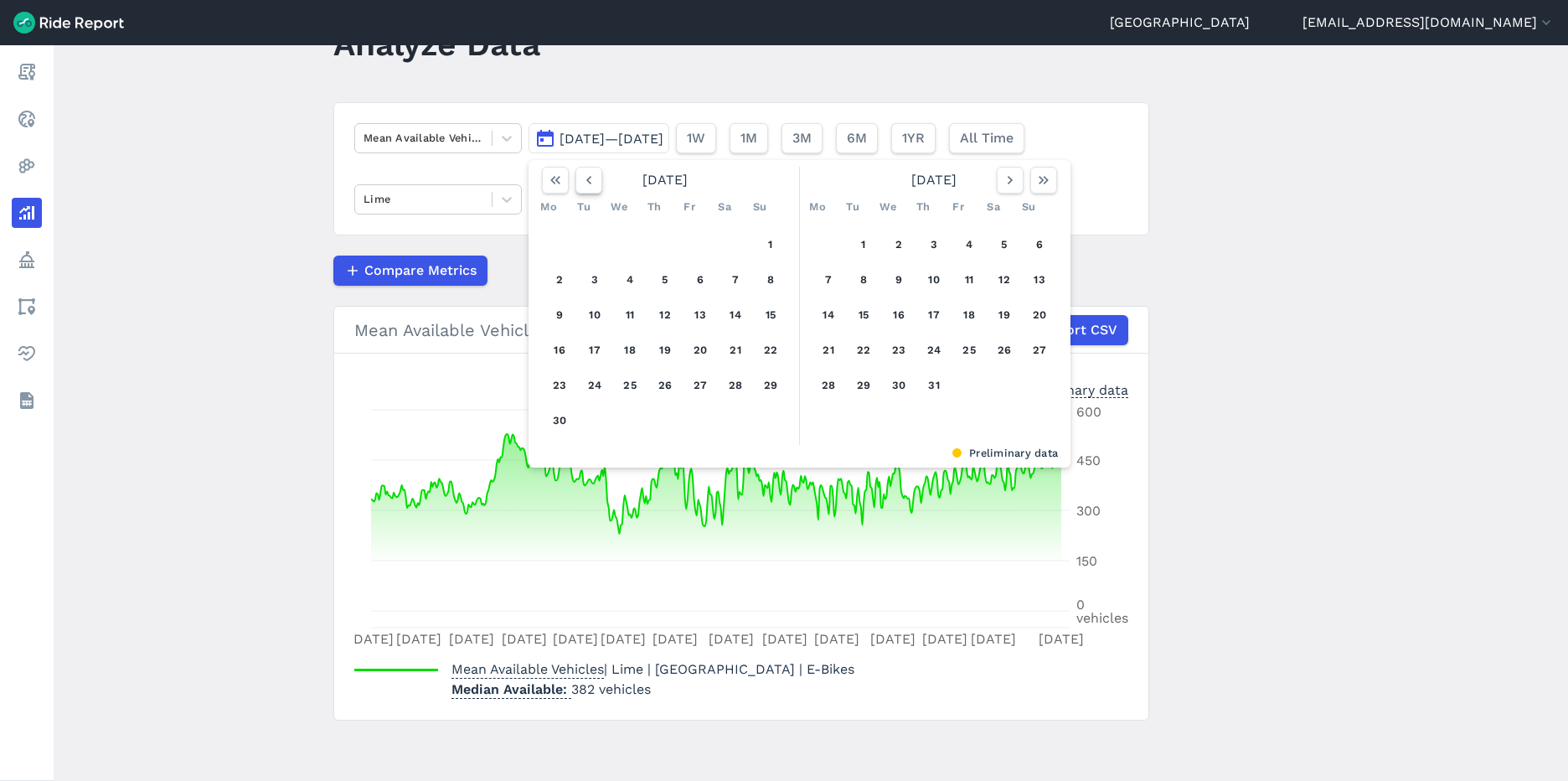
click at [592, 178] on icon "button" at bounding box center [588, 180] width 16 height 16
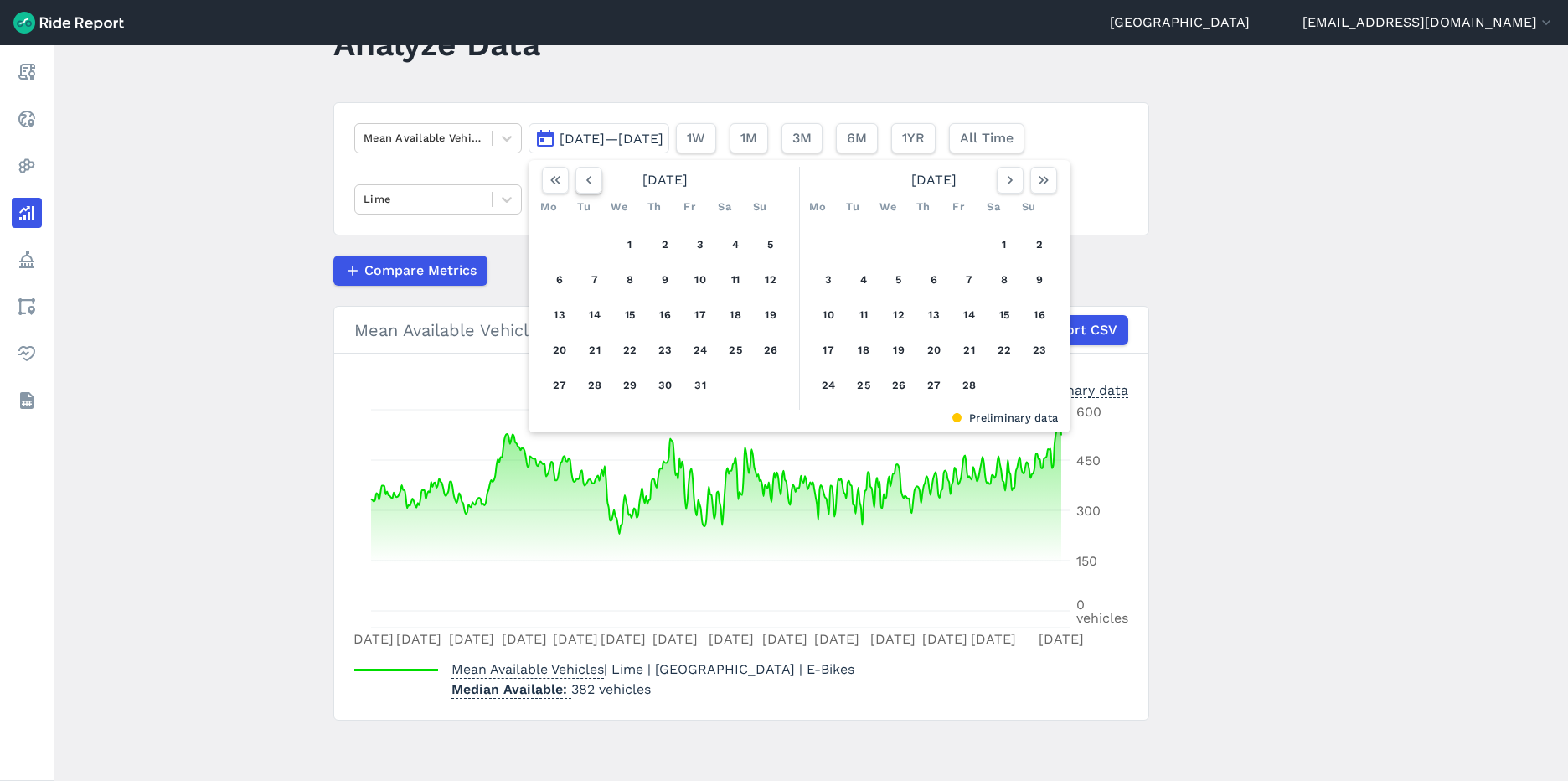
click at [592, 178] on icon "button" at bounding box center [588, 180] width 16 height 16
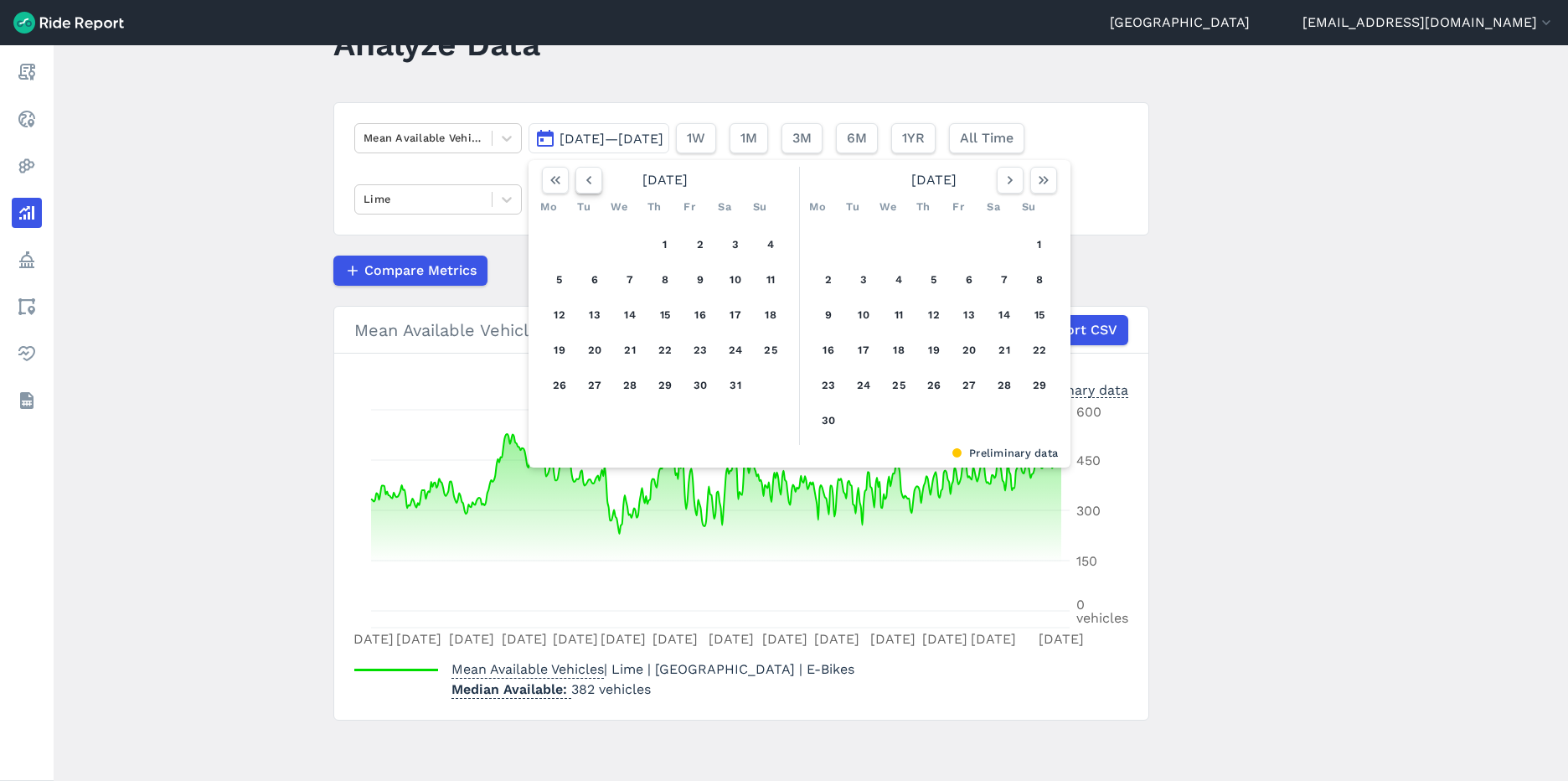
click at [592, 178] on icon "button" at bounding box center [588, 180] width 16 height 16
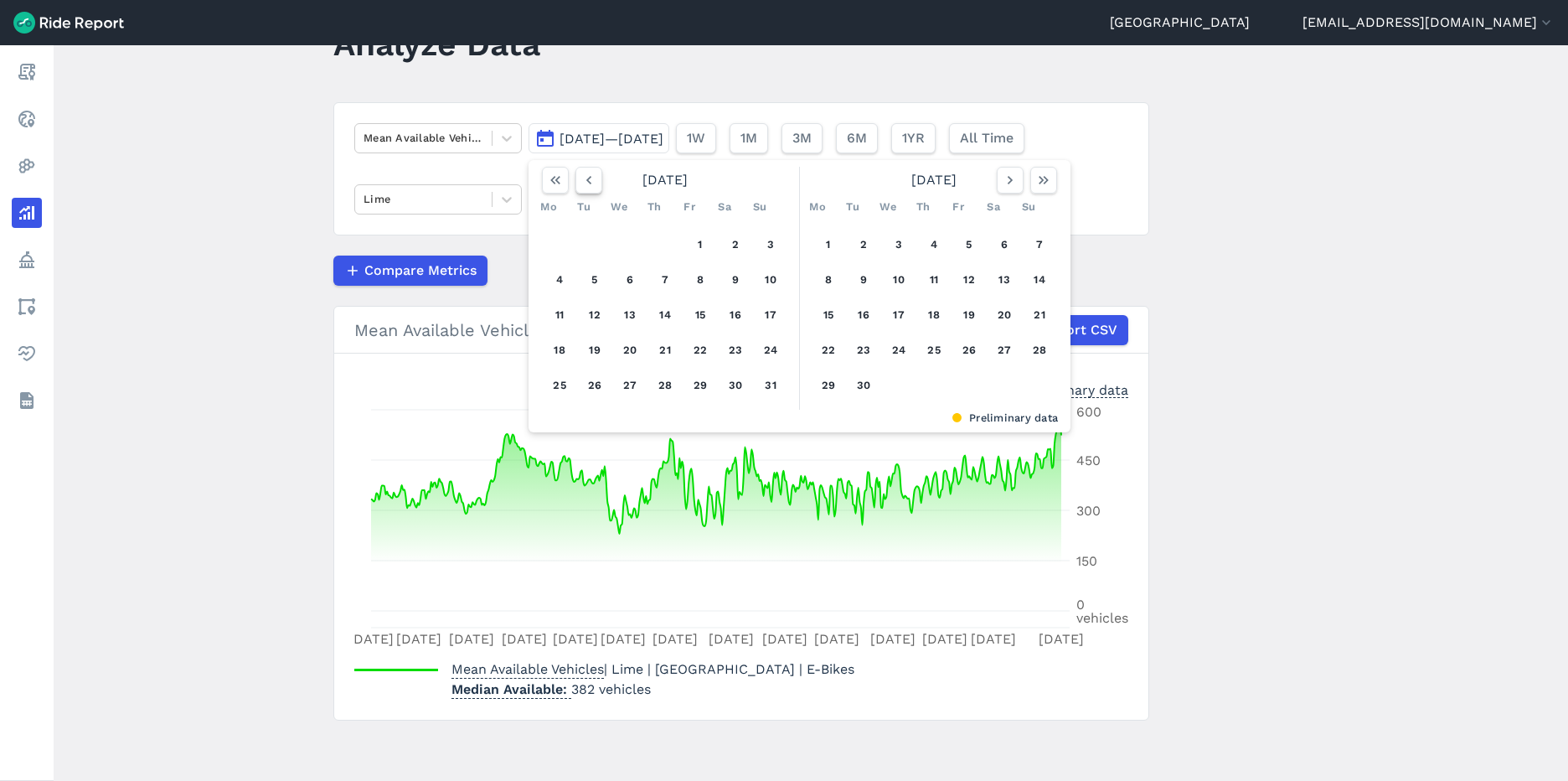
click at [592, 178] on icon "button" at bounding box center [588, 180] width 16 height 16
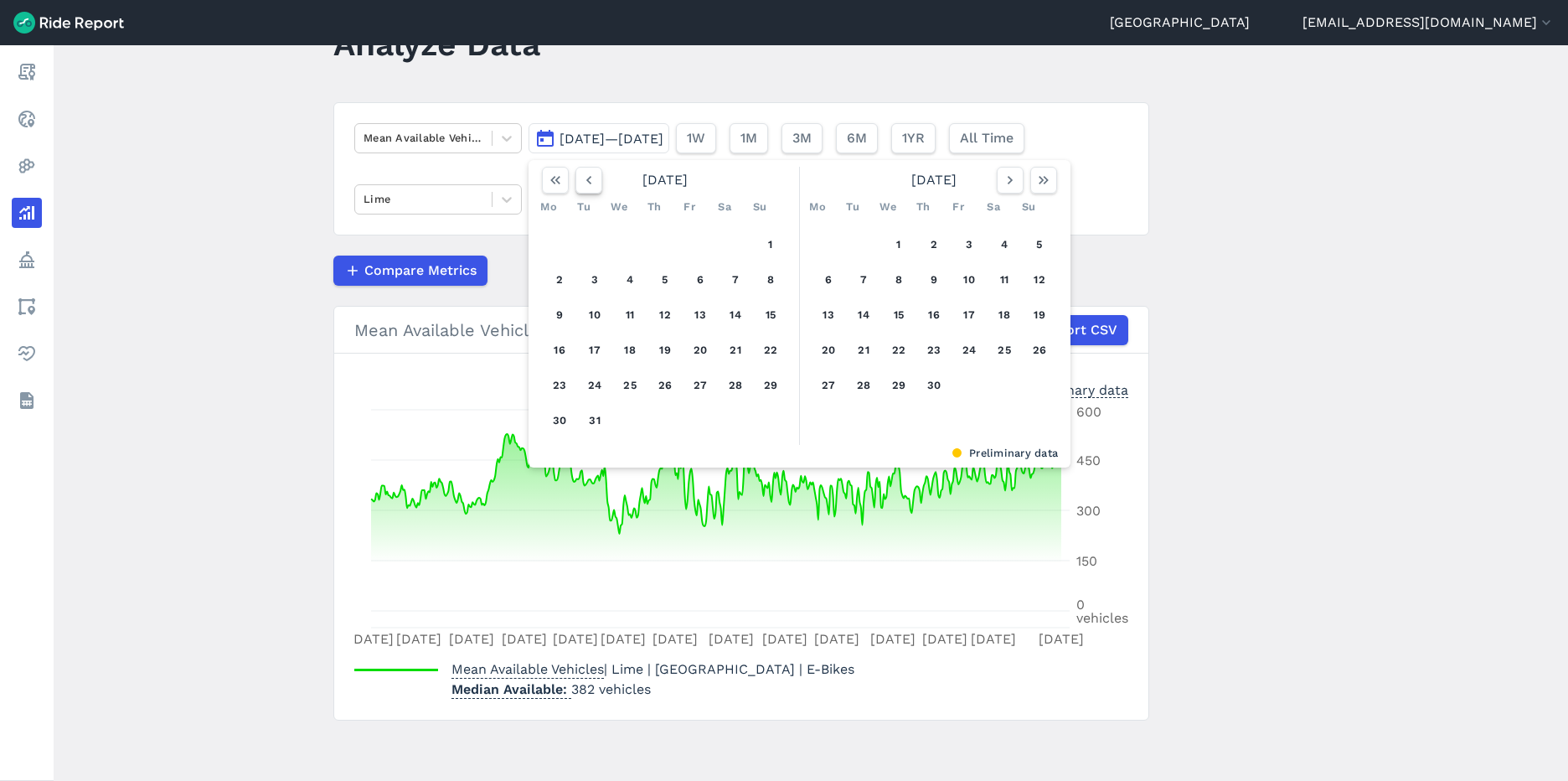
click at [592, 178] on icon "button" at bounding box center [588, 180] width 16 height 16
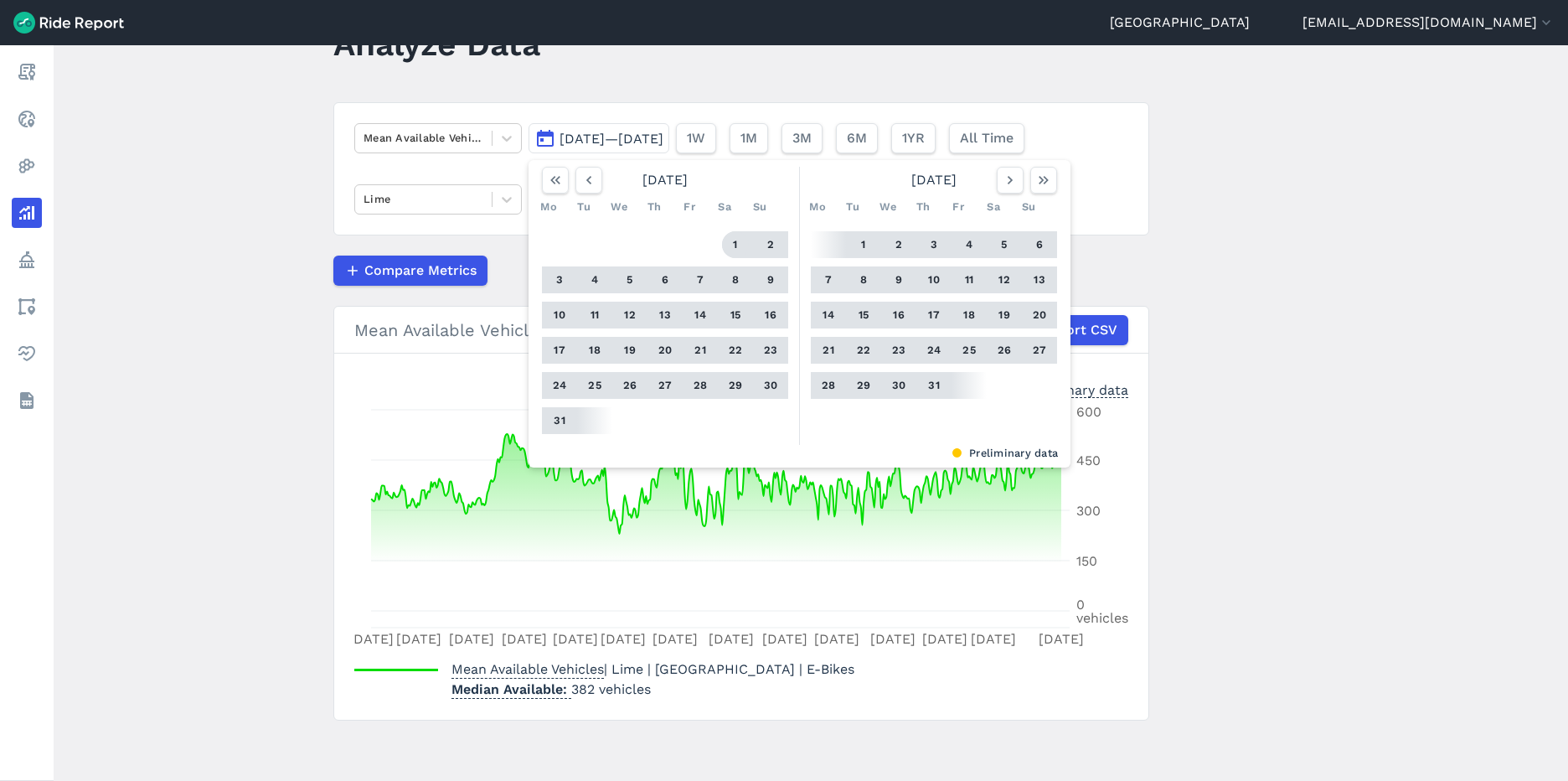
click at [731, 239] on button "1" at bounding box center [735, 245] width 27 height 27
